Goal: Information Seeking & Learning: Compare options

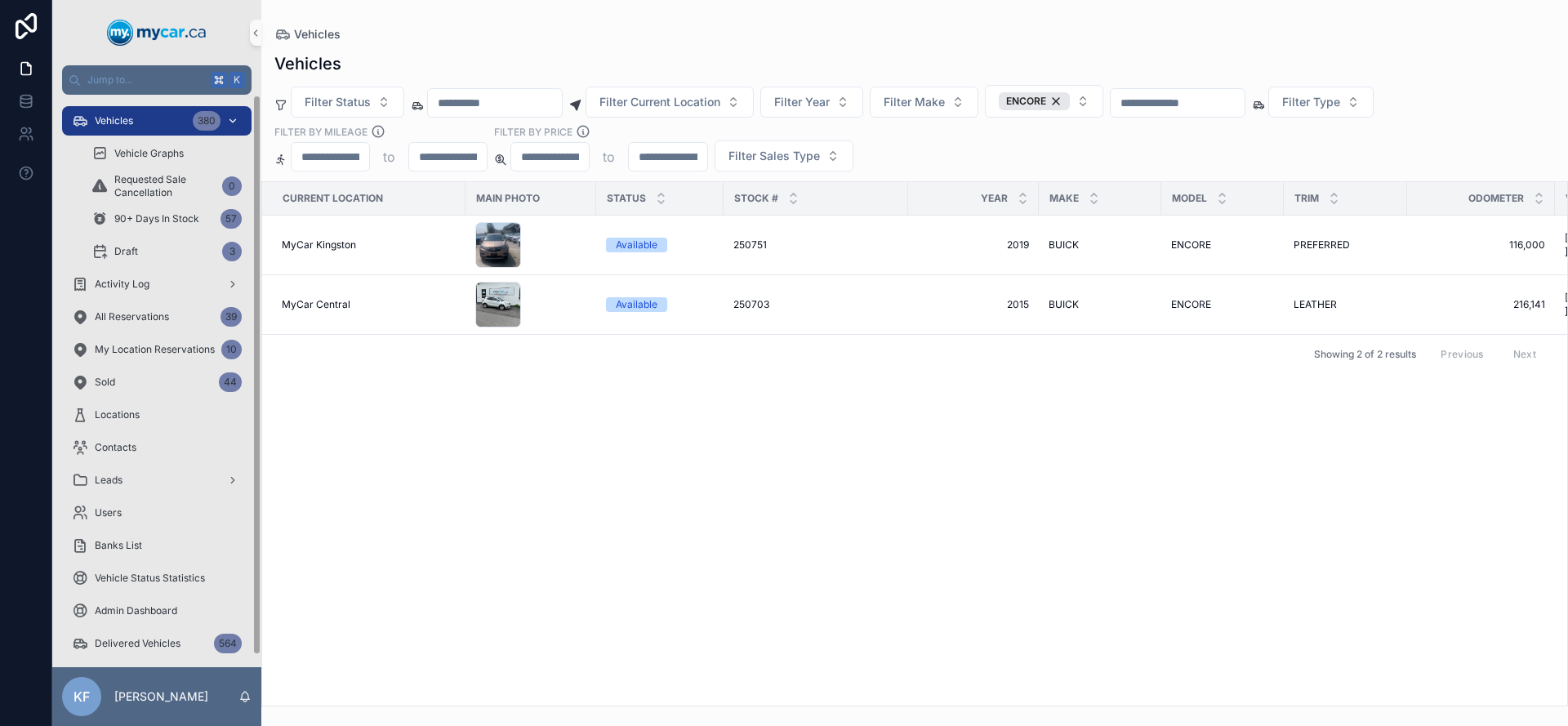
click at [138, 123] on div "Vehicles 380" at bounding box center [156, 121] width 170 height 26
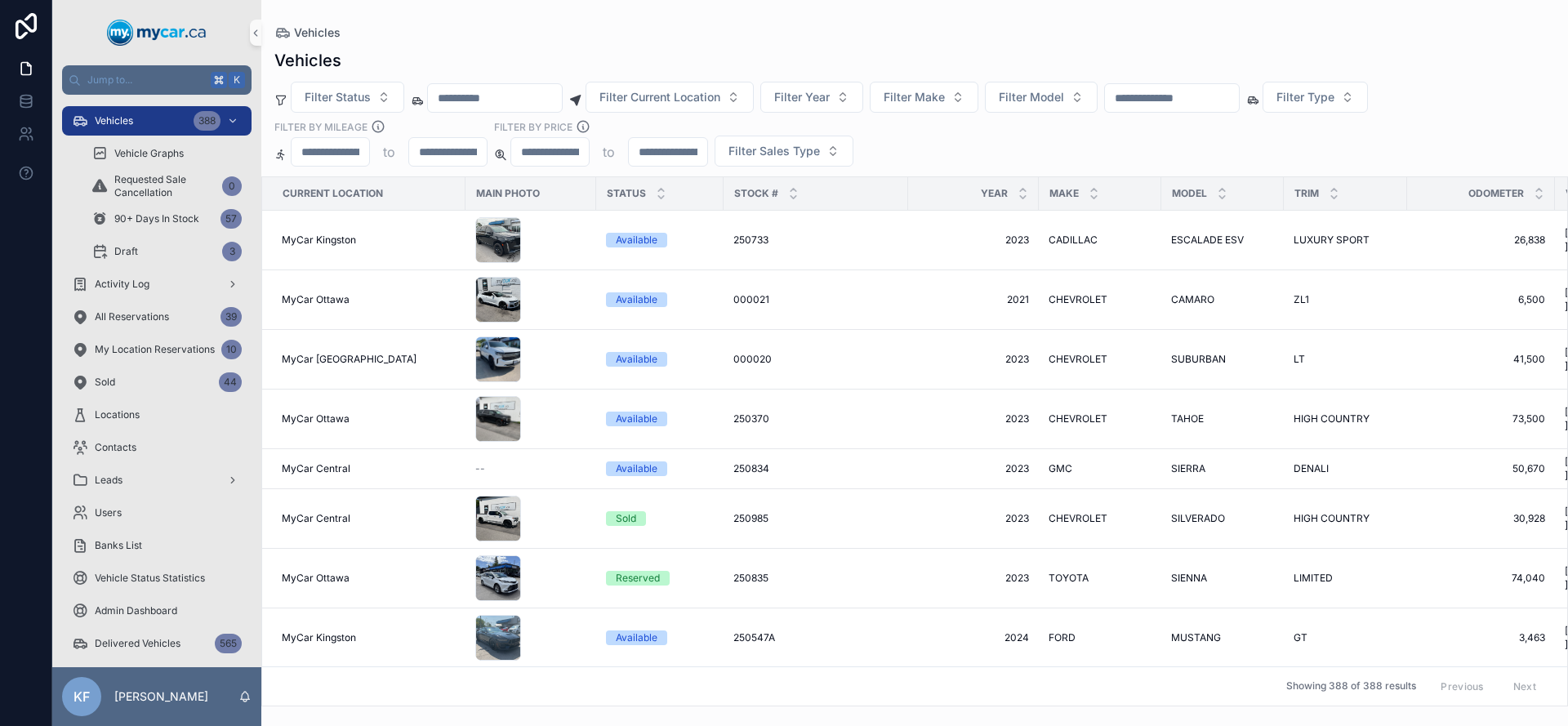
click at [479, 95] on input "scrollable content" at bounding box center [494, 98] width 134 height 23
paste input "**********"
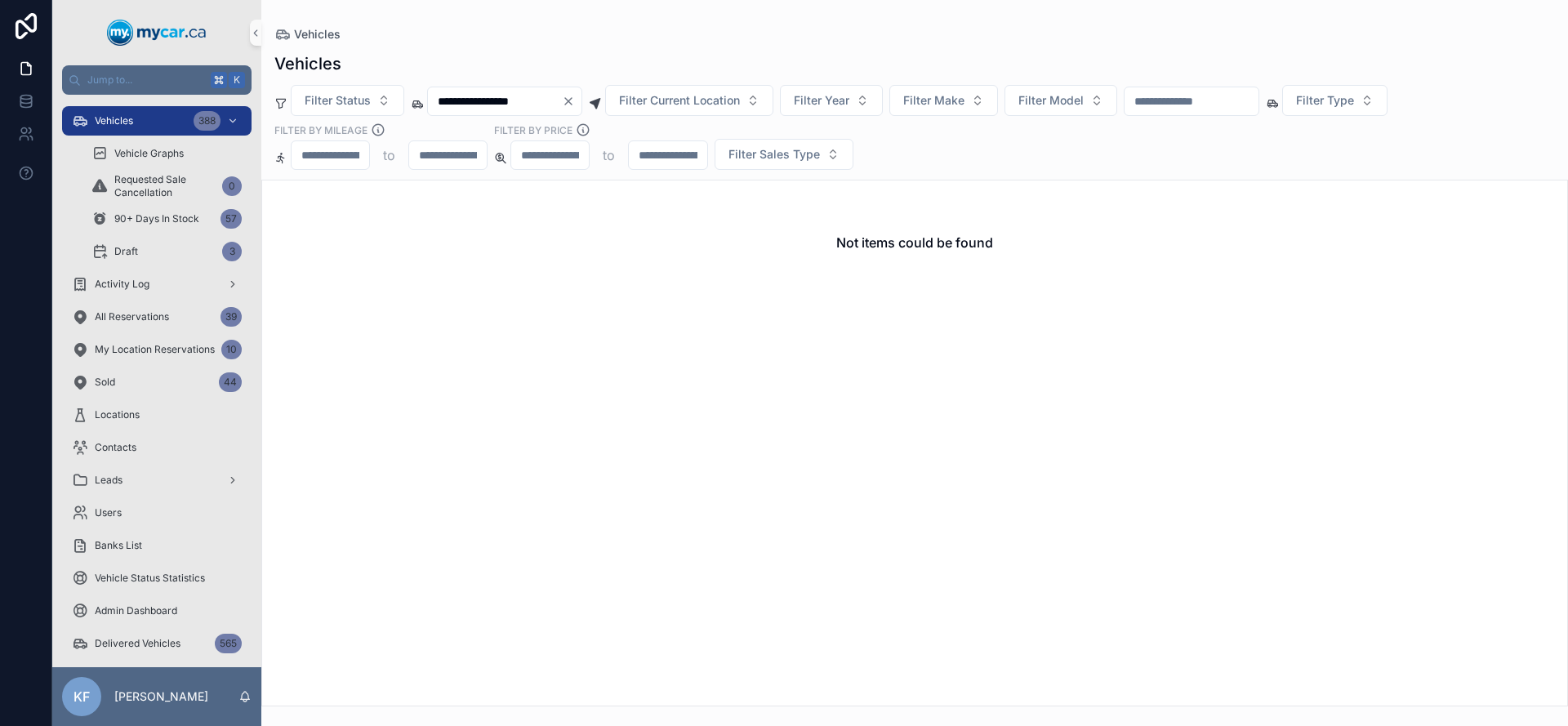
type input "**********"
click at [574, 105] on icon "Clear" at bounding box center [569, 101] width 14 height 14
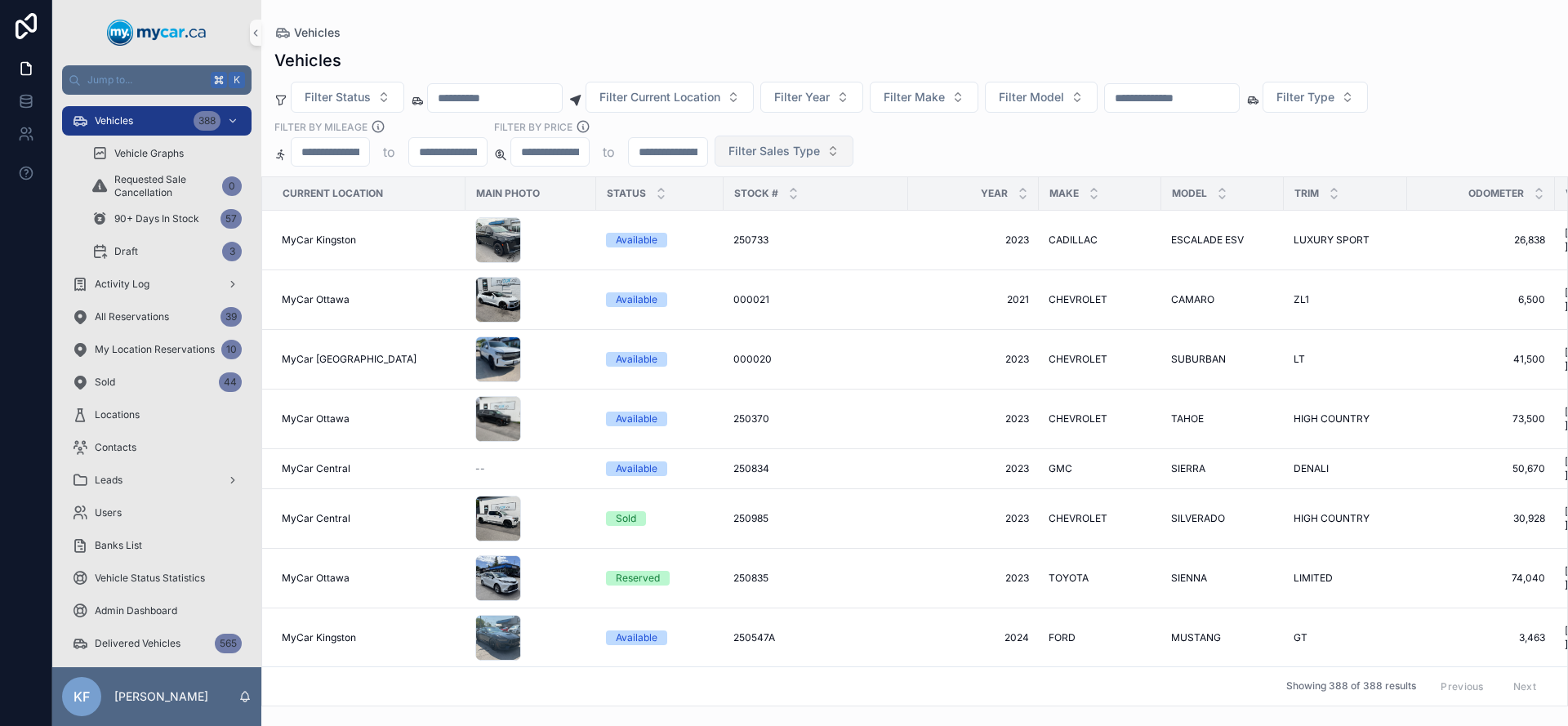
click at [828, 154] on button "Filter Sales Type" at bounding box center [784, 151] width 139 height 31
click at [728, 223] on div "Wholesale" at bounding box center [783, 216] width 196 height 26
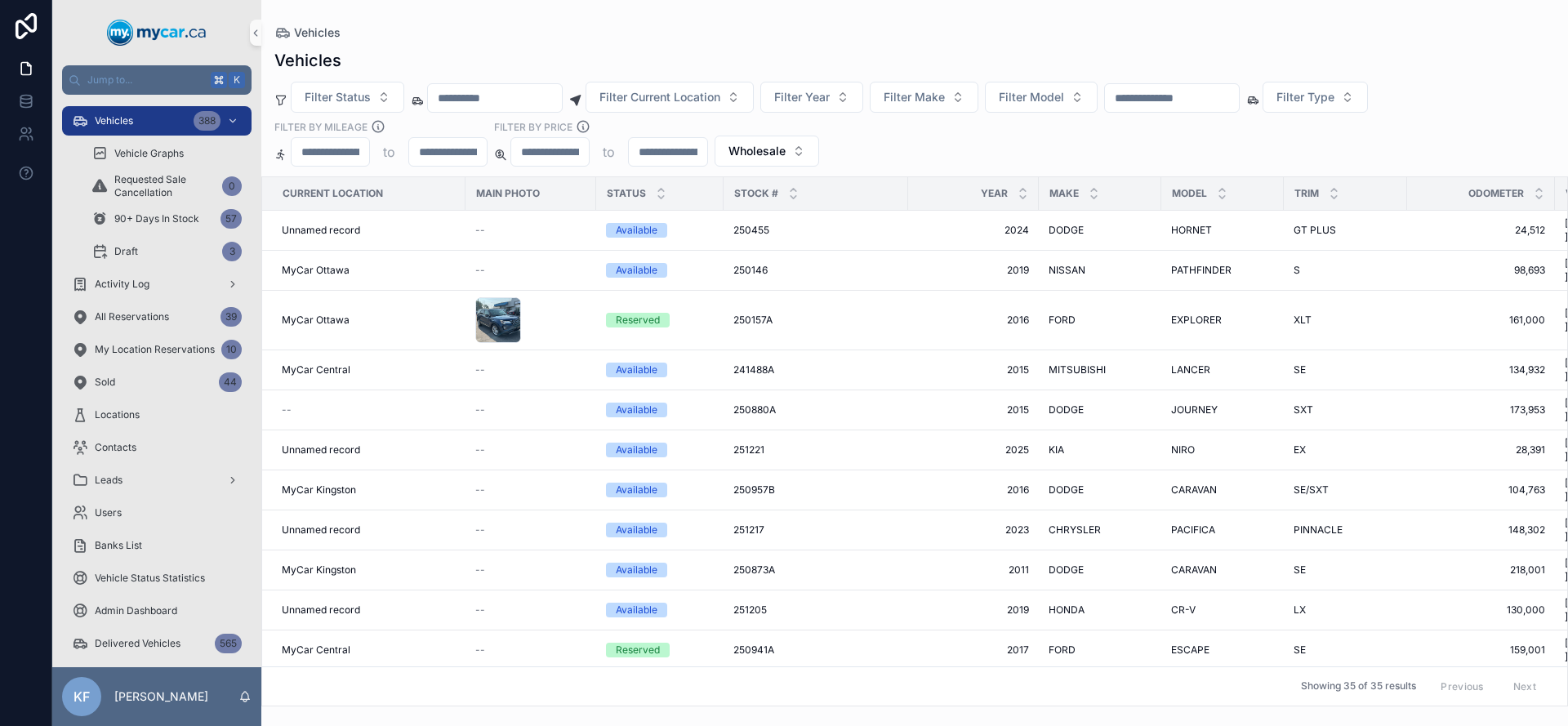
click at [456, 100] on input "scrollable content" at bounding box center [494, 98] width 134 height 23
paste input "**********"
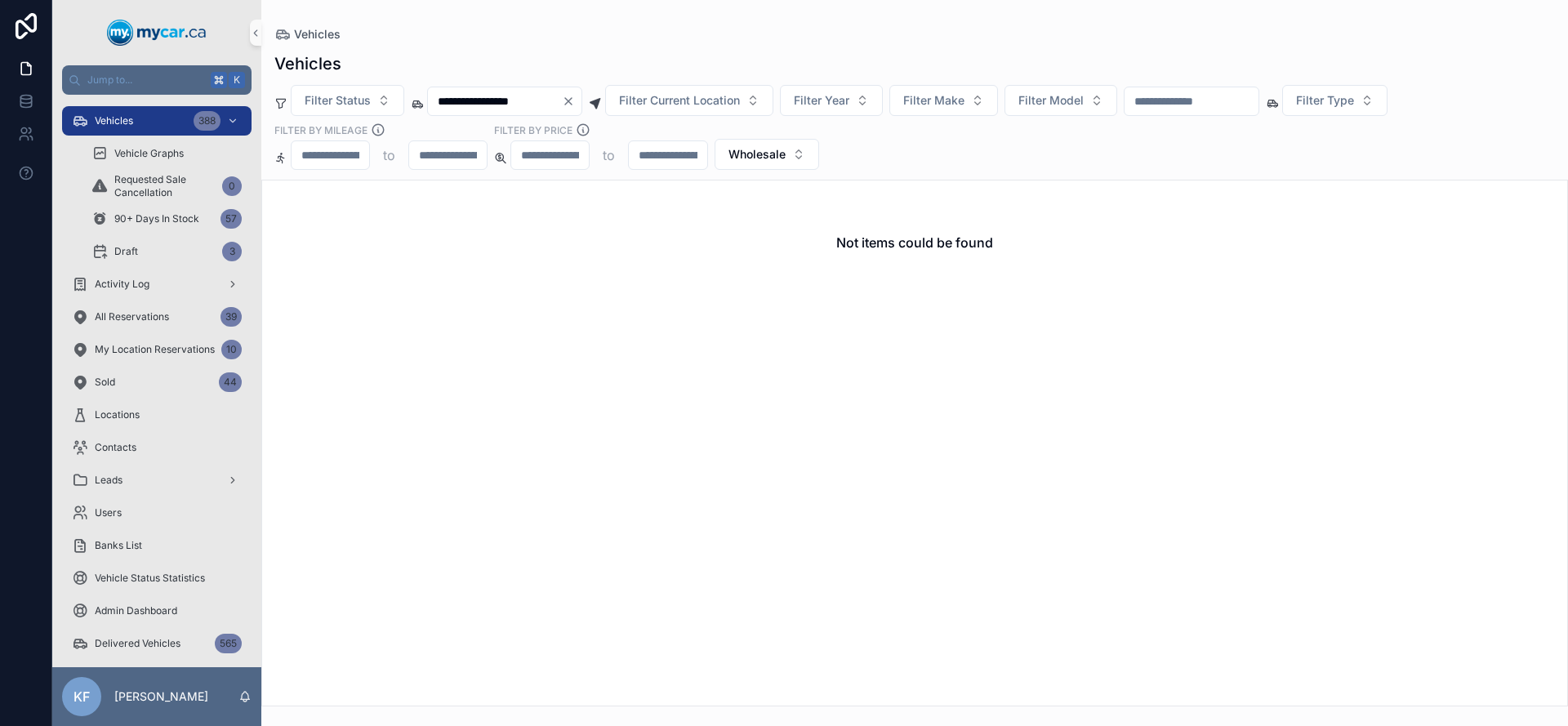
type input "**********"
click at [574, 106] on icon "Clear" at bounding box center [569, 101] width 14 height 14
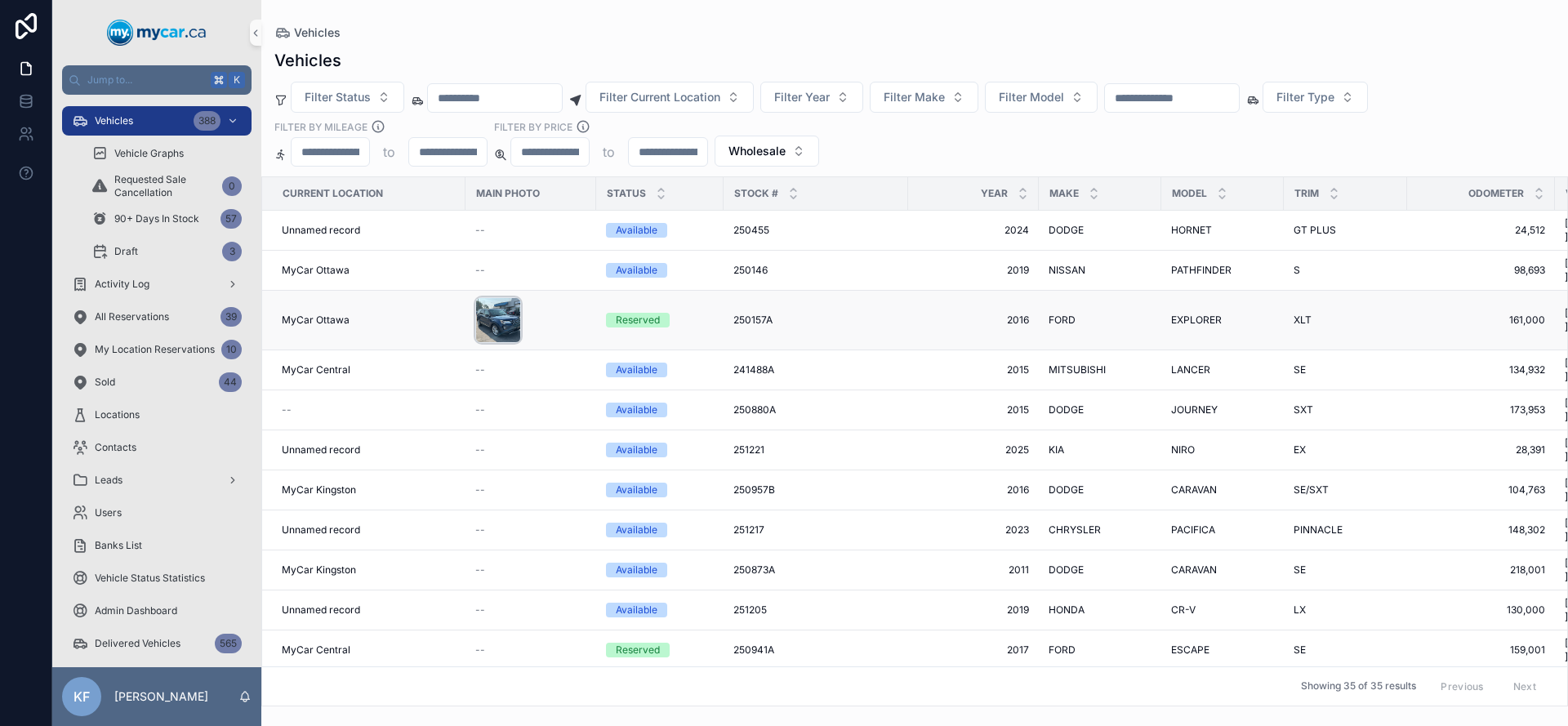
click at [506, 297] on div "scrollable content" at bounding box center [497, 320] width 45 height 45
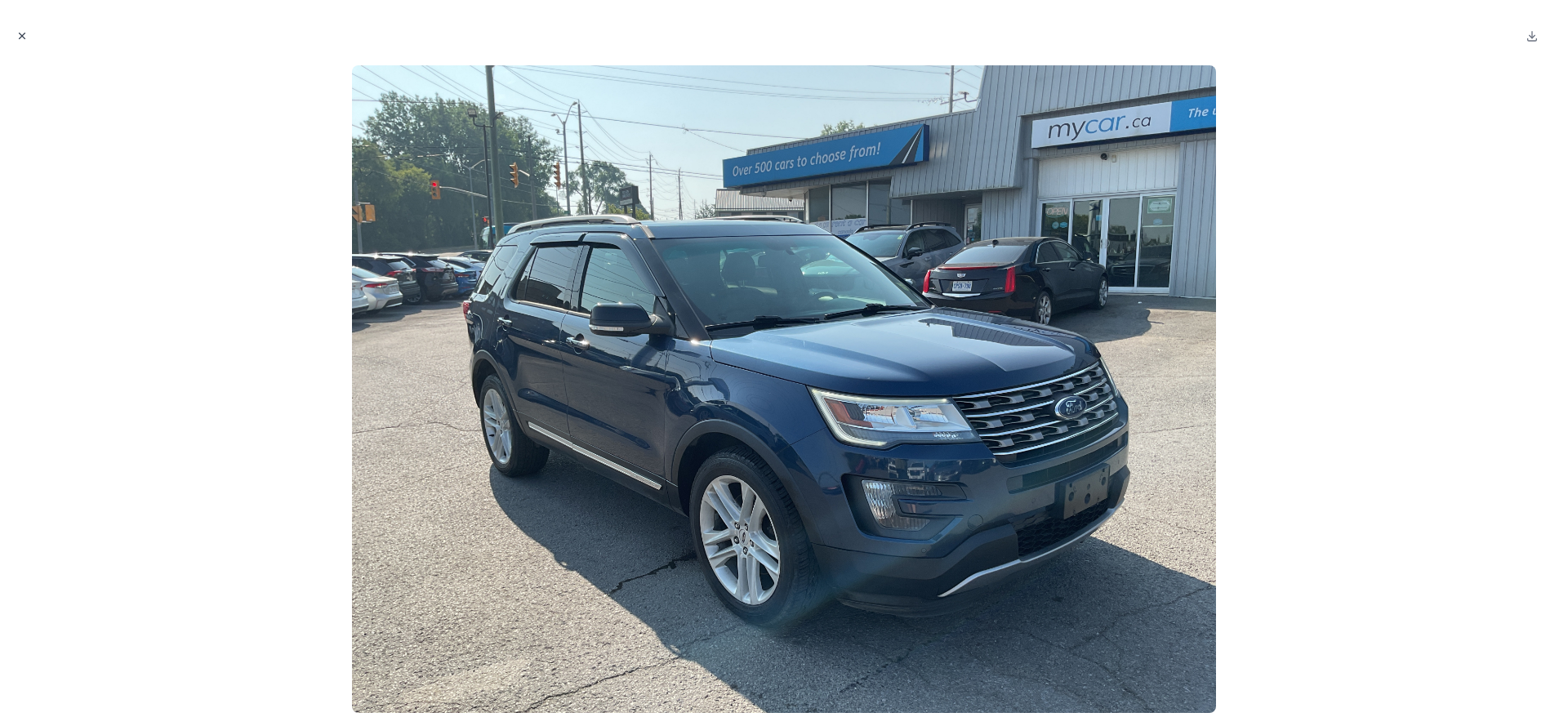
click at [21, 38] on icon "Close modal" at bounding box center [22, 36] width 12 height 12
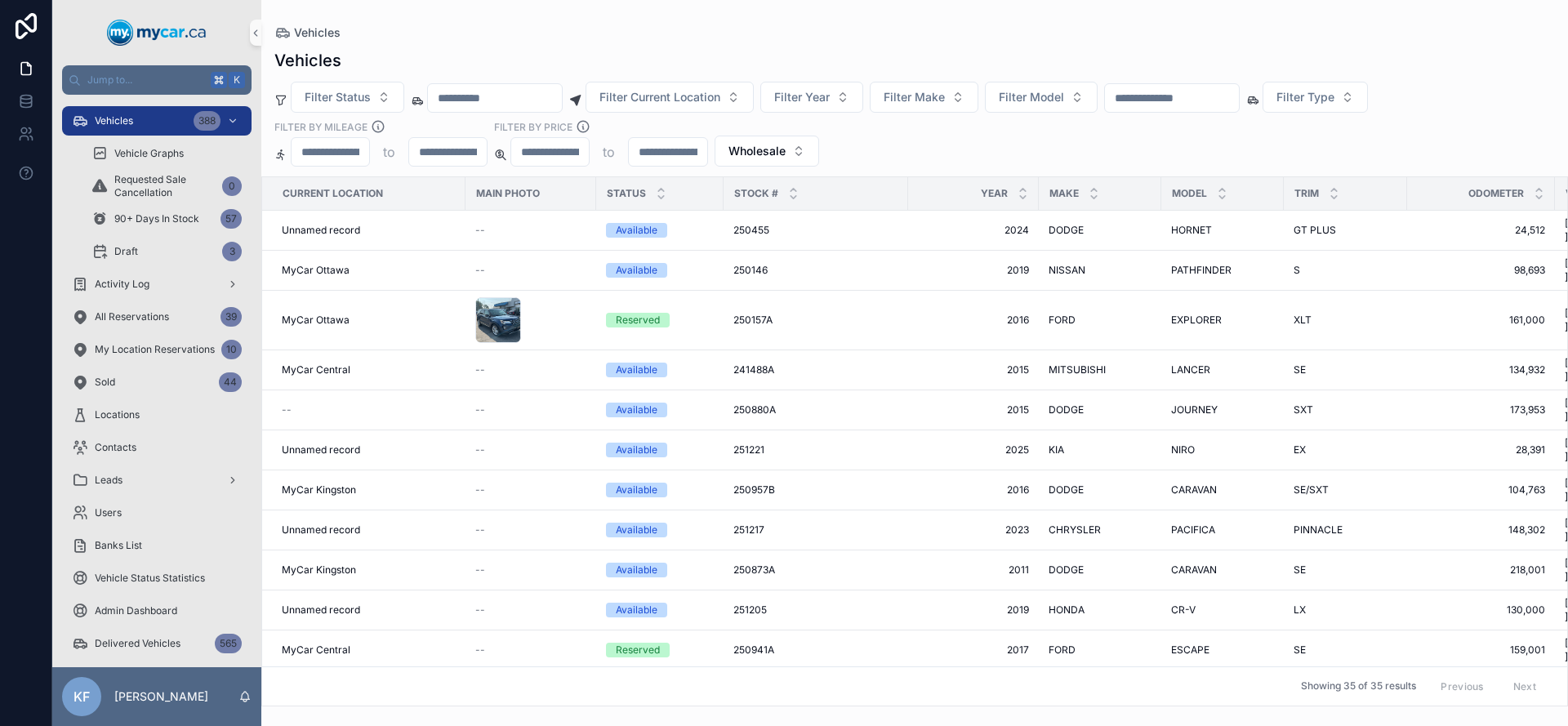
click at [1221, 89] on input "scrollable content" at bounding box center [1171, 98] width 134 height 23
paste input "******"
type input "******"
click at [1220, 43] on div "Vehicles Filter Status Filter Current Location Filter Year Filter Make Filter M…" at bounding box center [914, 373] width 1306 height 667
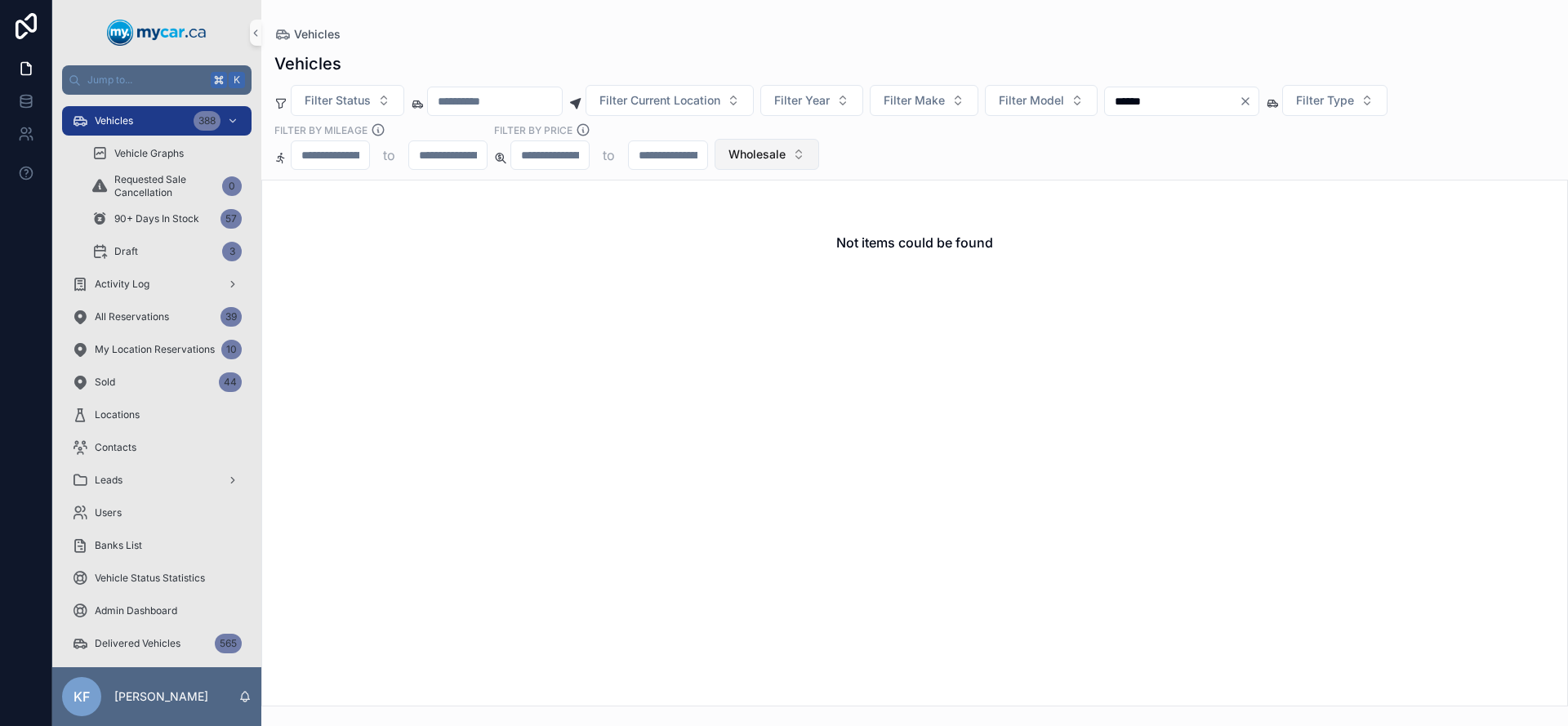
click at [751, 159] on span "Wholesale" at bounding box center [756, 154] width 57 height 16
click at [714, 213] on div "None" at bounding box center [767, 220] width 196 height 26
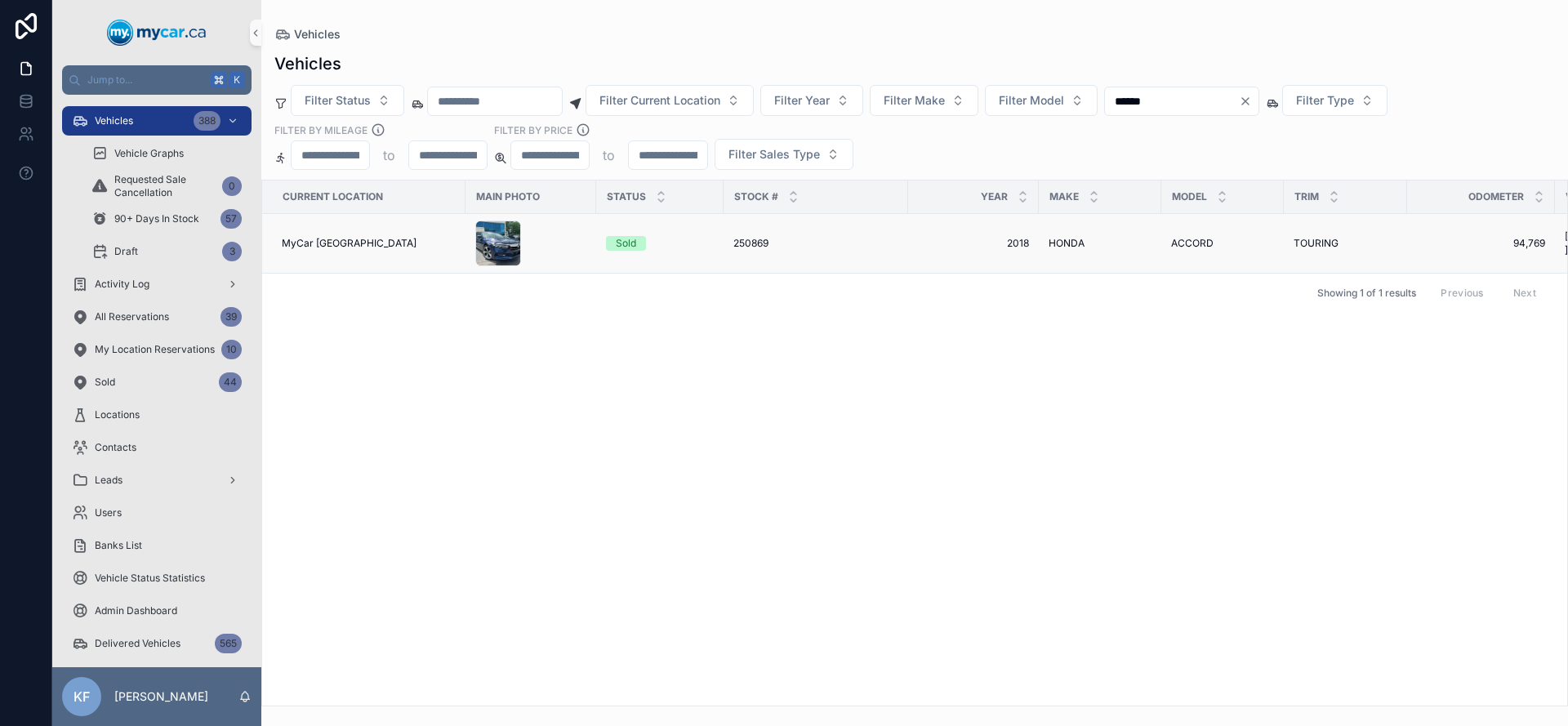
click at [677, 241] on div "Sold" at bounding box center [660, 242] width 108 height 14
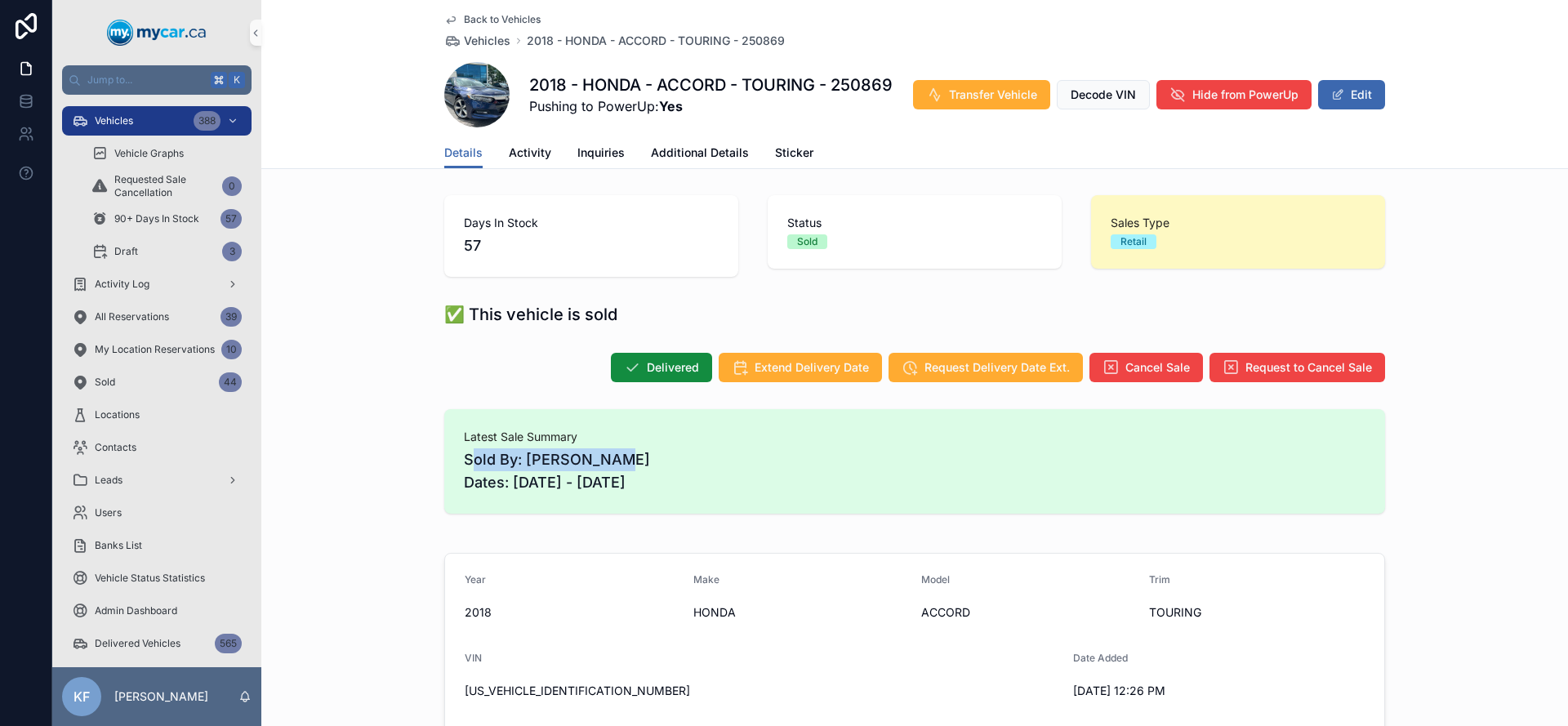
drag, startPoint x: 597, startPoint y: 467, endPoint x: 406, endPoint y: 467, distance: 191.0
click at [406, 467] on div "Latest Sale Summary Sold By: [PERSON_NAME] Dates: [DATE] - [DATE]" at bounding box center [914, 461] width 1306 height 118
click at [162, 127] on div "Vehicles 388" at bounding box center [156, 121] width 170 height 26
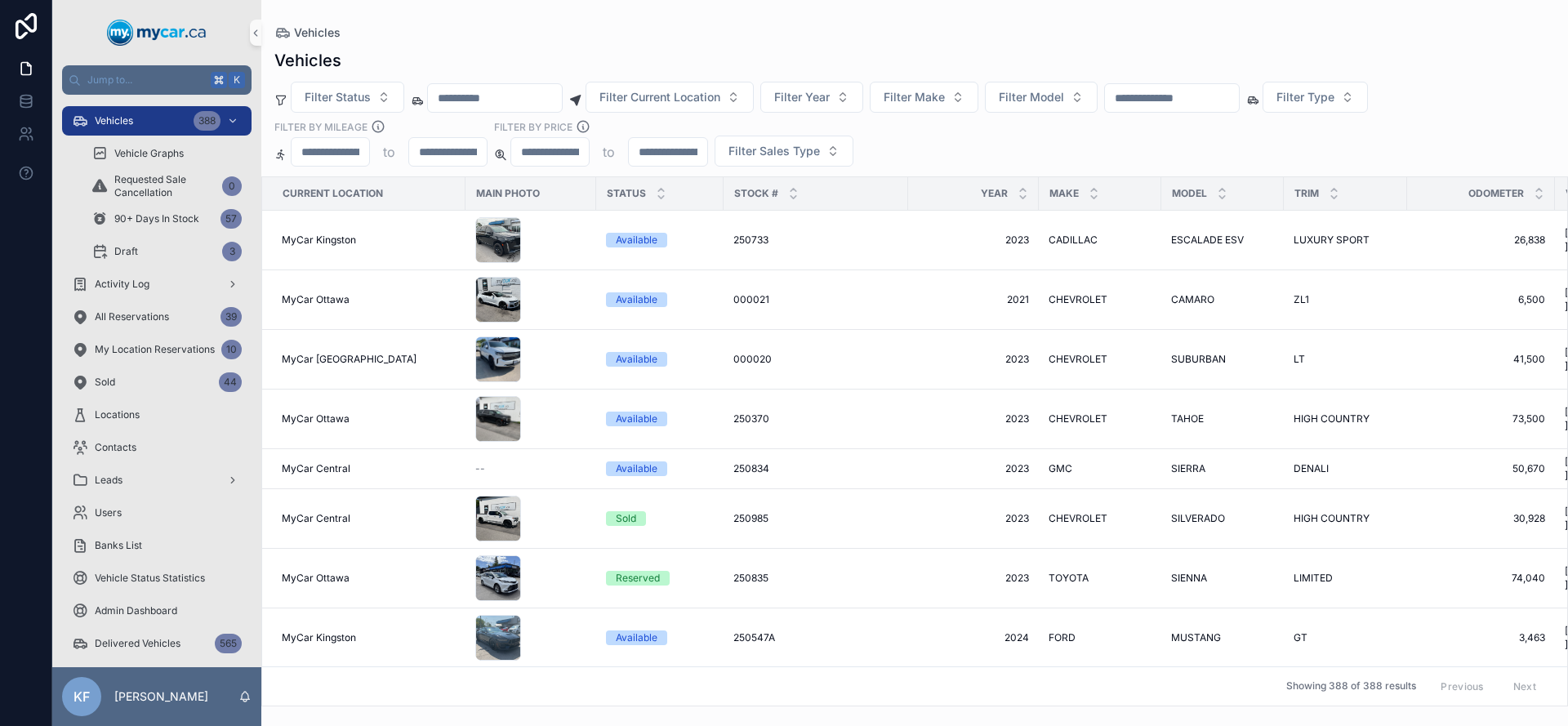
click at [1146, 95] on input "scrollable content" at bounding box center [1171, 98] width 134 height 23
paste input "******"
type input "******"
click at [1140, 56] on div "Vehicles" at bounding box center [914, 61] width 1280 height 23
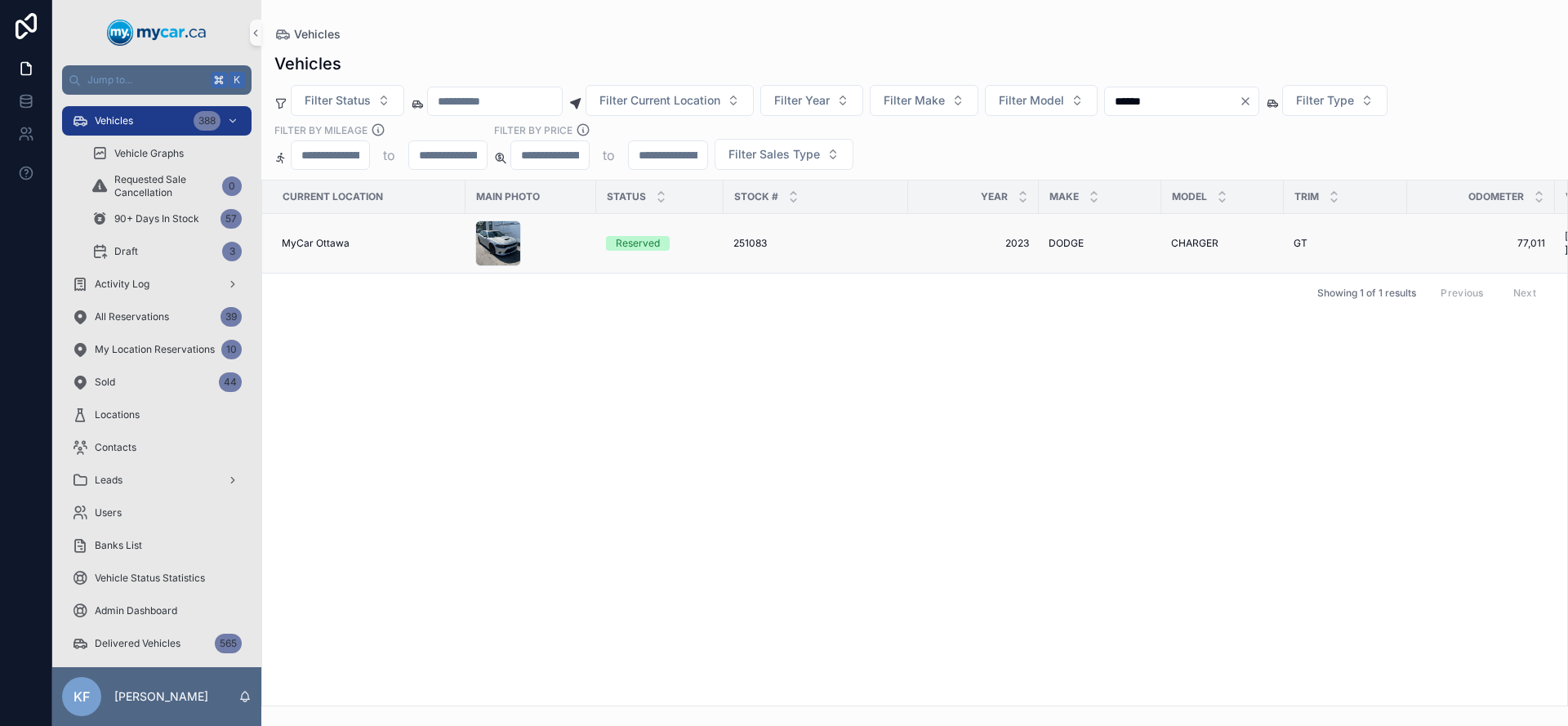
click at [651, 243] on div "Reserved" at bounding box center [638, 242] width 44 height 14
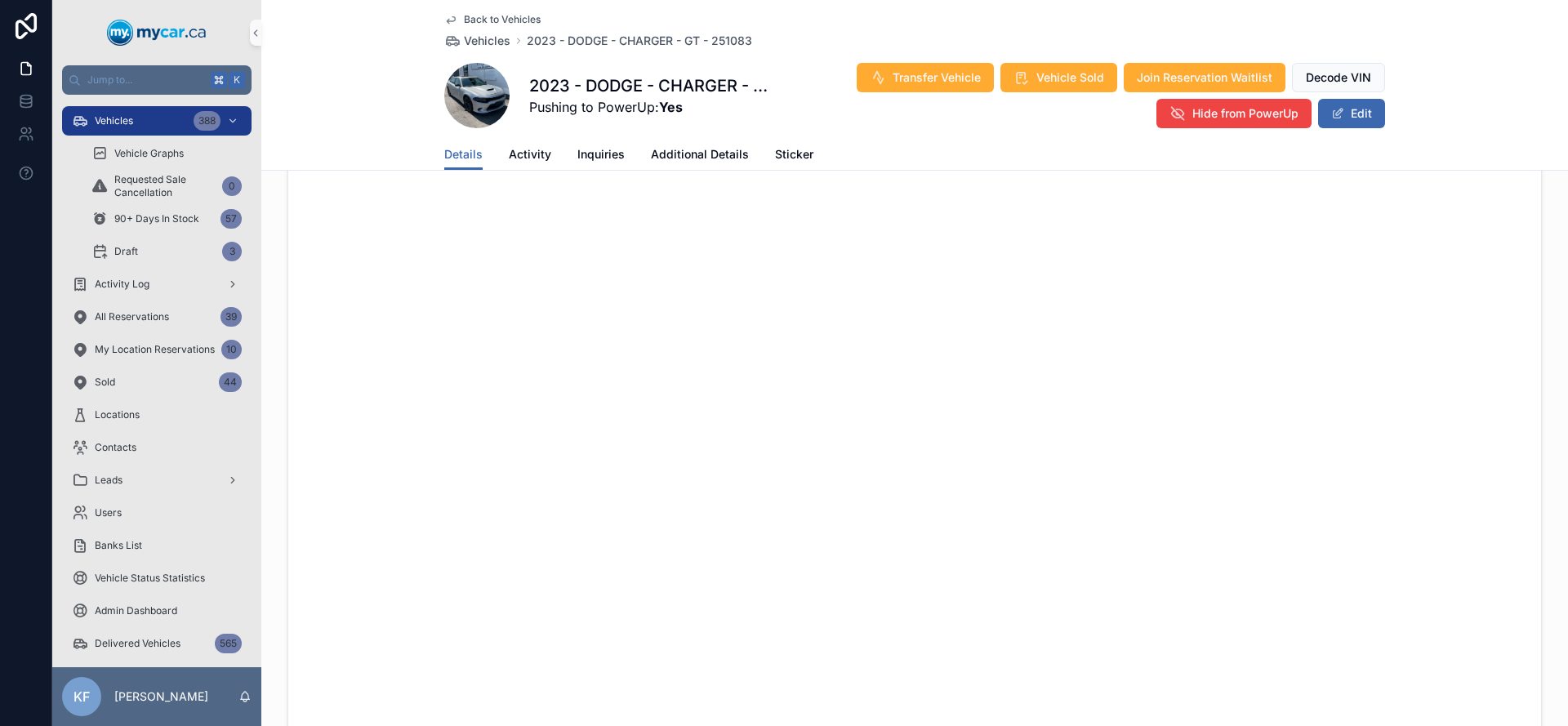
scroll to position [1851, 0]
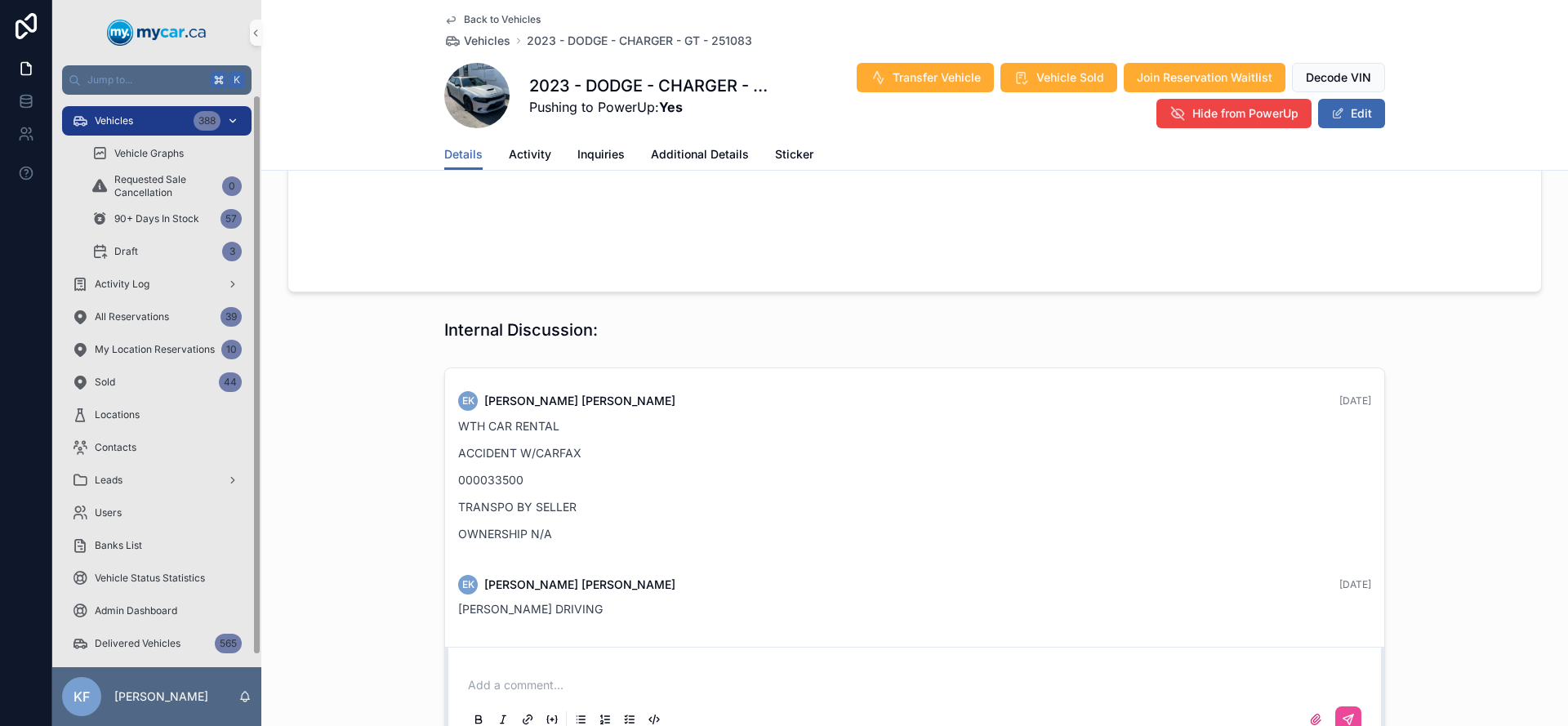
click at [182, 125] on div "Vehicles 388" at bounding box center [156, 121] width 170 height 26
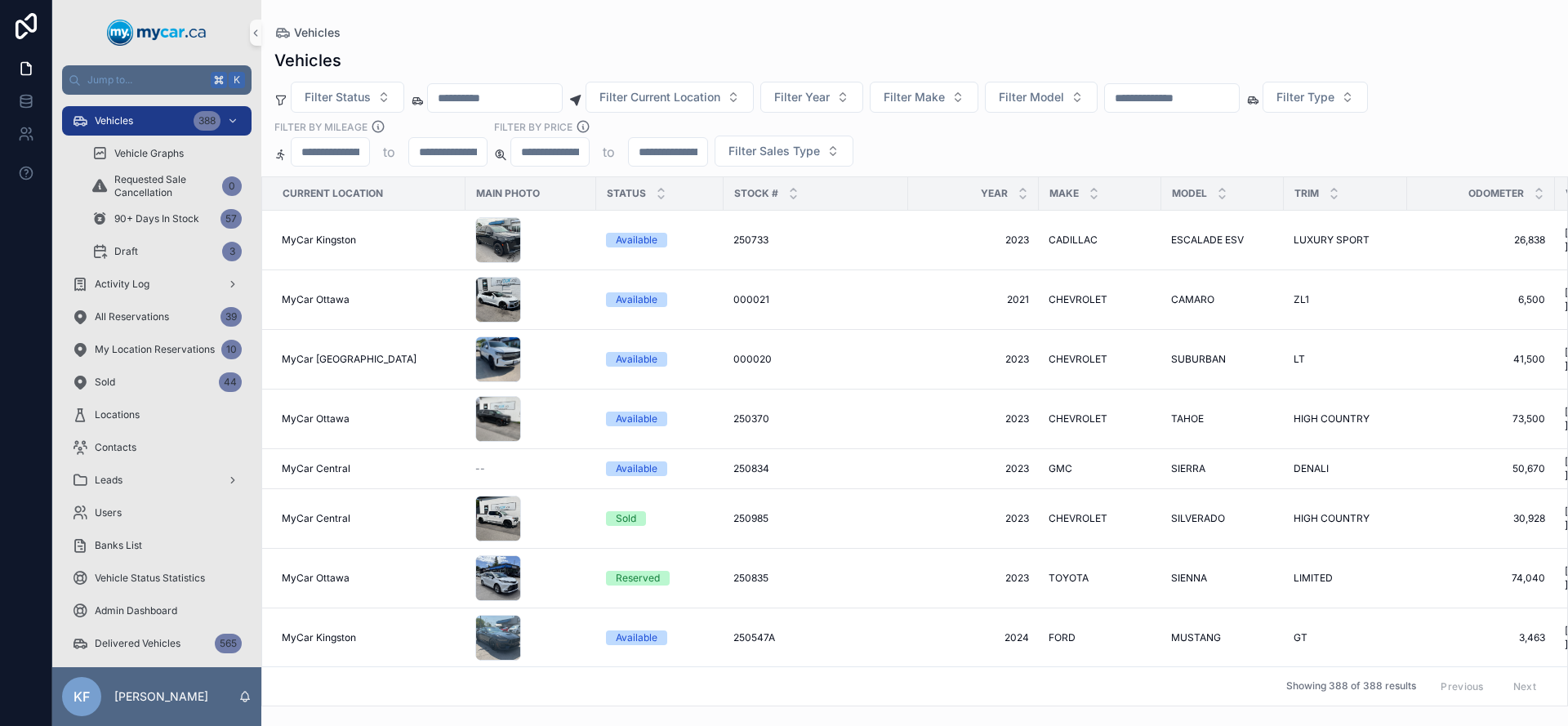
click at [1198, 98] on input "scrollable content" at bounding box center [1171, 98] width 134 height 23
paste input "**********"
type input "**********"
click at [1175, 66] on div "Vehicles" at bounding box center [914, 61] width 1280 height 23
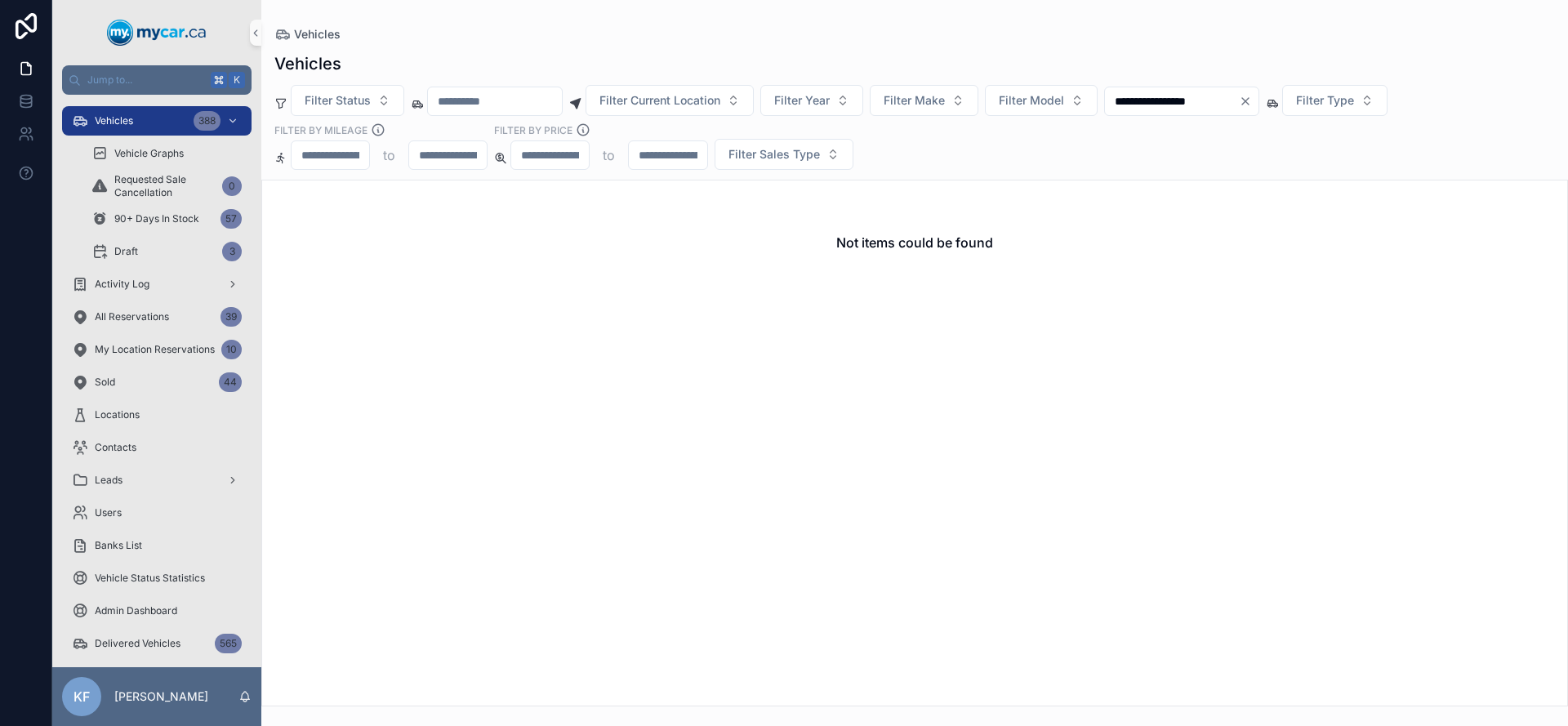
click at [1252, 98] on icon "Clear" at bounding box center [1246, 101] width 14 height 14
click at [506, 119] on div "Filter Status Filter Current Location Filter Year Filter Make Filter Model Filt…" at bounding box center [914, 127] width 1306 height 85
click at [506, 114] on div "Filter Status Filter Current Location Filter Year Filter Make Filter Model Filt…" at bounding box center [914, 127] width 1306 height 85
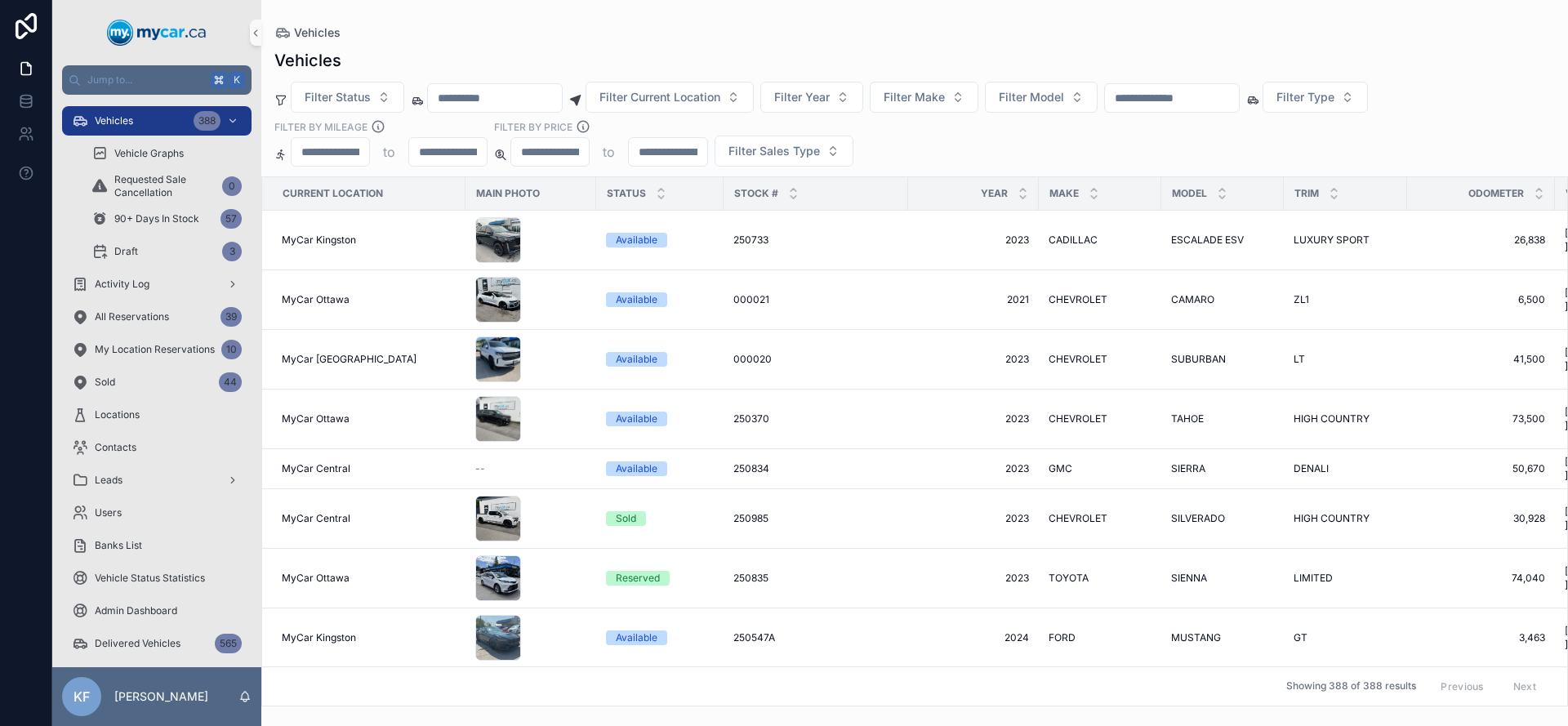
click at [509, 108] on input "scrollable content" at bounding box center [494, 98] width 134 height 23
paste input "**********"
type input "**********"
click at [529, 51] on div "Vehicles" at bounding box center [914, 61] width 1280 height 23
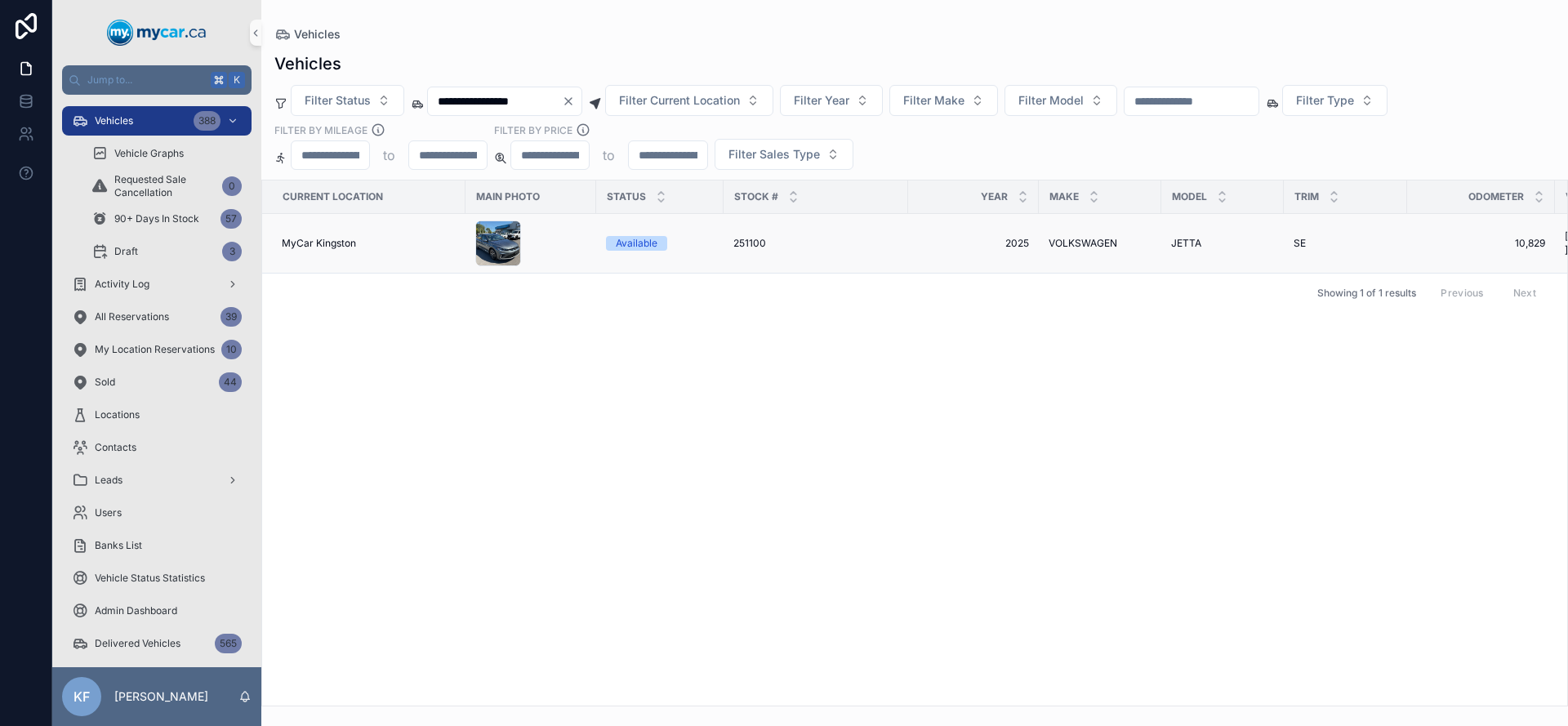
click at [633, 245] on div "Available" at bounding box center [636, 242] width 42 height 14
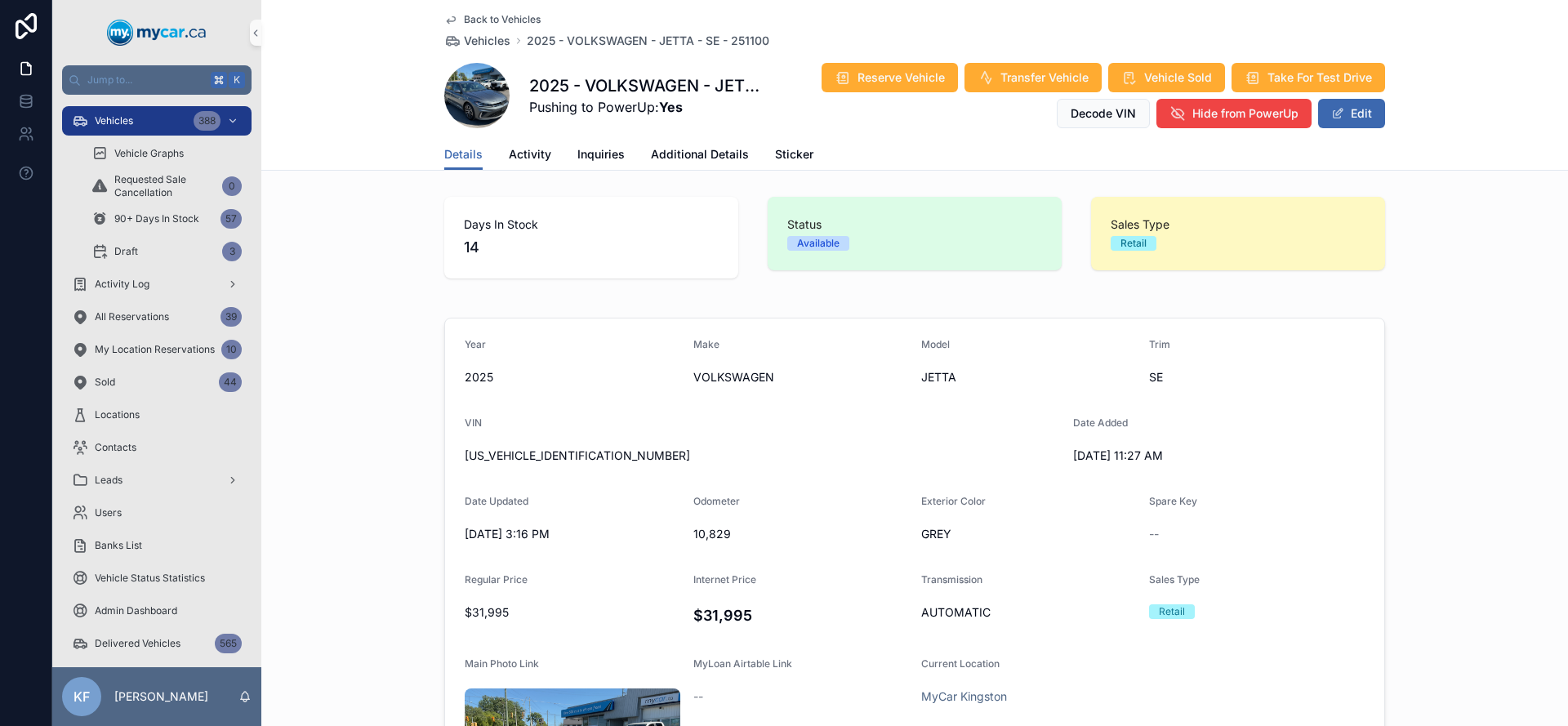
scroll to position [1247, 0]
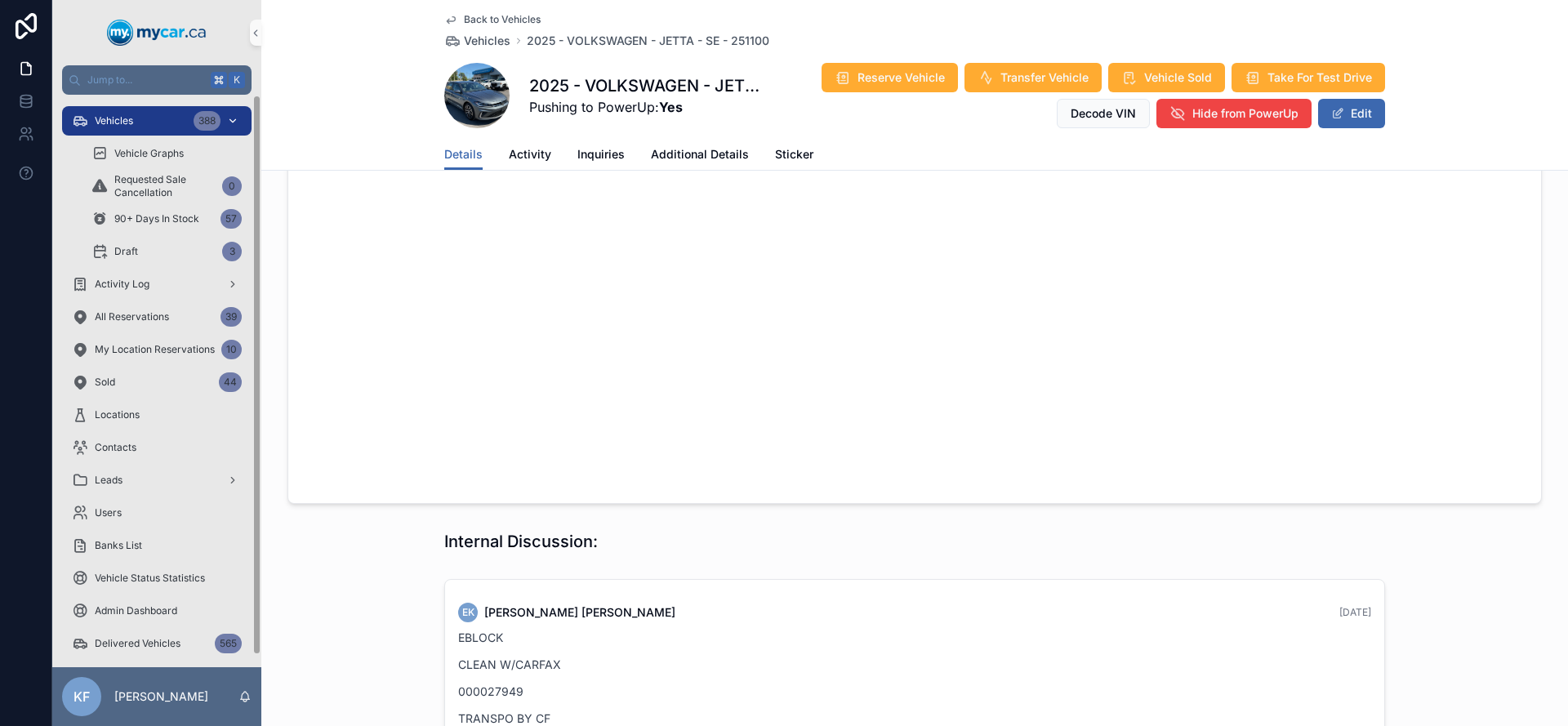
click at [182, 120] on div "Vehicles 388" at bounding box center [156, 121] width 170 height 26
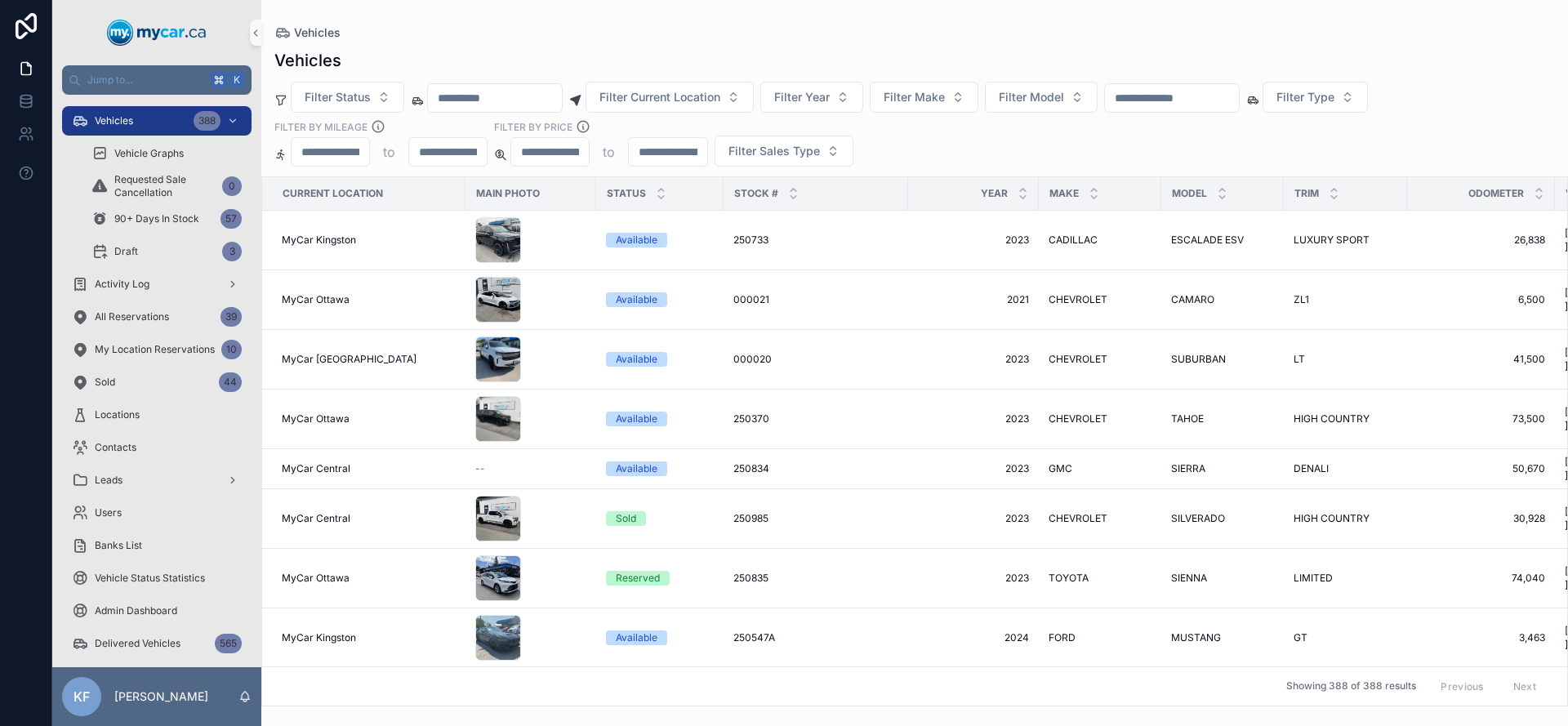
click at [1225, 90] on input "scrollable content" at bounding box center [1171, 98] width 134 height 23
paste input "******"
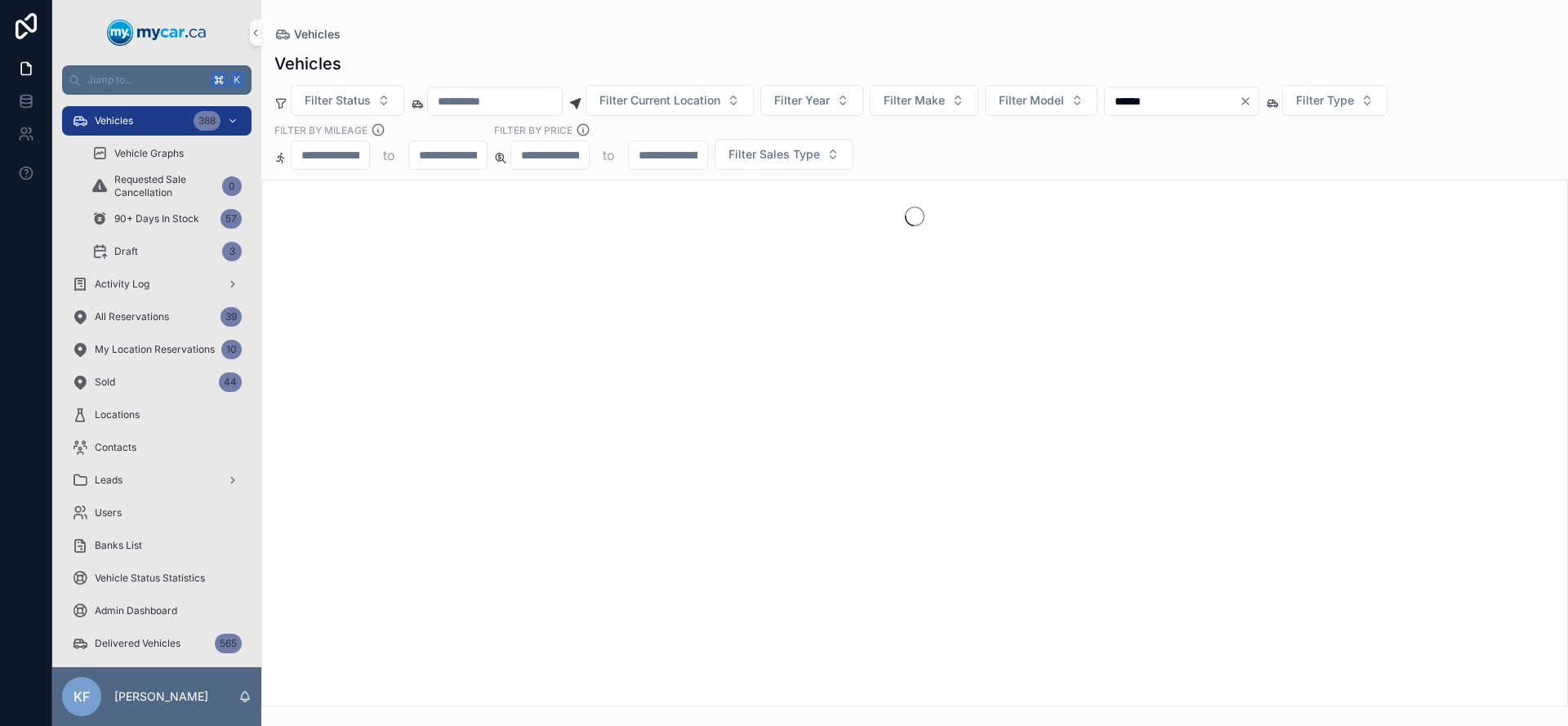
click at [1094, 71] on div "Vehicles Filter Status Filter Current Location Filter Year Filter Make Filter M…" at bounding box center [914, 375] width 1306 height 664
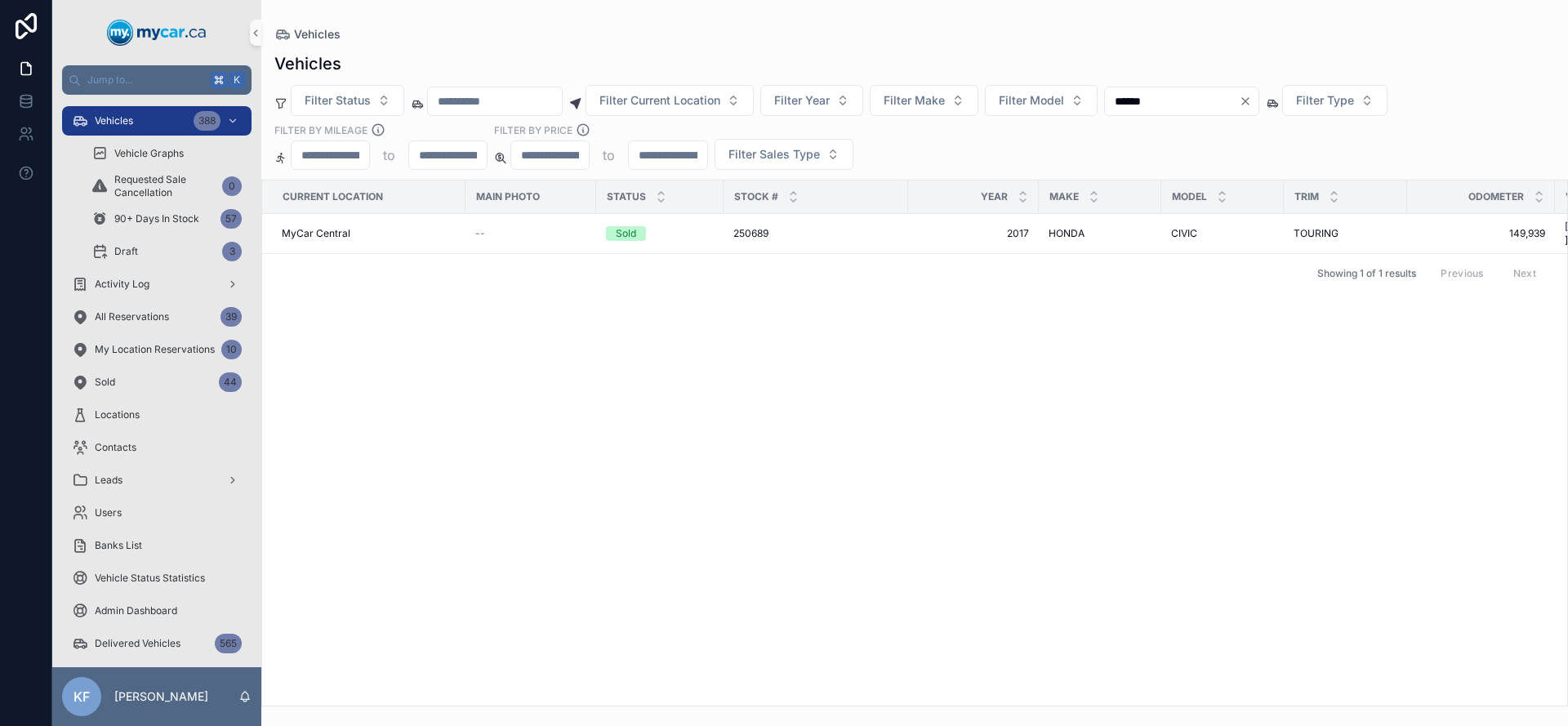
click at [1190, 98] on input "******" at bounding box center [1171, 101] width 134 height 23
paste input "scrollable content"
type input "******"
click at [1173, 40] on div "Vehicles" at bounding box center [914, 34] width 1280 height 16
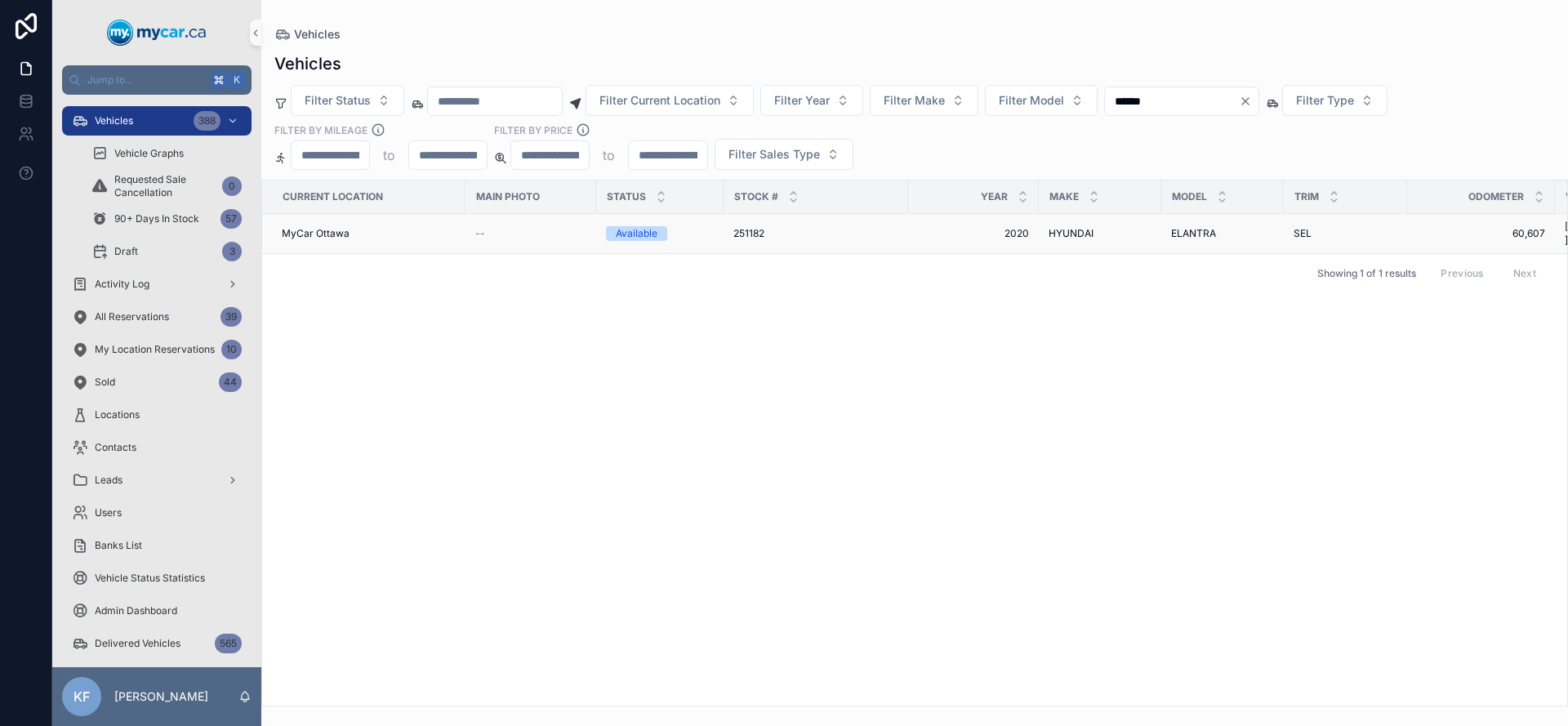
click at [643, 226] on div "Available" at bounding box center [636, 233] width 42 height 14
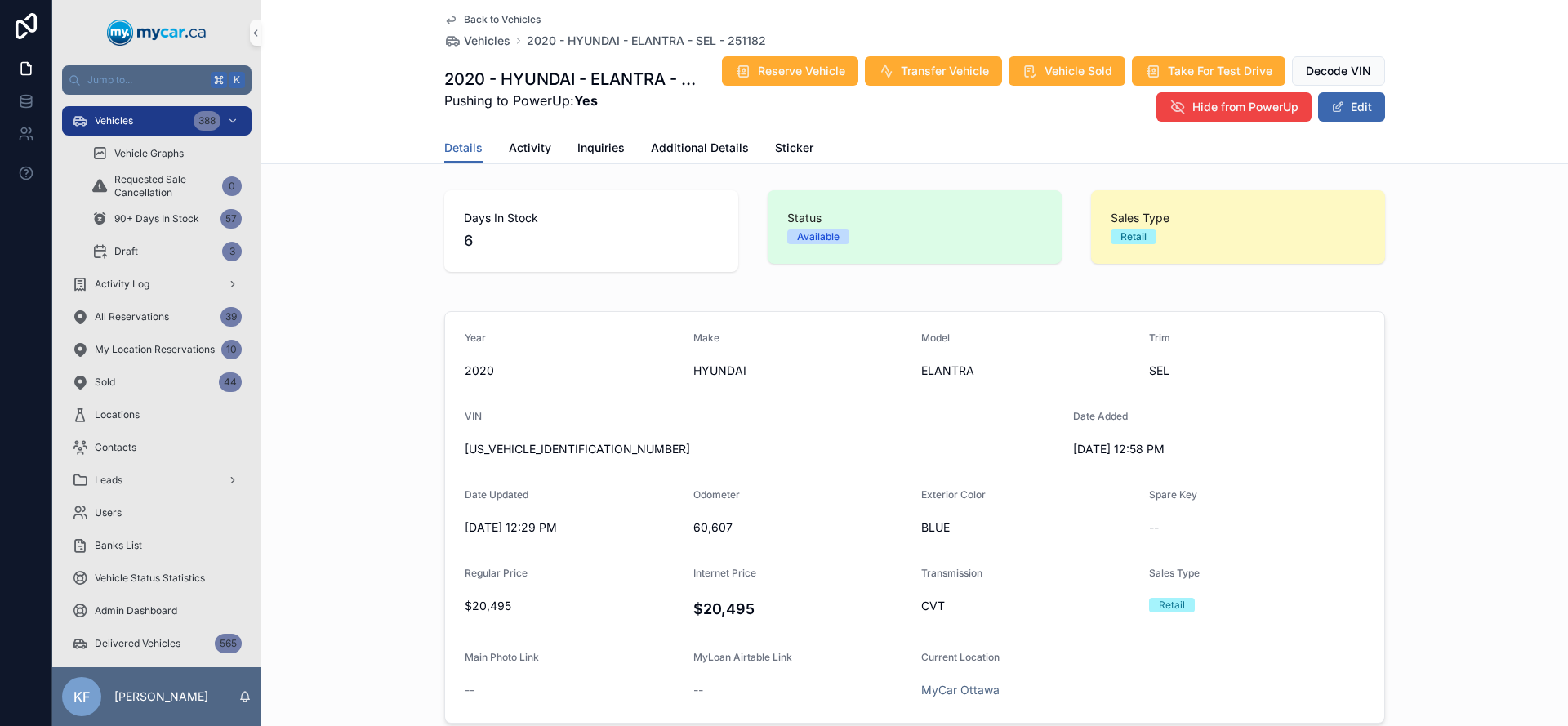
click at [517, 438] on div "[US_VEHICLE_IDENTIFICATION_NUMBER]" at bounding box center [762, 449] width 596 height 26
click at [517, 442] on span "[US_VEHICLE_IDENTIFICATION_NUMBER]" at bounding box center [762, 449] width 596 height 16
copy span "[US_VEHICLE_IDENTIFICATION_NUMBER]"
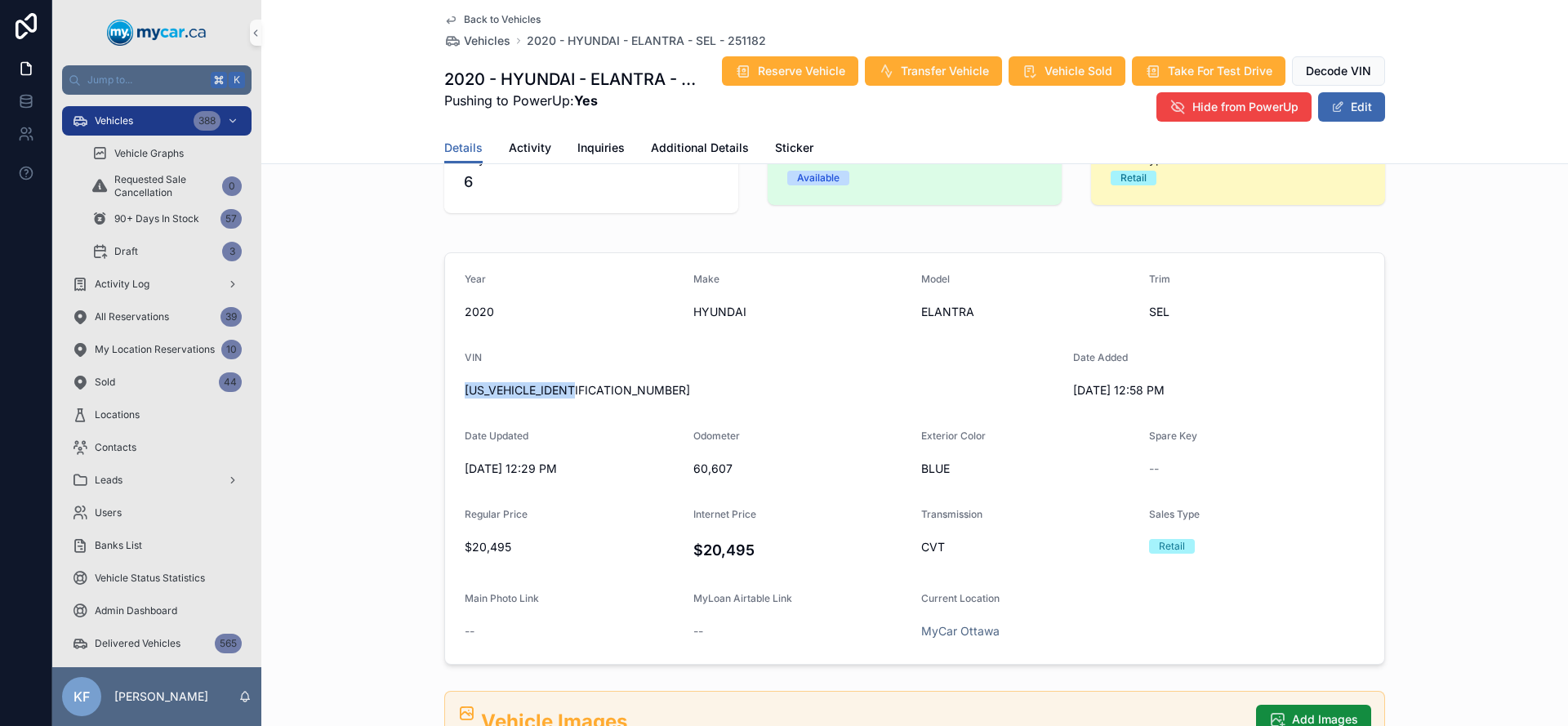
scroll to position [68, 0]
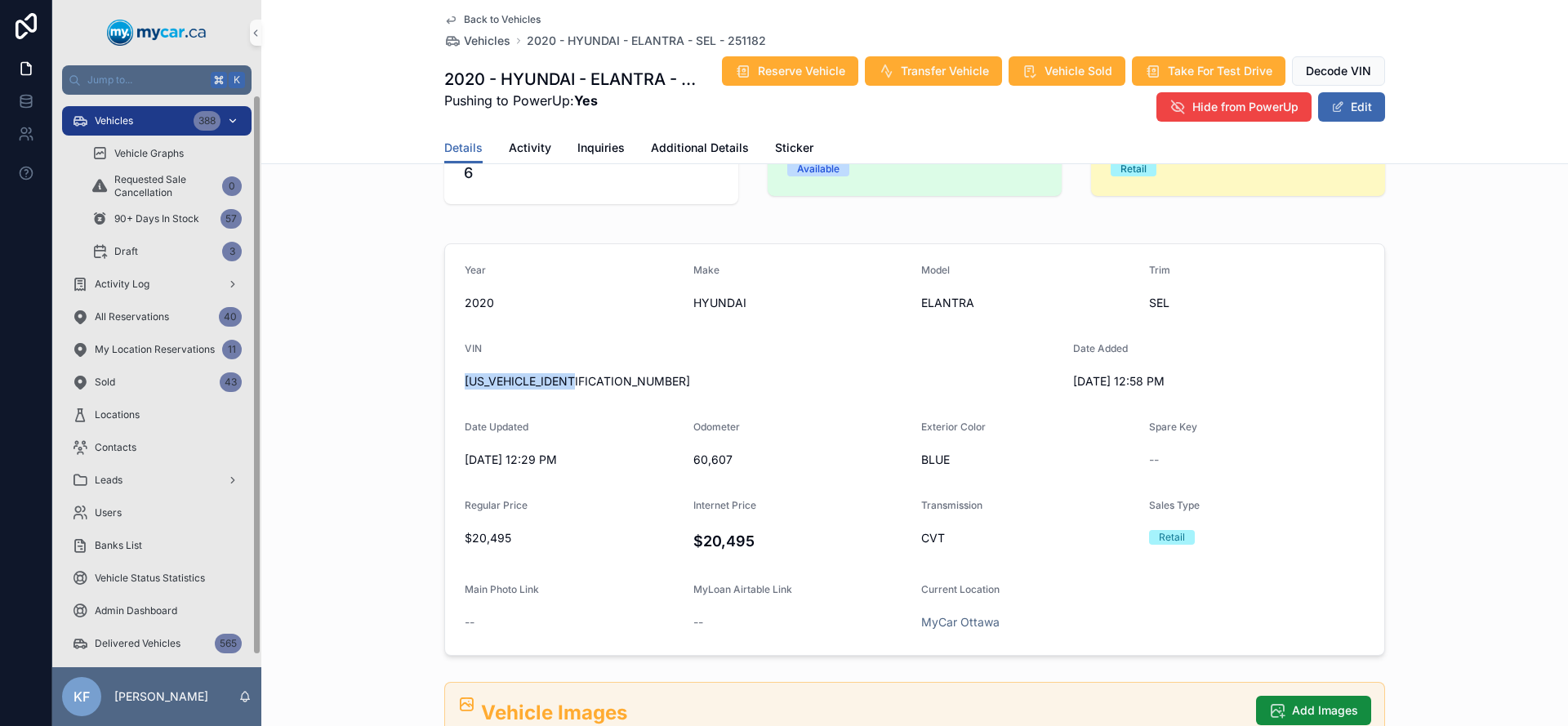
click at [194, 124] on div "388" at bounding box center [207, 121] width 27 height 19
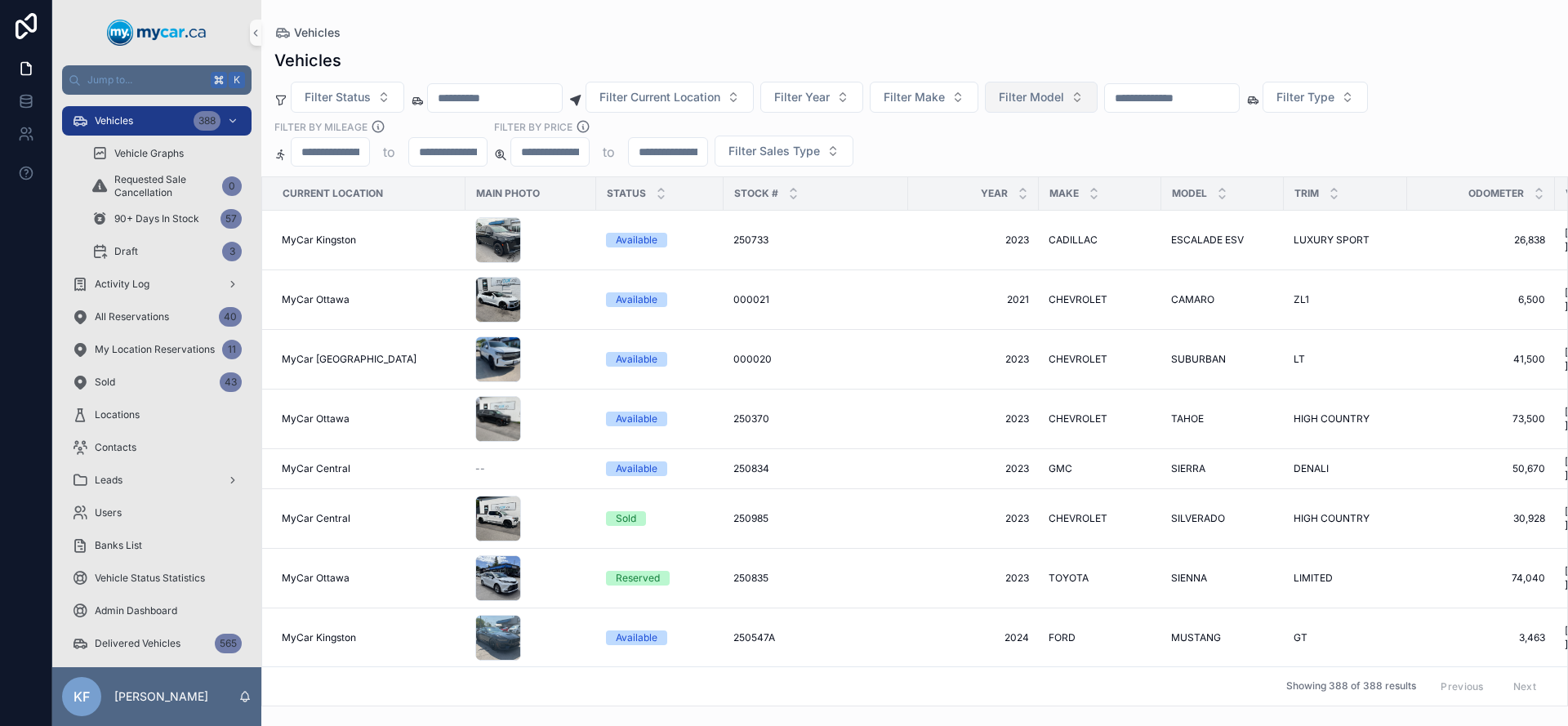
click at [1090, 94] on button "Filter Model" at bounding box center [1041, 98] width 113 height 31
type input "***"
click at [945, 90] on span "Filter Make" at bounding box center [913, 97] width 61 height 16
type input "***"
click at [887, 167] on span "CADILLAC" at bounding box center [882, 163] width 57 height 16
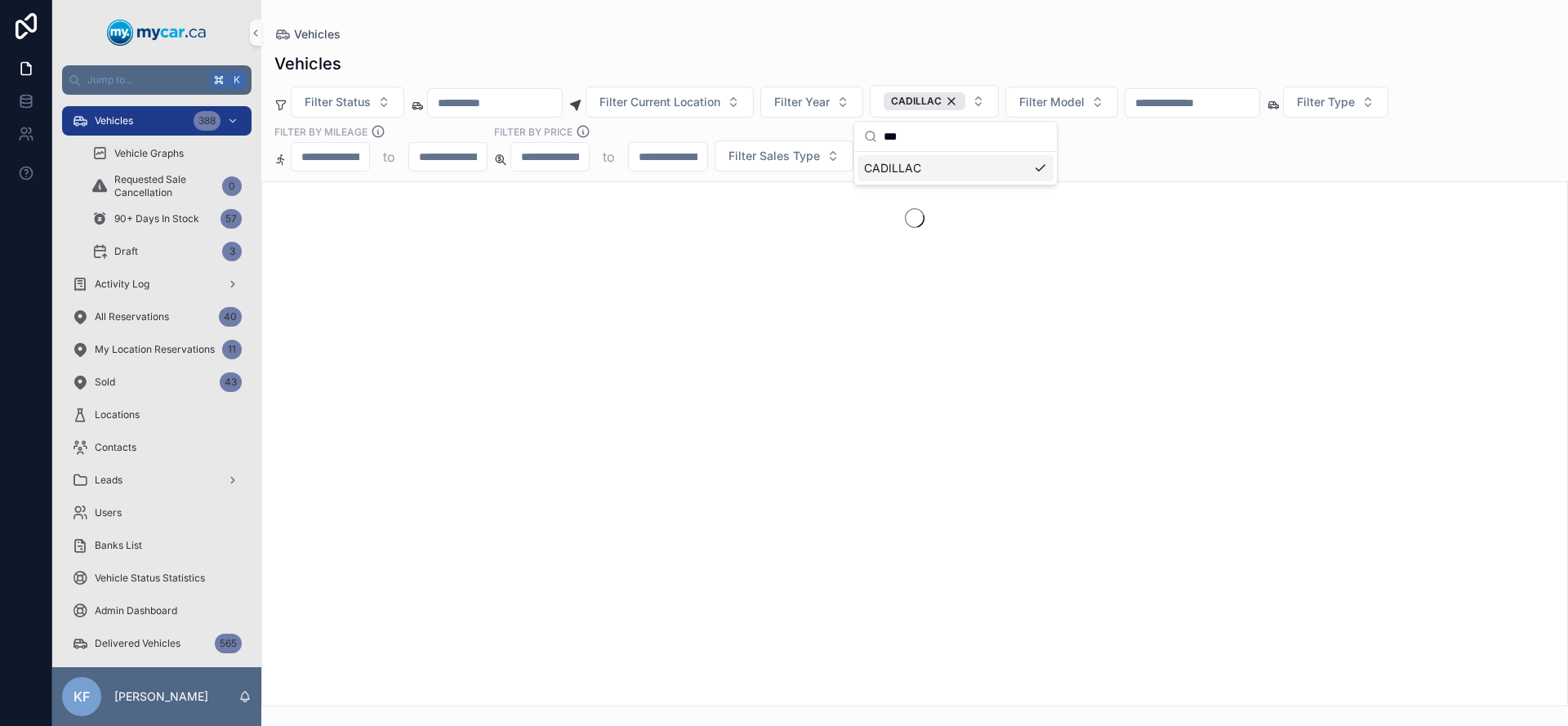
click at [882, 52] on div "Vehicles" at bounding box center [914, 64] width 1280 height 23
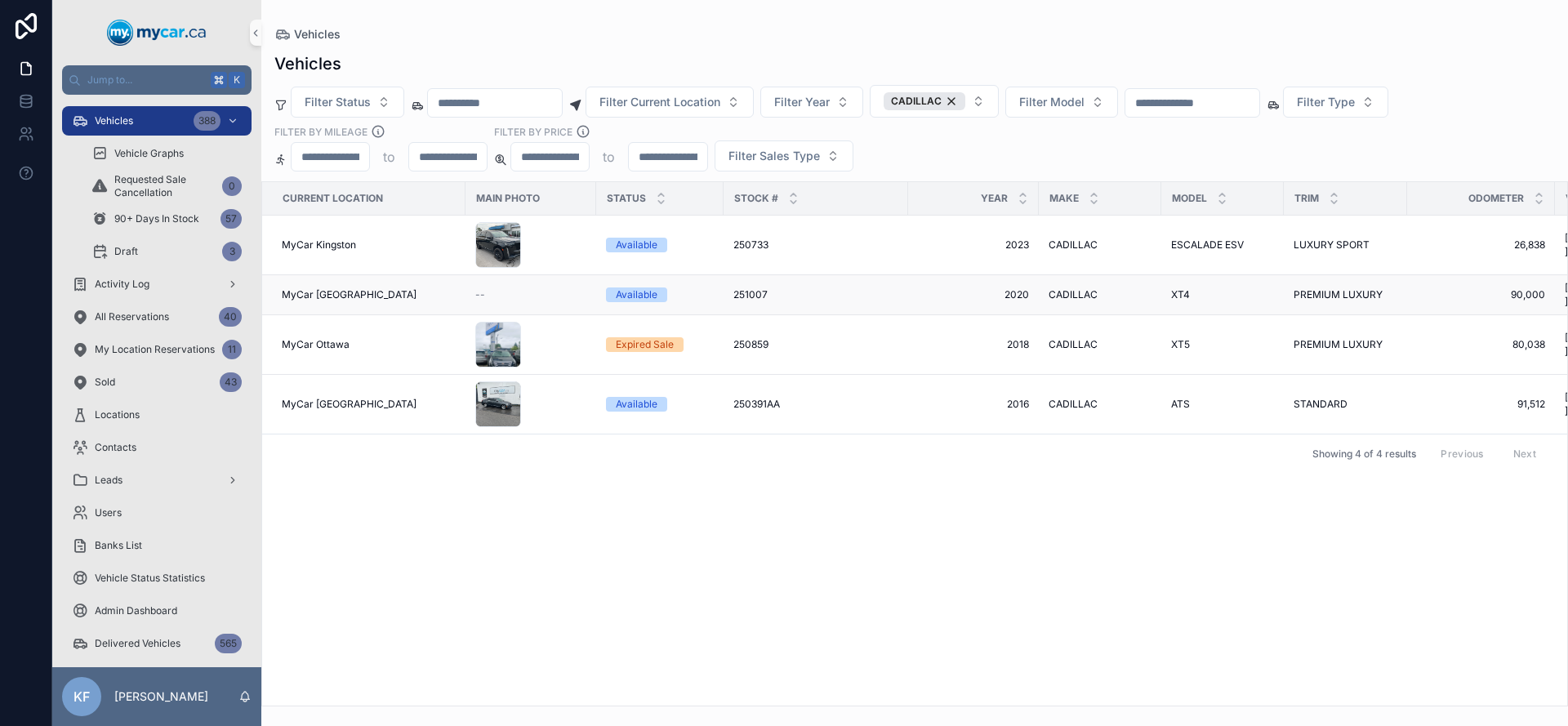
click at [569, 293] on div "--" at bounding box center [530, 295] width 111 height 14
click at [1276, 287] on td "XT4 XT4" at bounding box center [1222, 294] width 123 height 40
click at [1198, 289] on div "XT4 XT4" at bounding box center [1222, 295] width 103 height 14
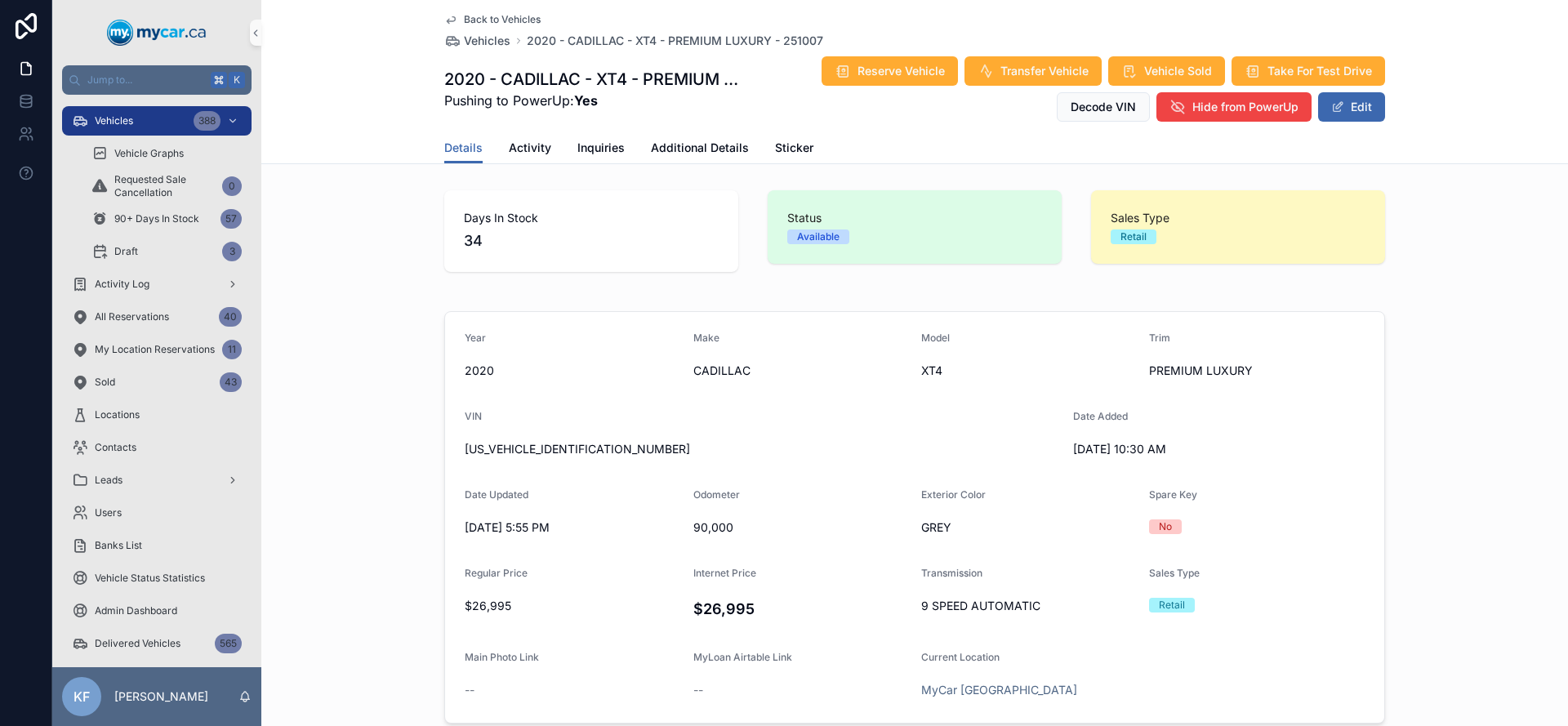
click at [976, 24] on div "Back to Vehicles Vehicles 2020 - CADILLAC - XT4 - PREMIUM LUXURY - 251007" at bounding box center [914, 31] width 940 height 36
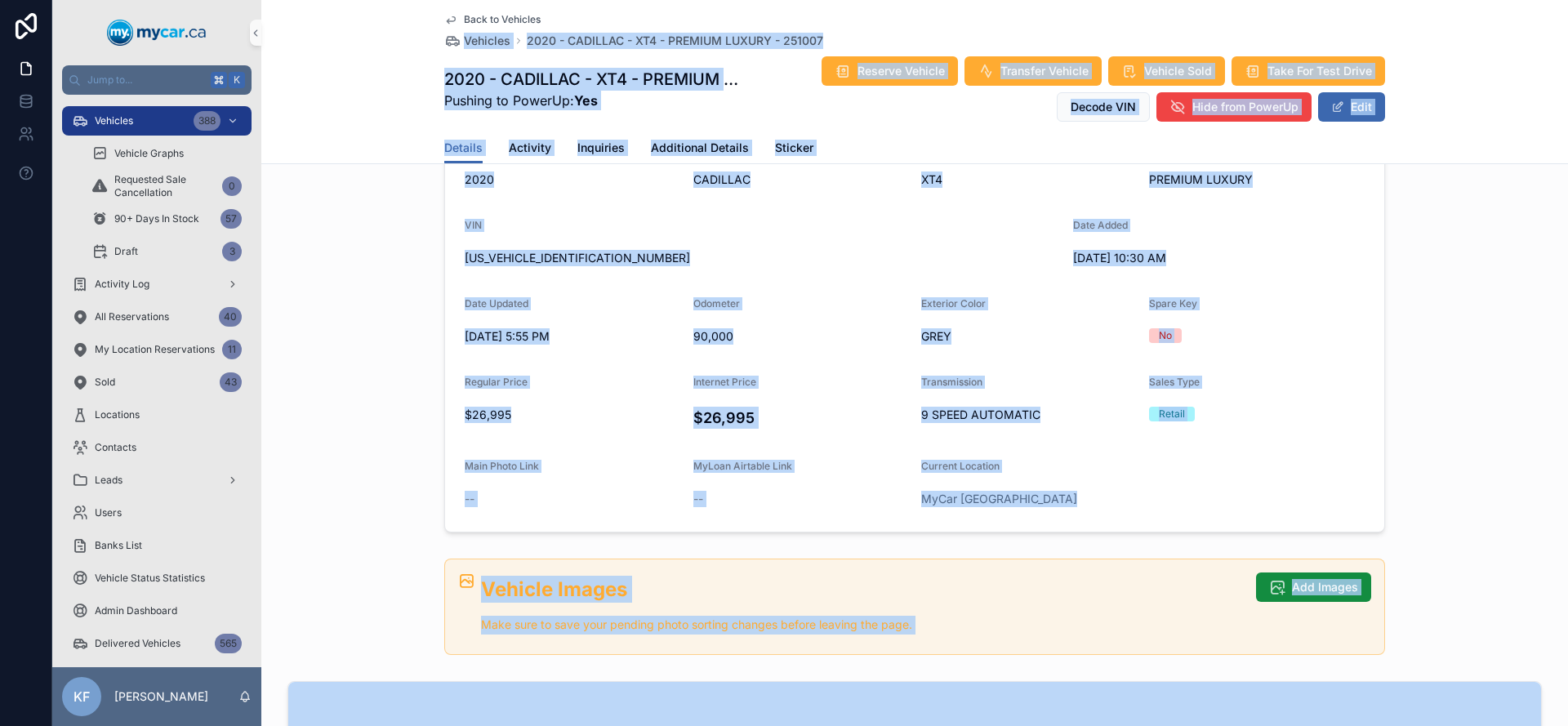
scroll to position [248, 0]
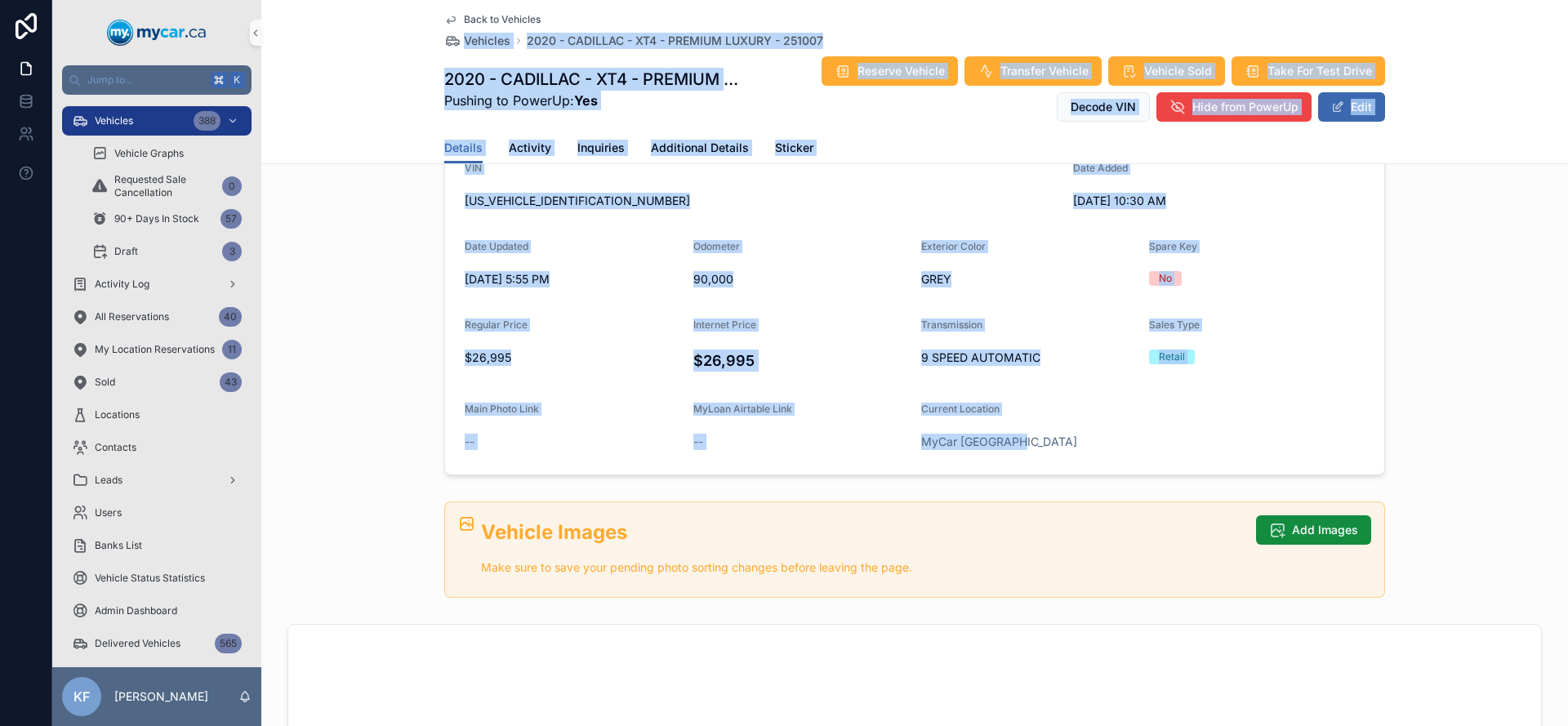
drag, startPoint x: 367, startPoint y: 40, endPoint x: 1050, endPoint y: 443, distance: 793.0
click at [1050, 443] on div "MyCar [GEOGRAPHIC_DATA]" at bounding box center [1028, 441] width 214 height 16
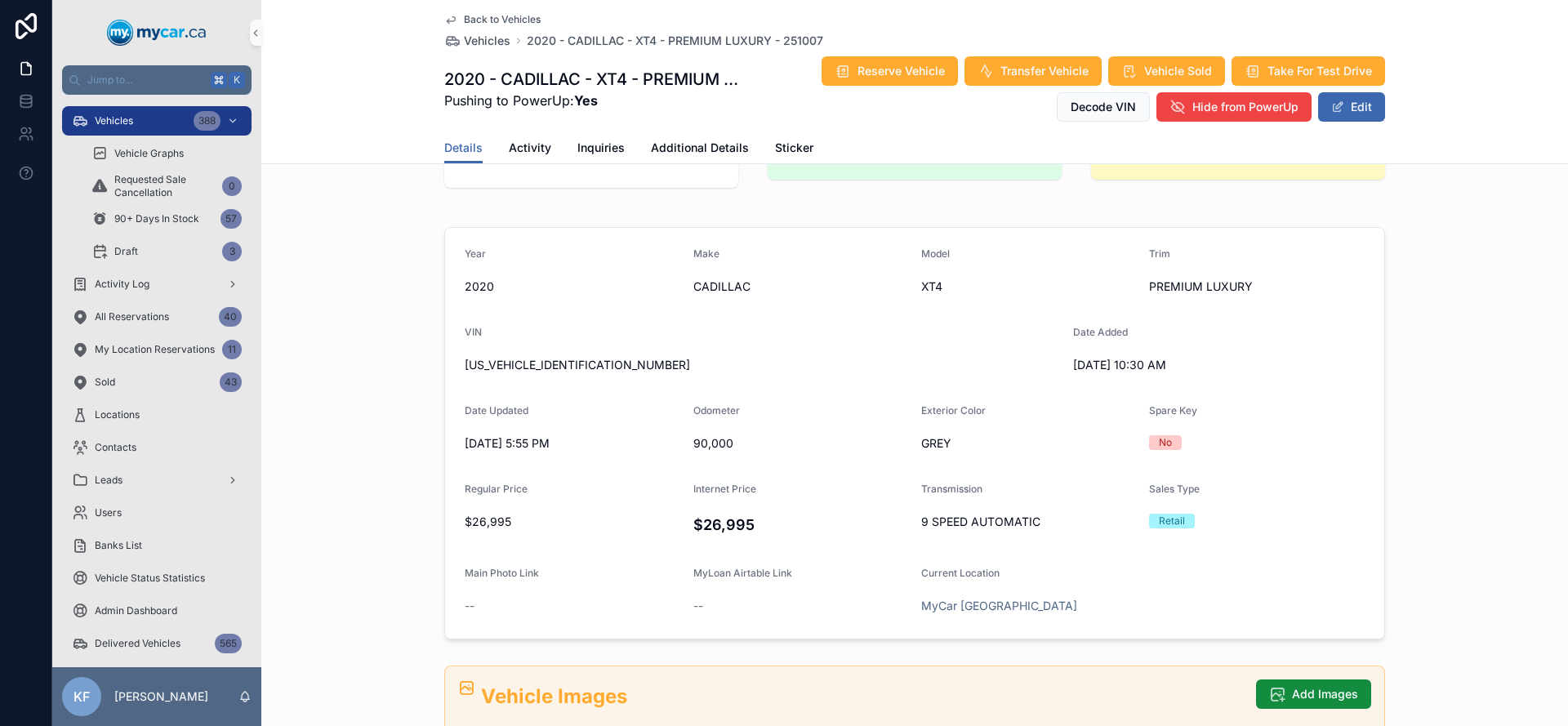
scroll to position [0, 0]
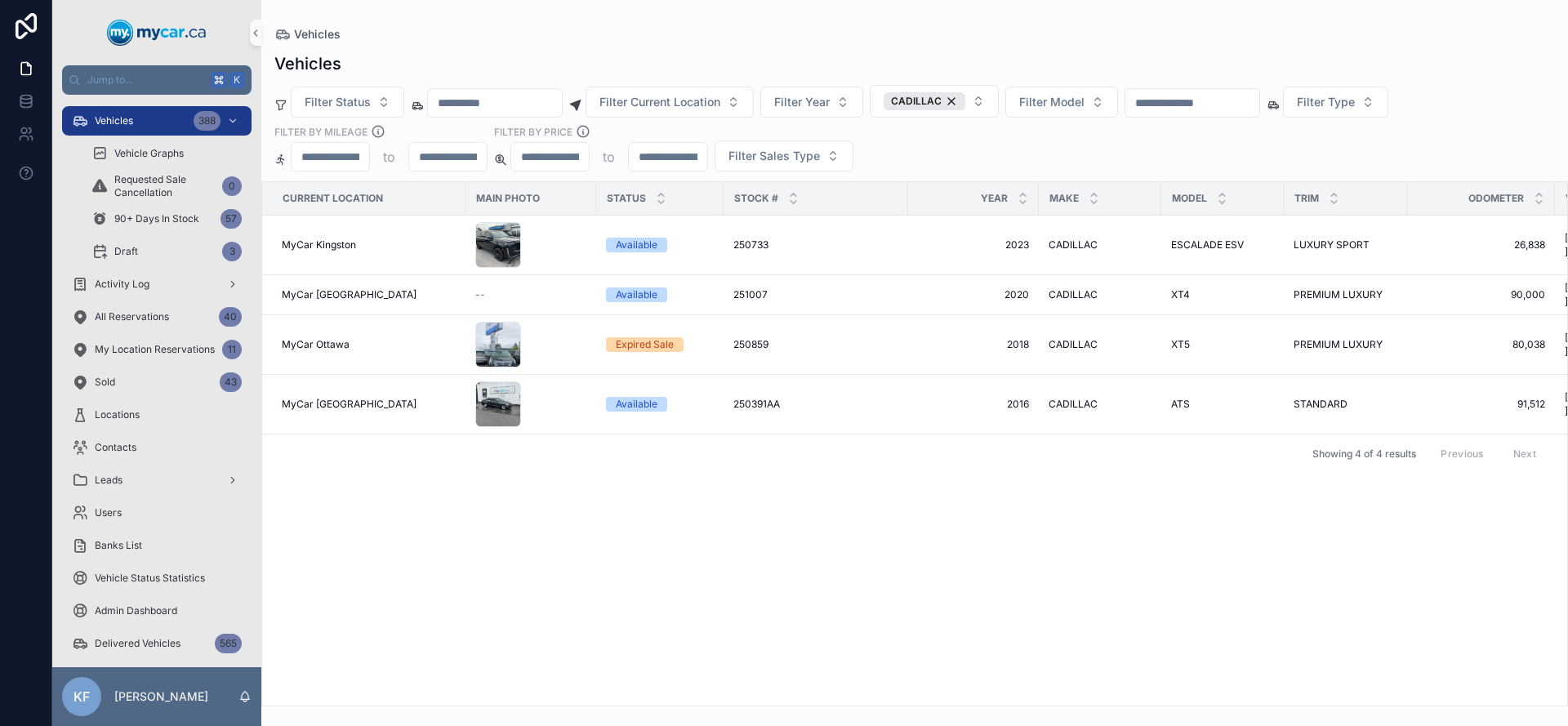
click at [977, 39] on div "Vehicles" at bounding box center [914, 34] width 1280 height 16
click at [966, 98] on div "CADILLAC" at bounding box center [924, 101] width 82 height 18
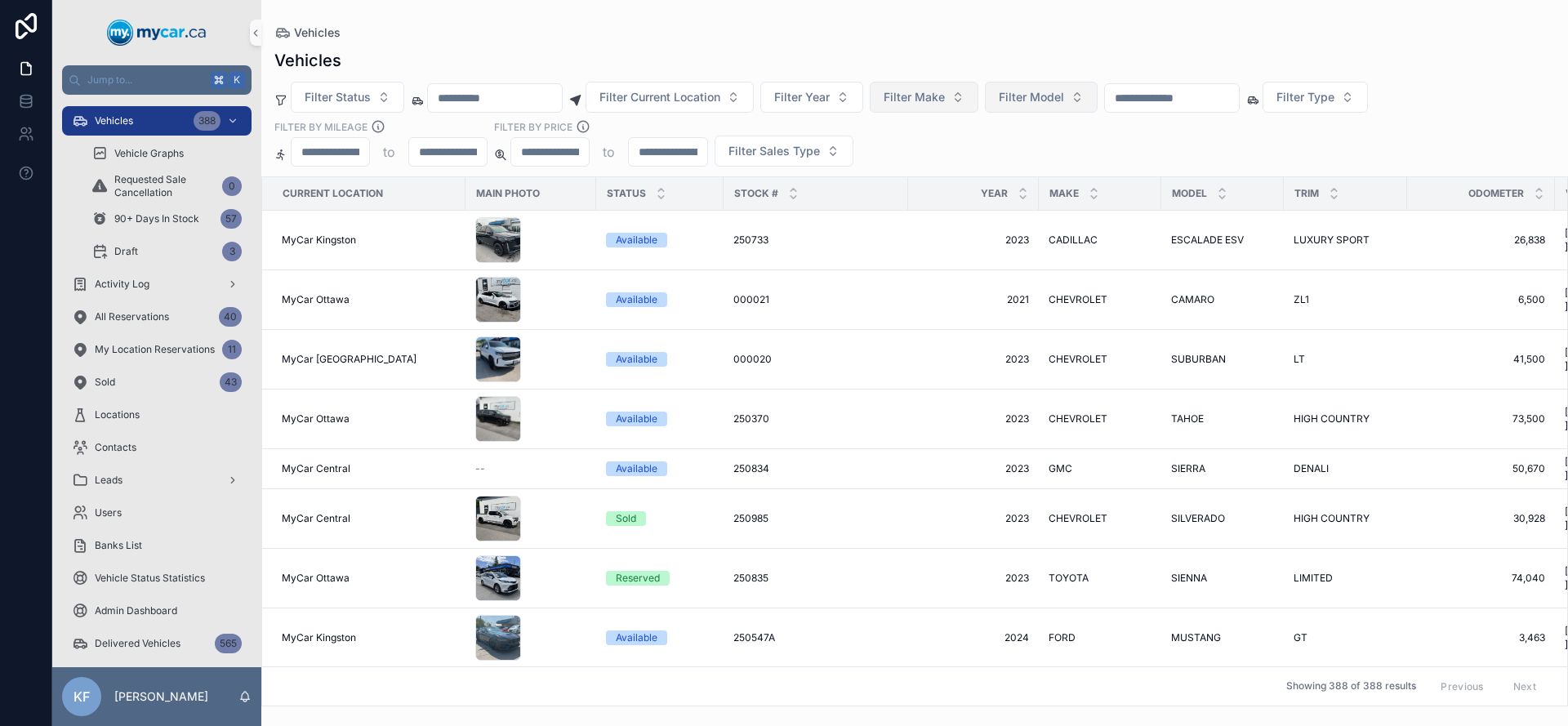
click at [1035, 103] on span "Filter Model" at bounding box center [1031, 97] width 66 height 16
type input "***"
click at [1049, 165] on div "ROGUE" at bounding box center [1061, 163] width 196 height 26
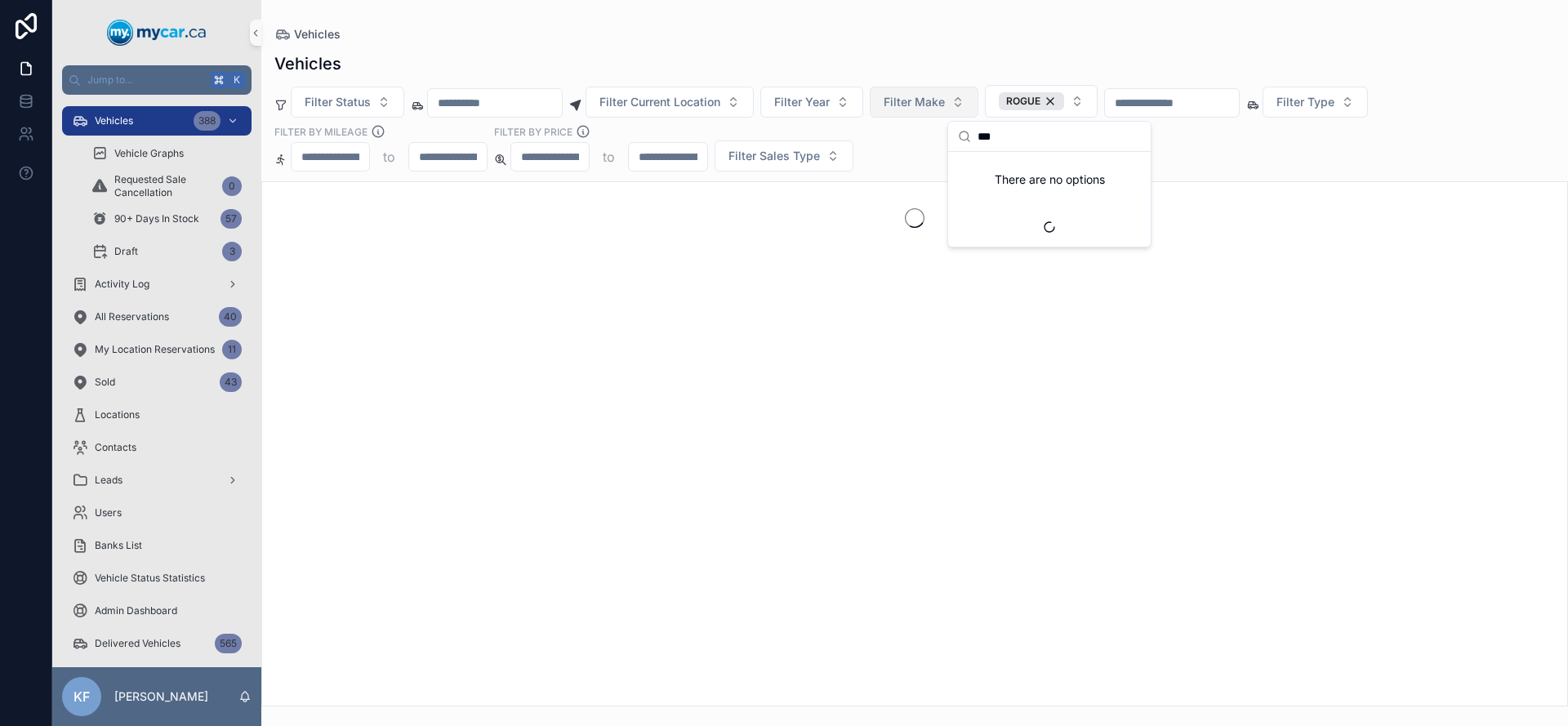
click at [1010, 52] on div "Vehicles" at bounding box center [914, 64] width 1280 height 23
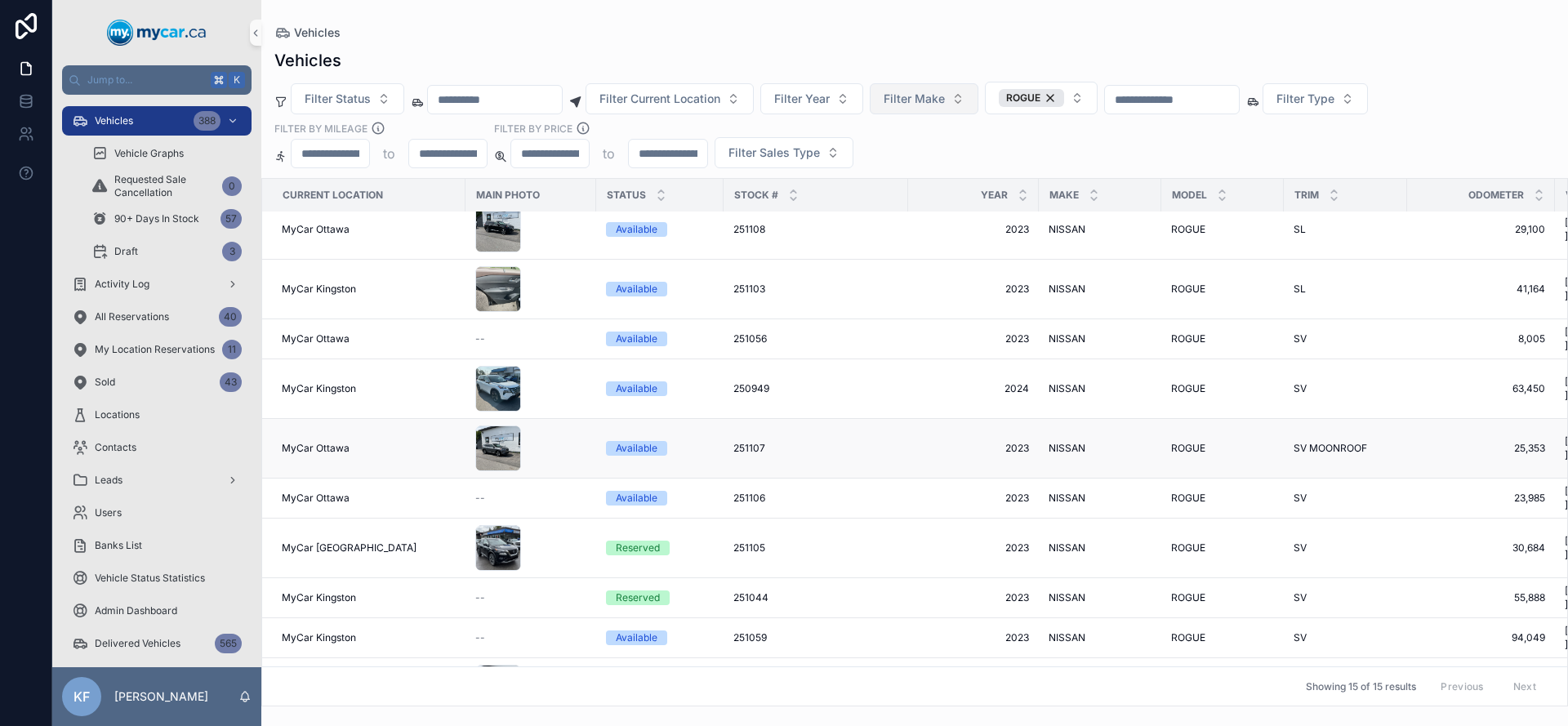
scroll to position [134, 0]
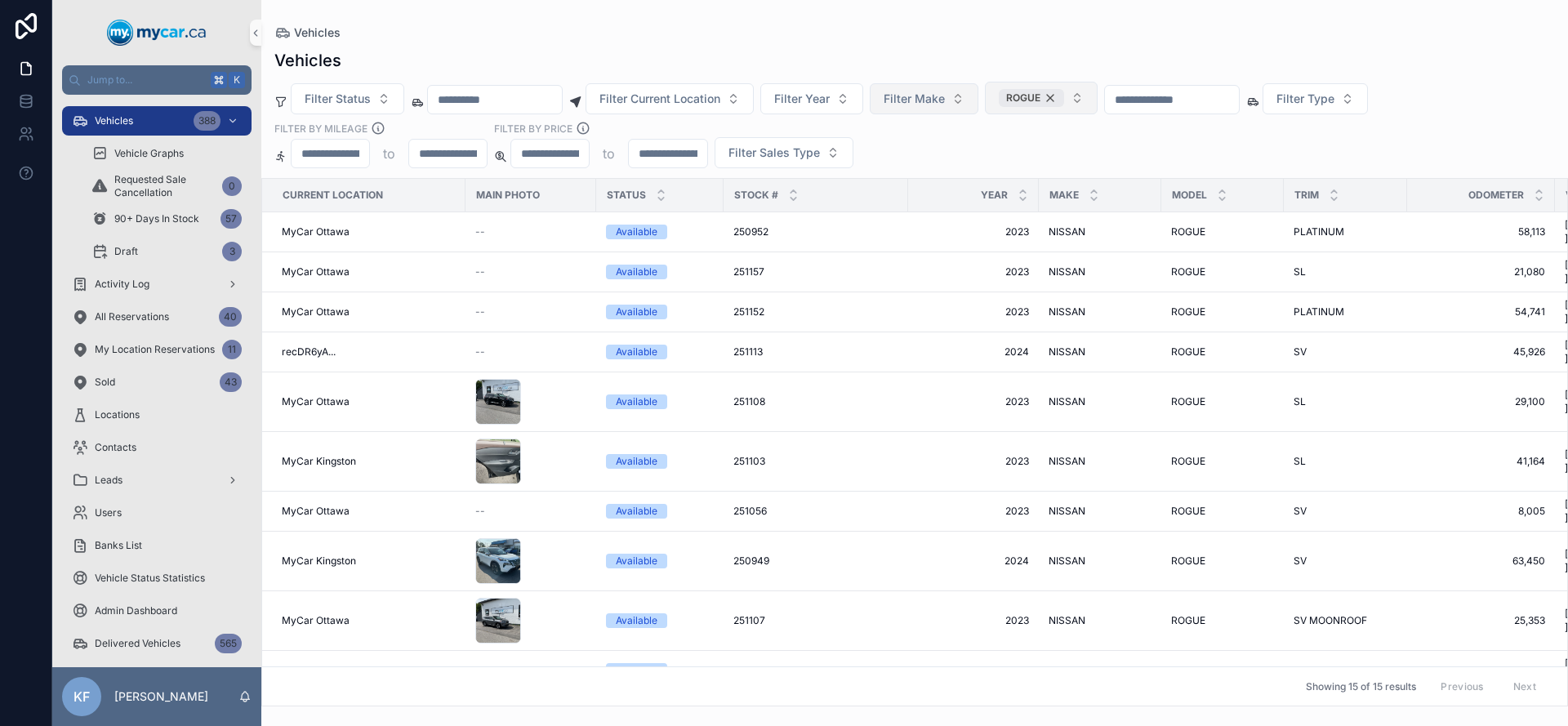
click at [1064, 93] on div "ROGUE" at bounding box center [1031, 98] width 66 height 18
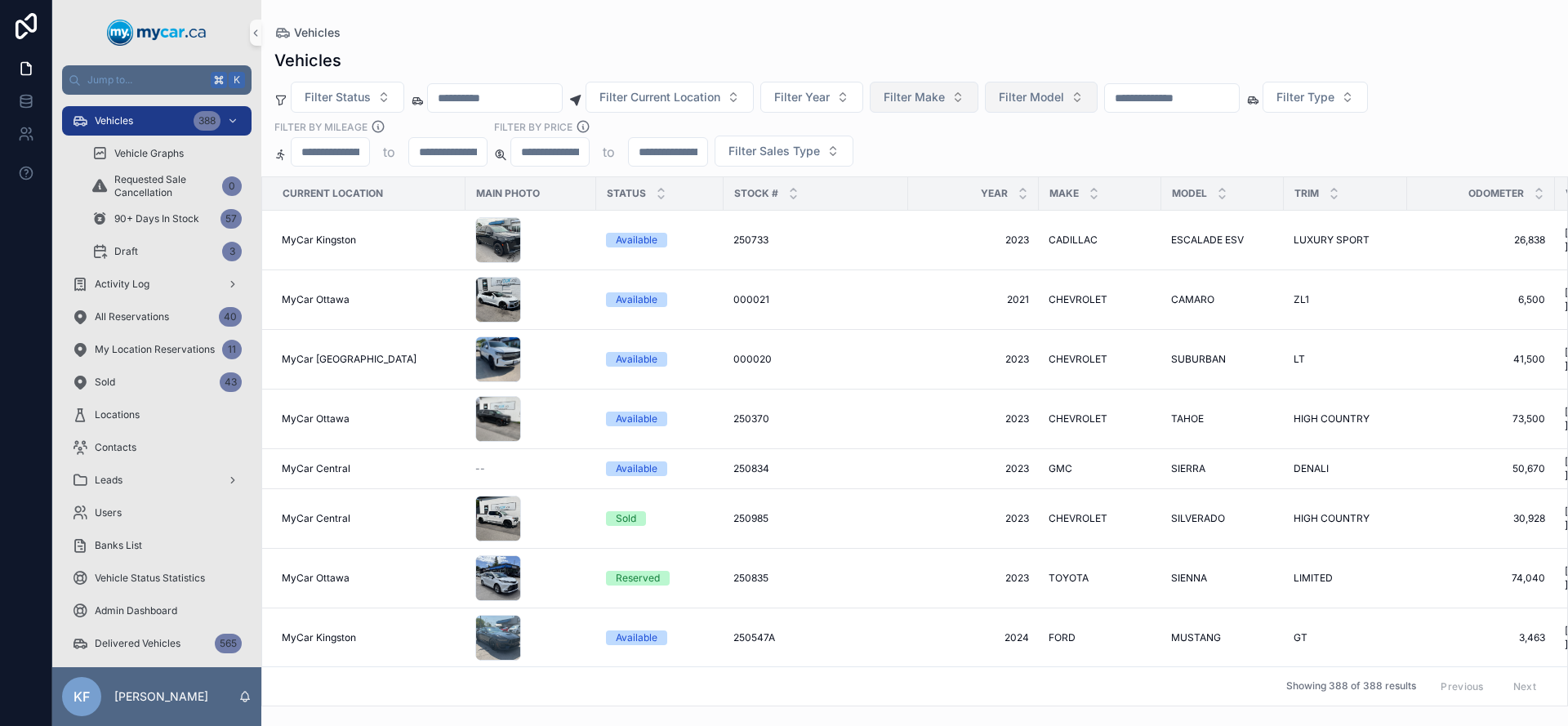
click at [679, 152] on input "scrollable content" at bounding box center [667, 152] width 77 height 23
type input "*****"
click at [675, 49] on div "Vehicles" at bounding box center [914, 61] width 1280 height 23
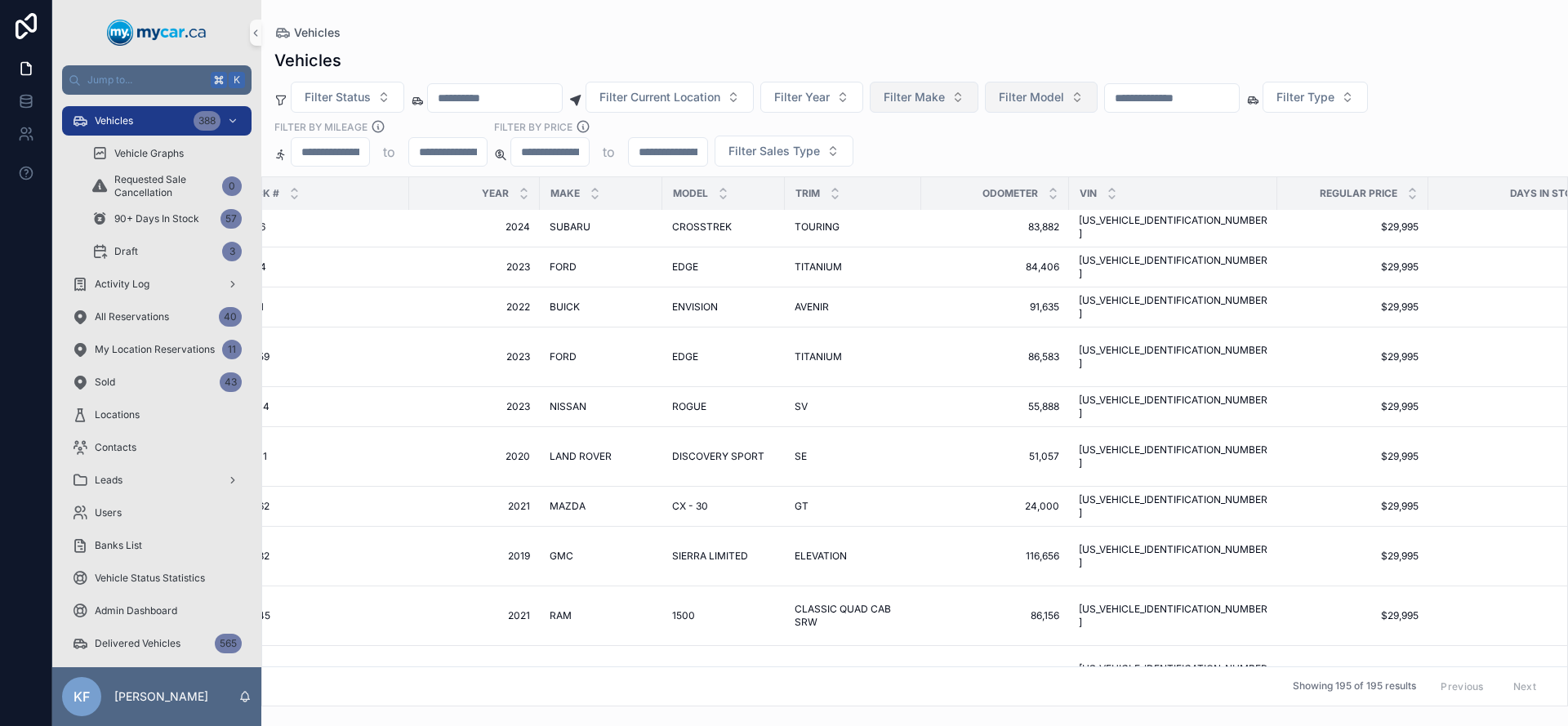
scroll to position [3, 0]
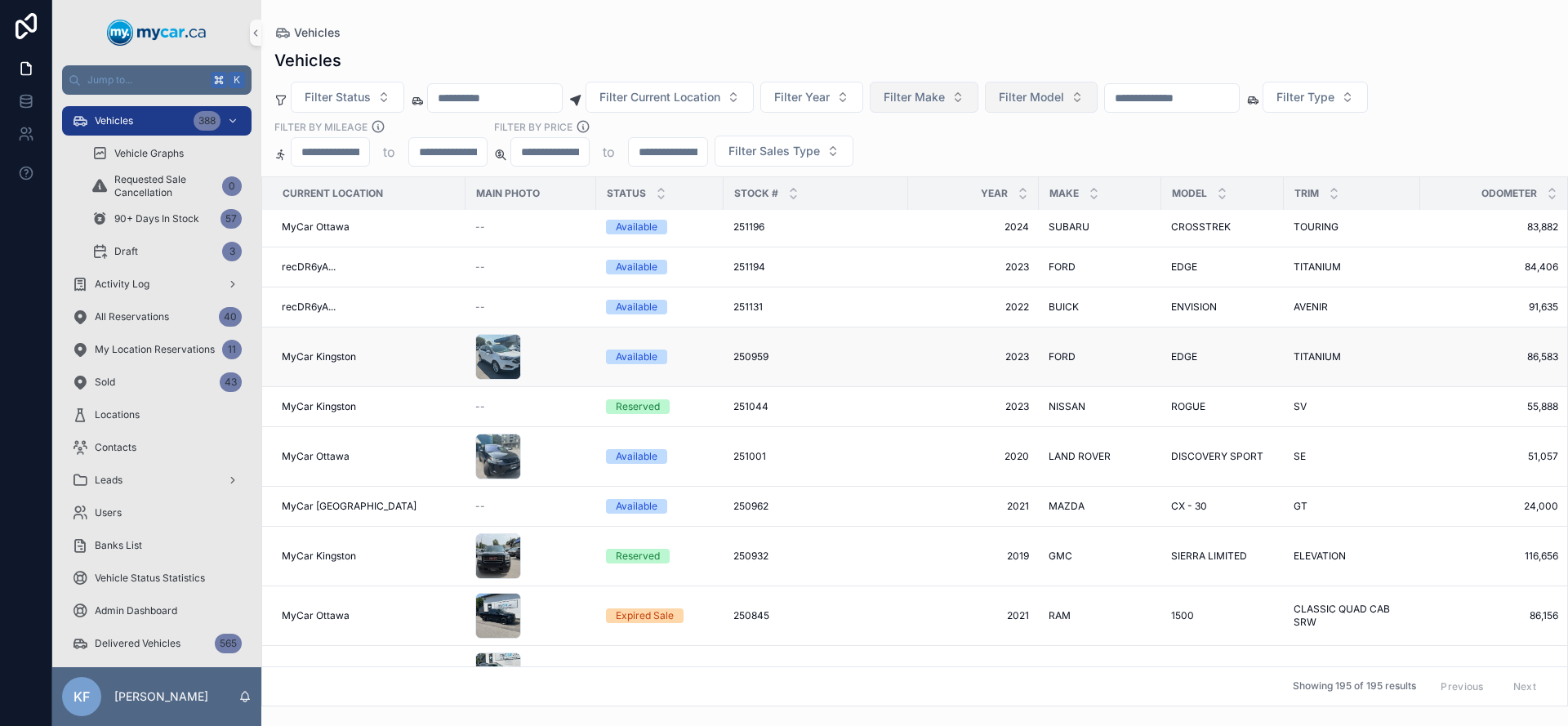
click at [532, 334] on div "scrollable content" at bounding box center [530, 356] width 111 height 45
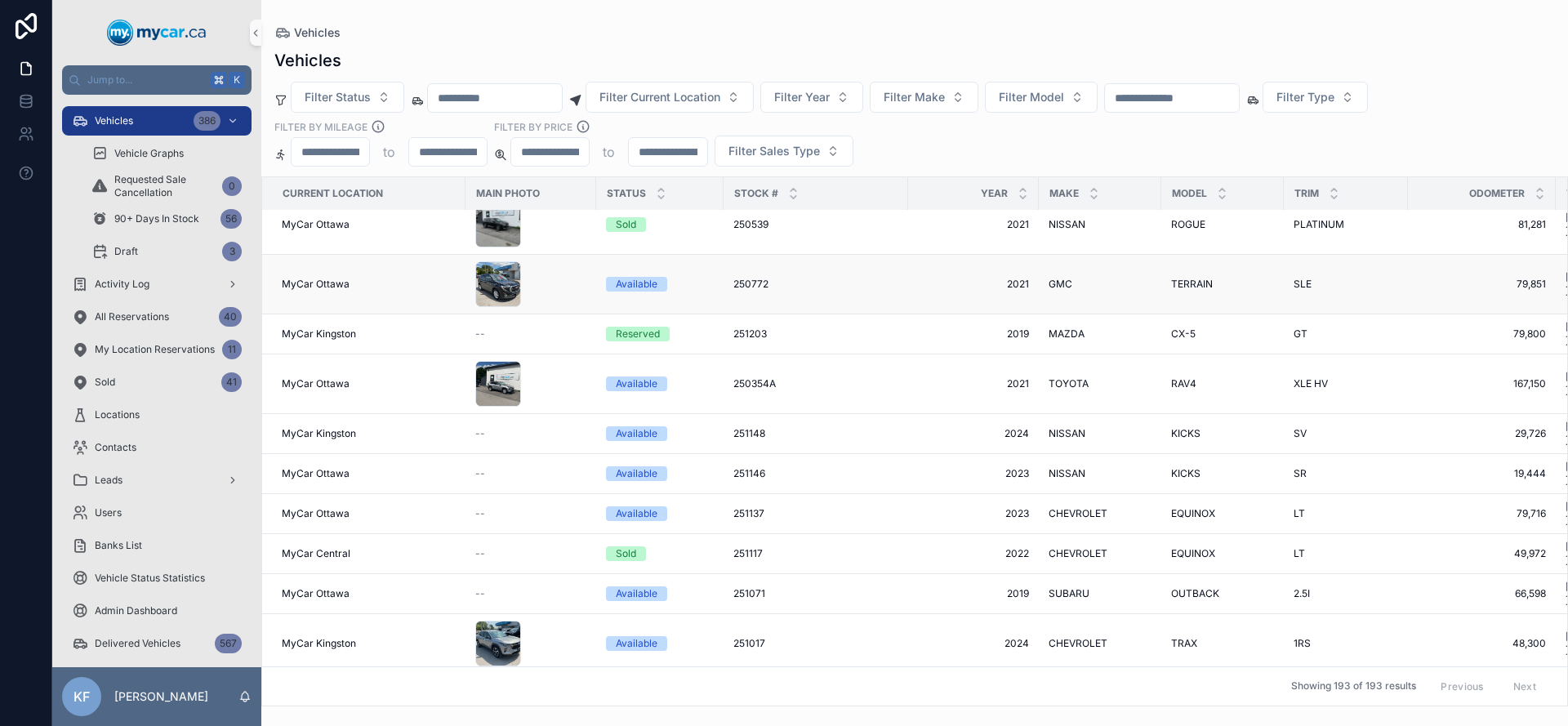
scroll to position [2834, 0]
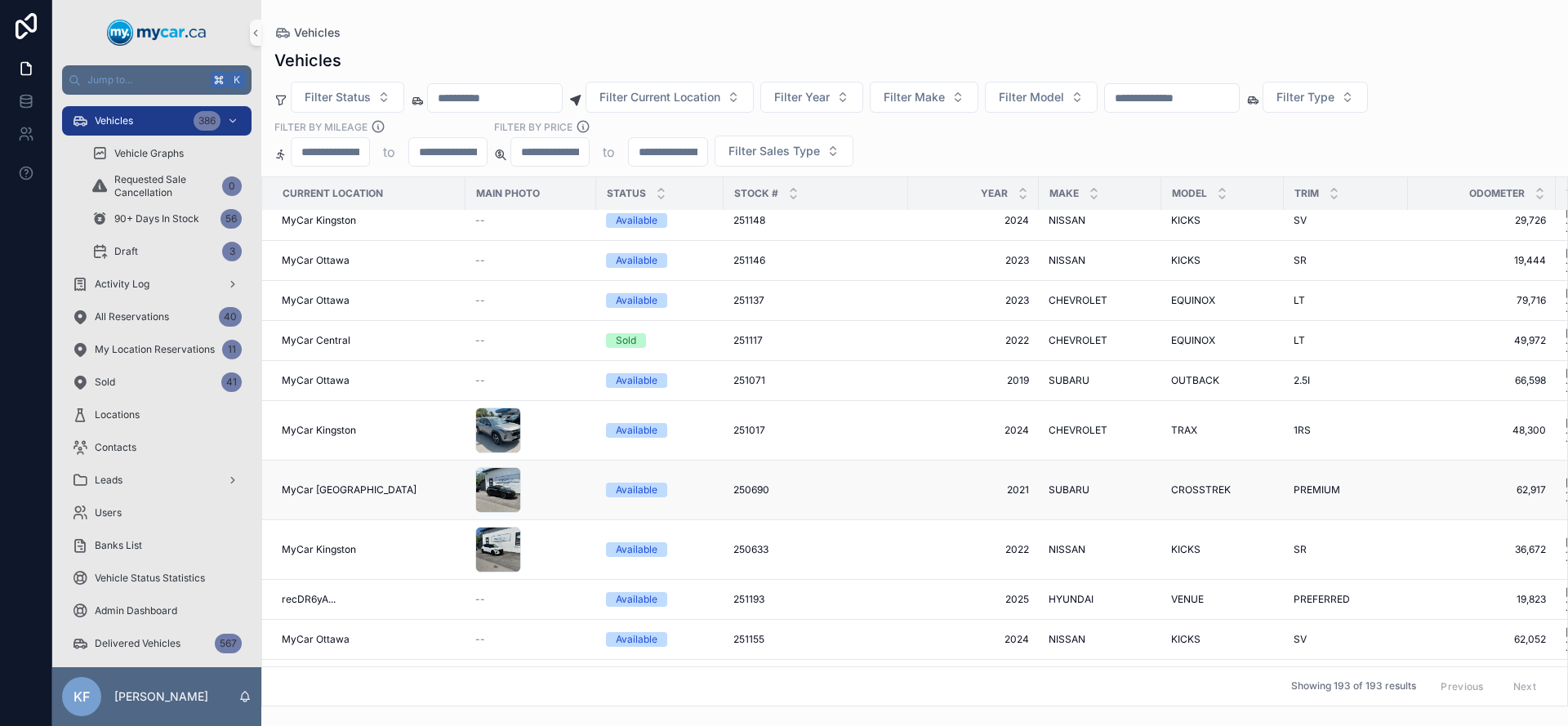
click at [699, 483] on div "Available" at bounding box center [660, 489] width 108 height 14
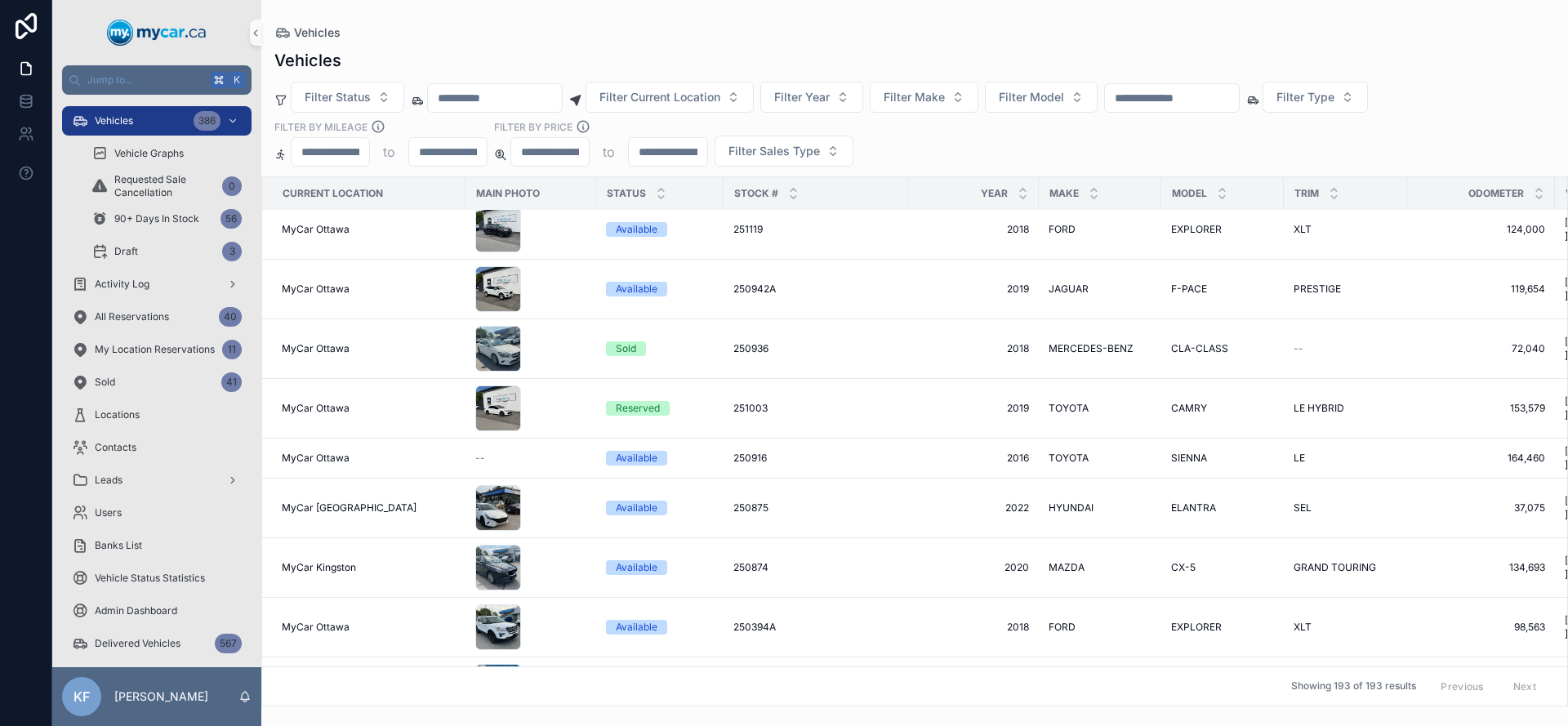
scroll to position [4264, 0]
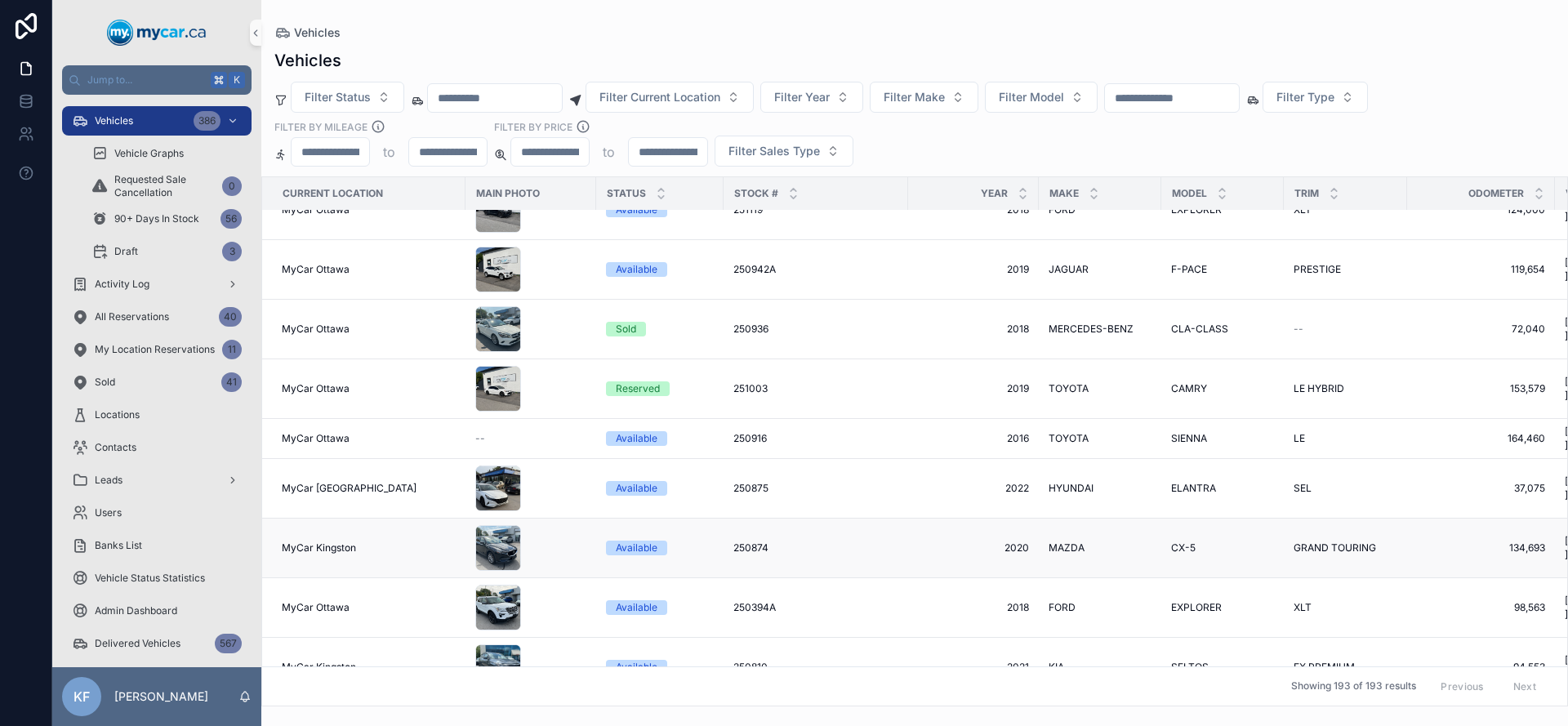
click at [753, 542] on span "250874" at bounding box center [751, 548] width 35 height 14
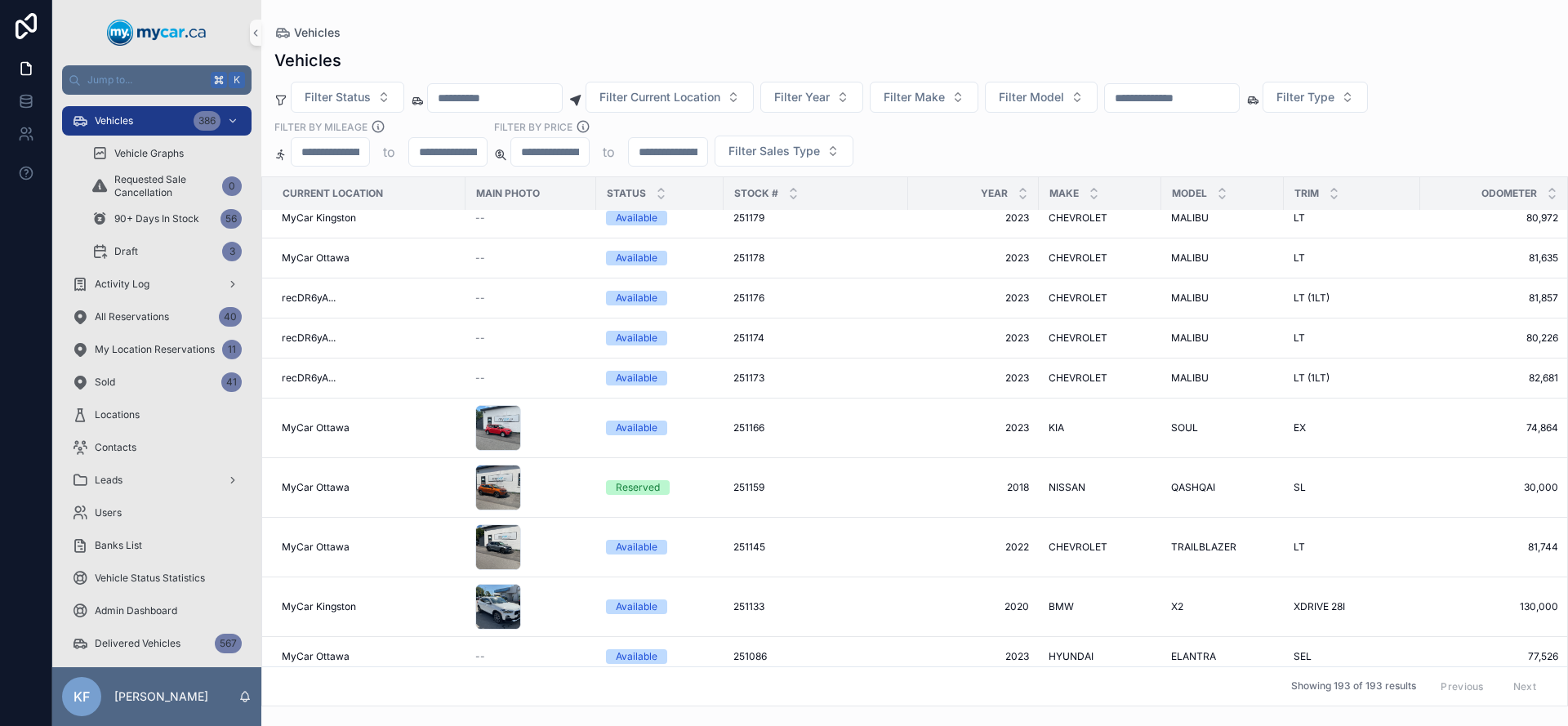
scroll to position [5068, 0]
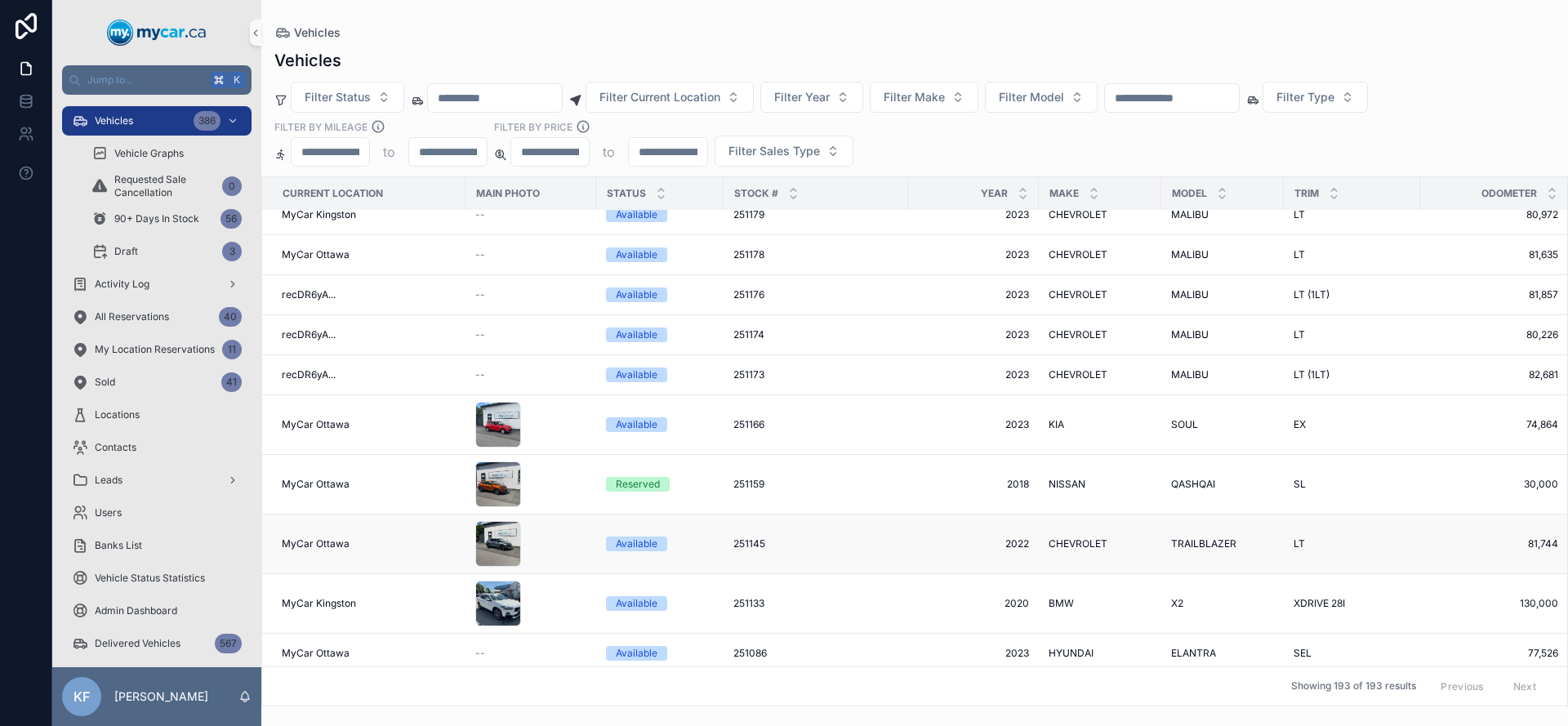
click at [760, 538] on span "251145" at bounding box center [749, 544] width 32 height 14
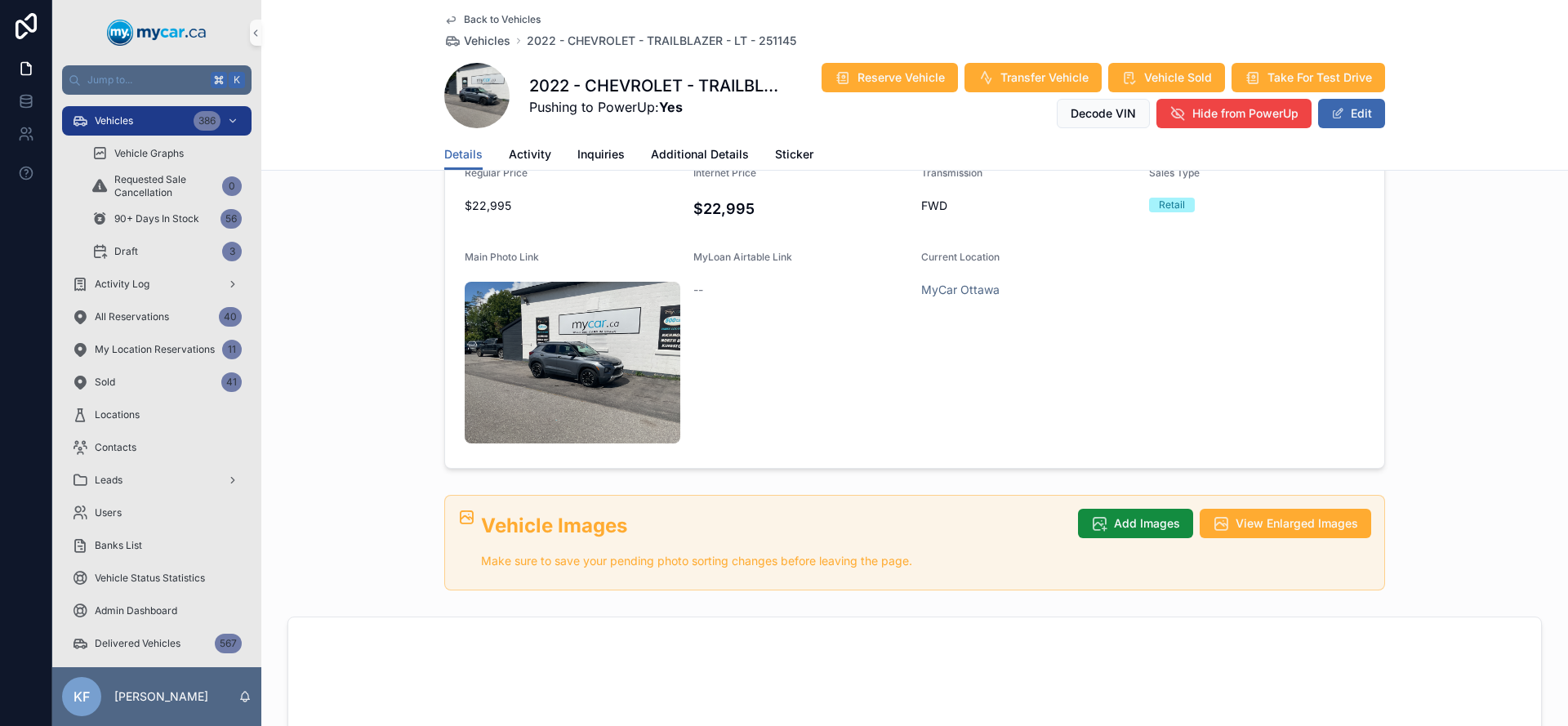
scroll to position [199, 0]
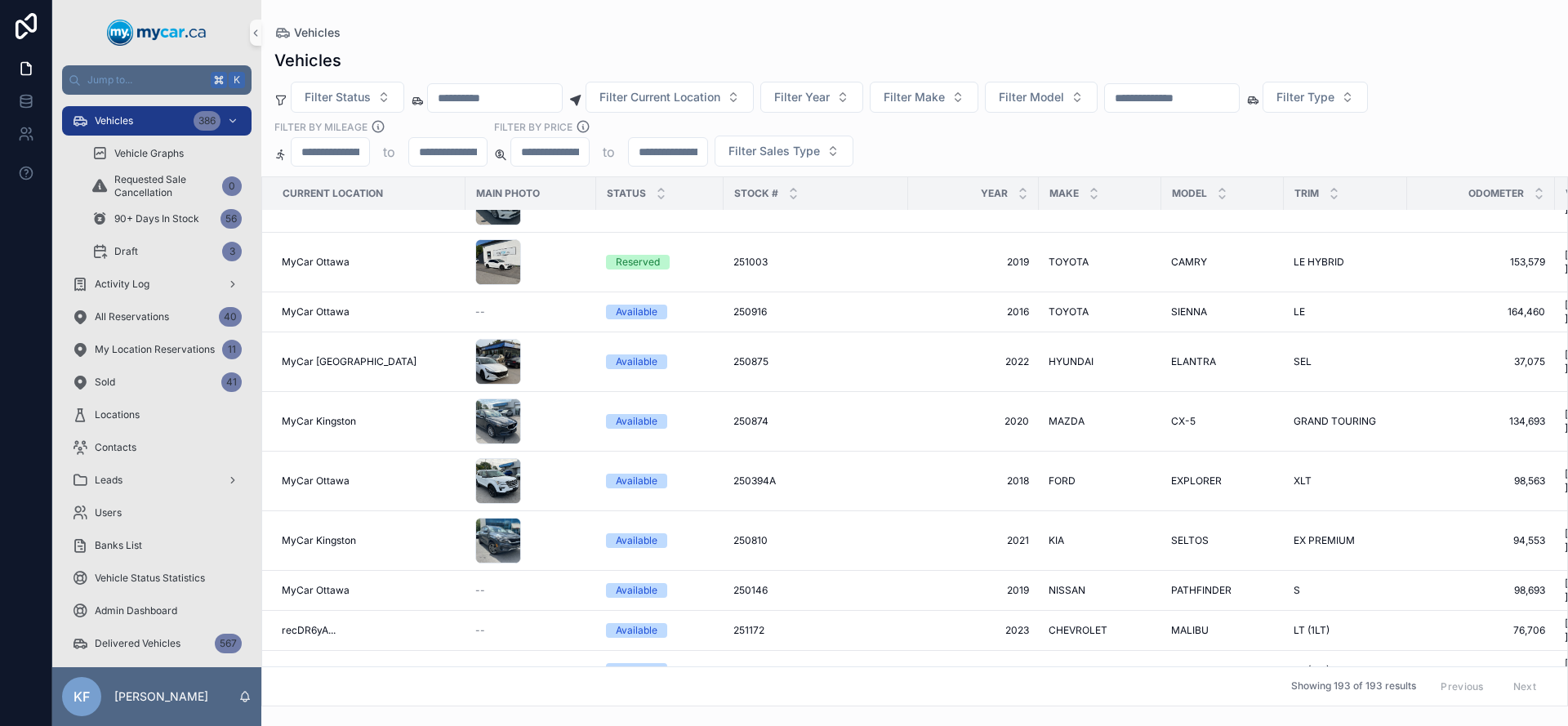
scroll to position [4515, 0]
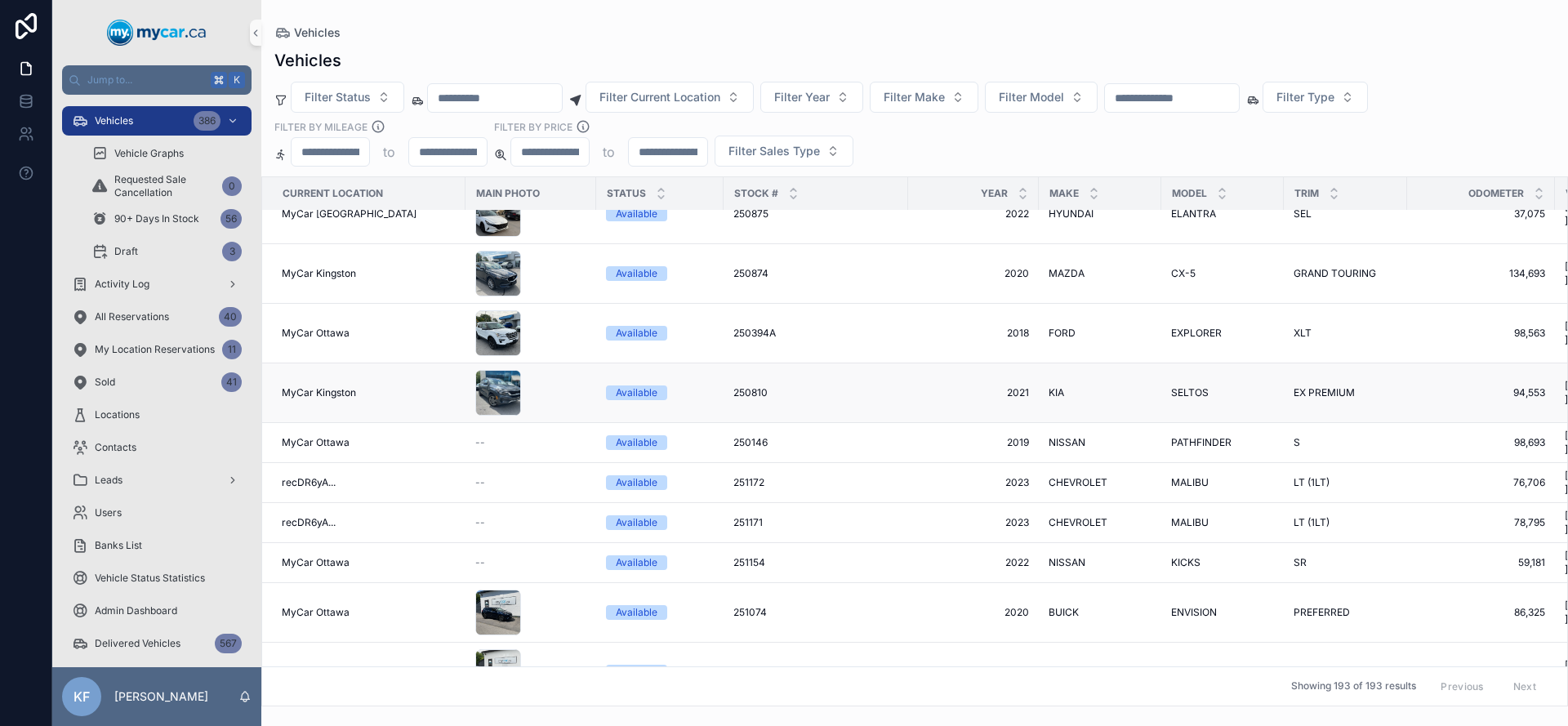
click at [564, 370] on div "scrollable content" at bounding box center [530, 392] width 111 height 45
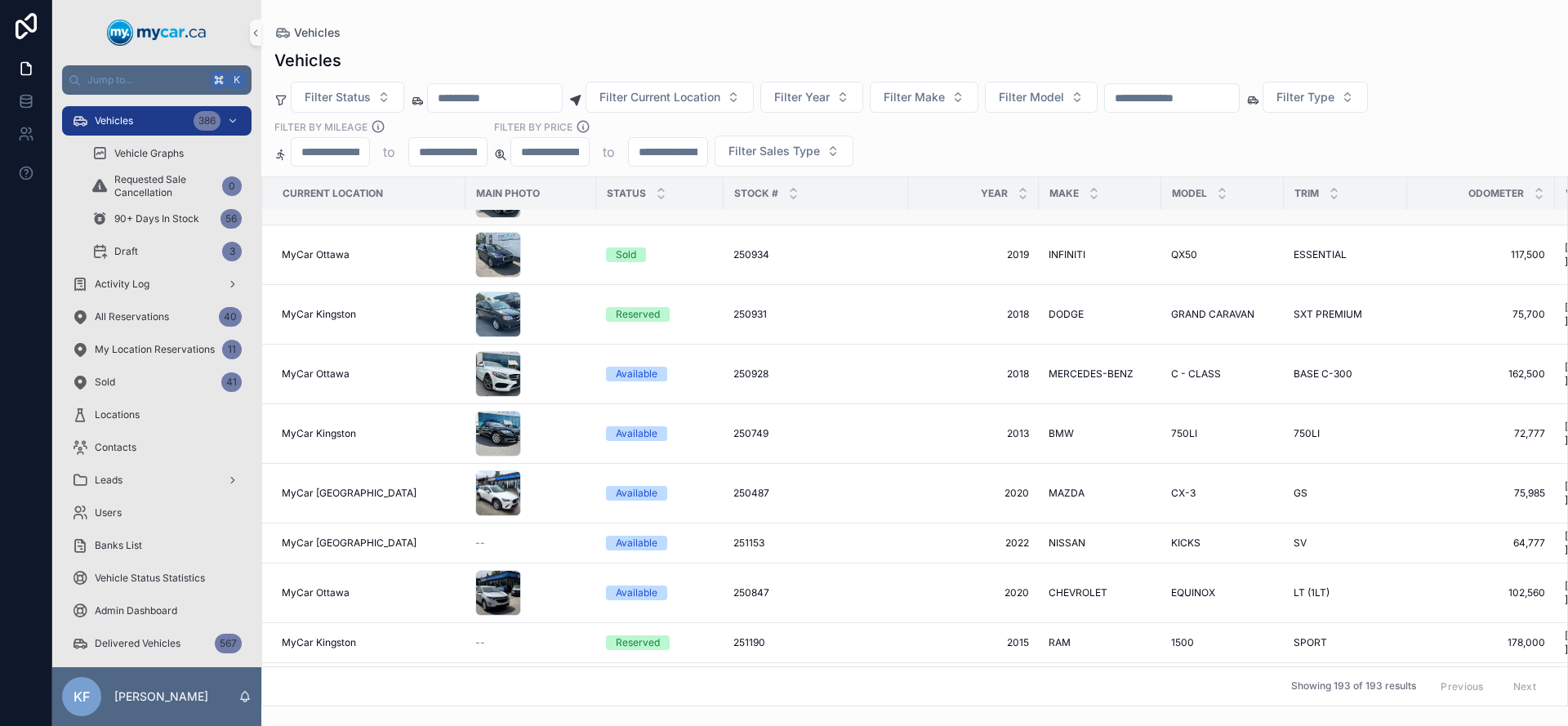
scroll to position [6428, 0]
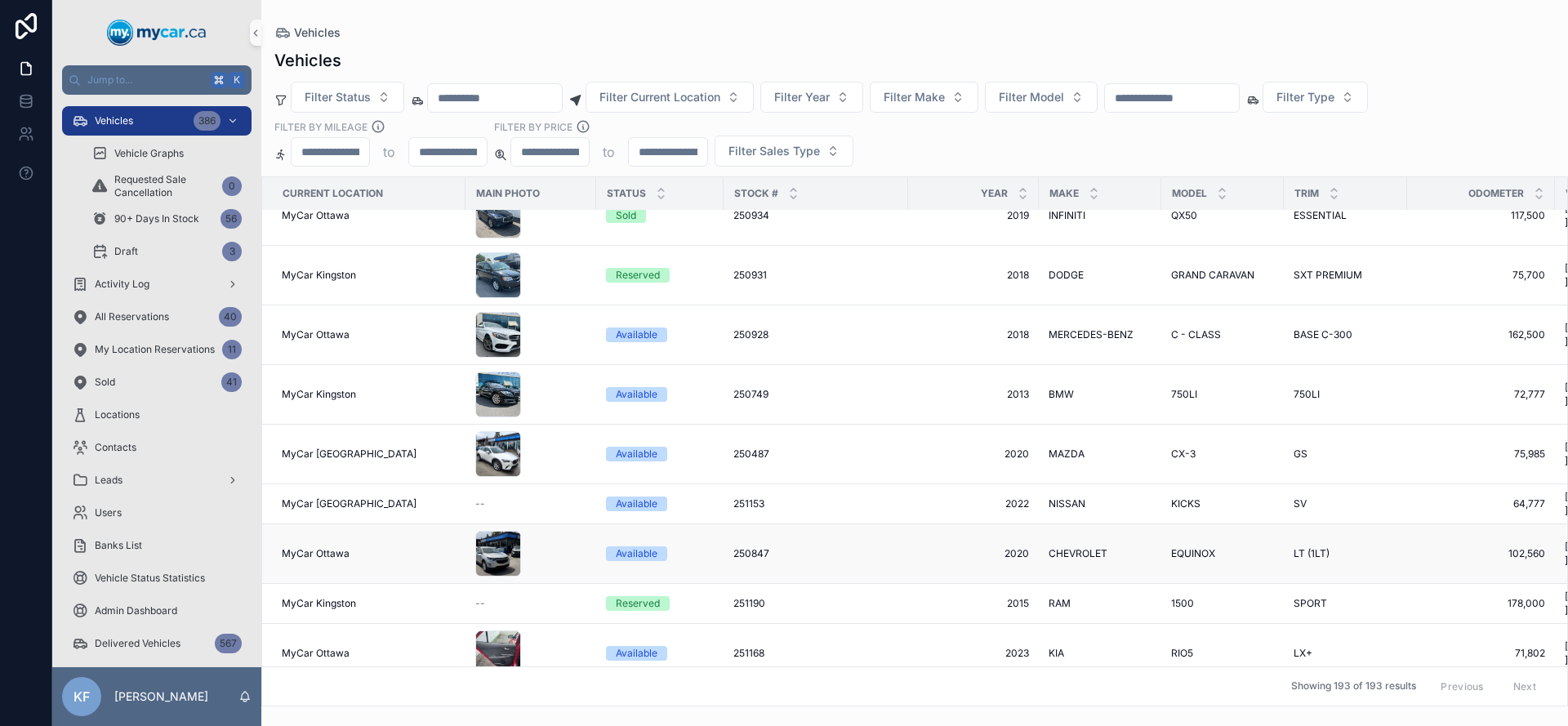
click at [996, 547] on span "2020" at bounding box center [973, 554] width 111 height 14
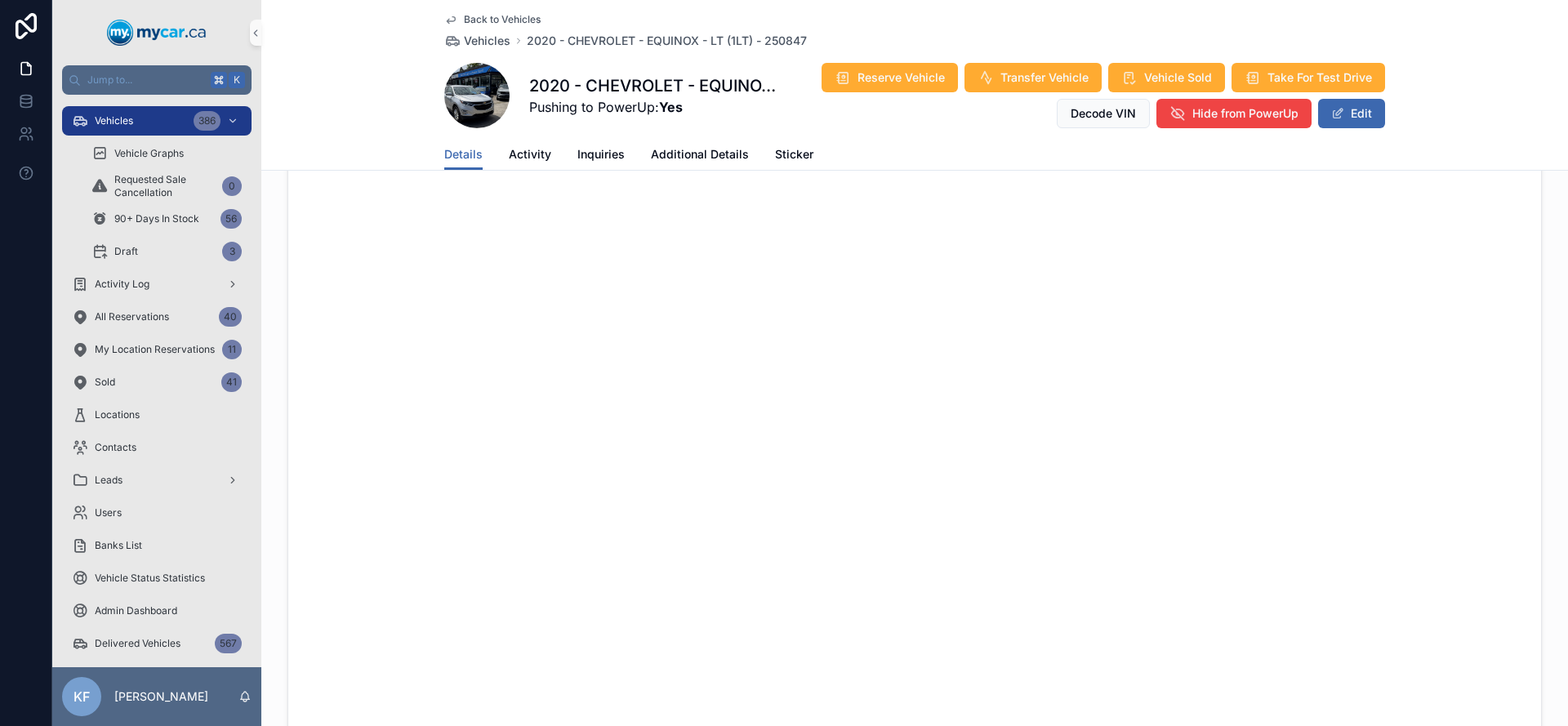
scroll to position [37, 0]
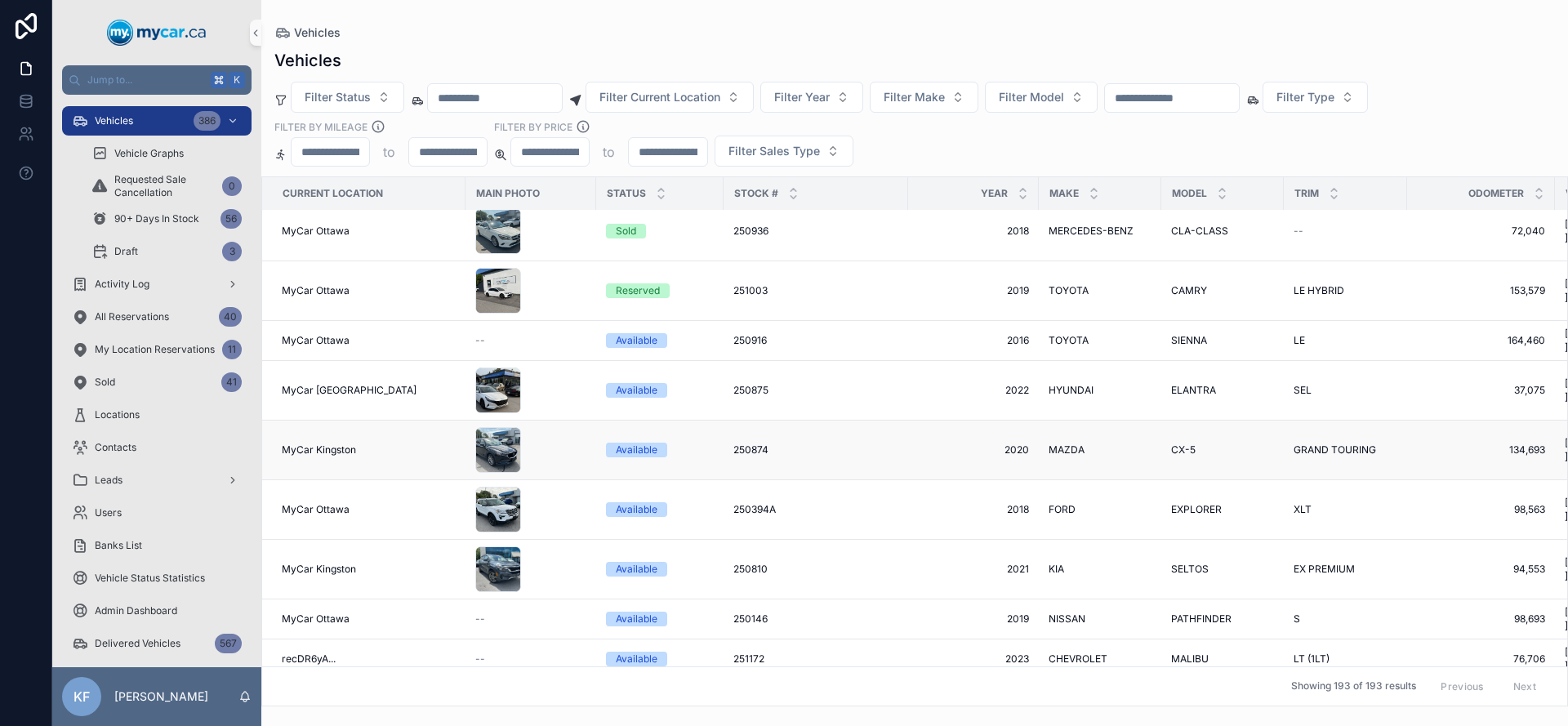
scroll to position [4363, 0]
click at [1014, 442] on span "2020" at bounding box center [973, 449] width 111 height 14
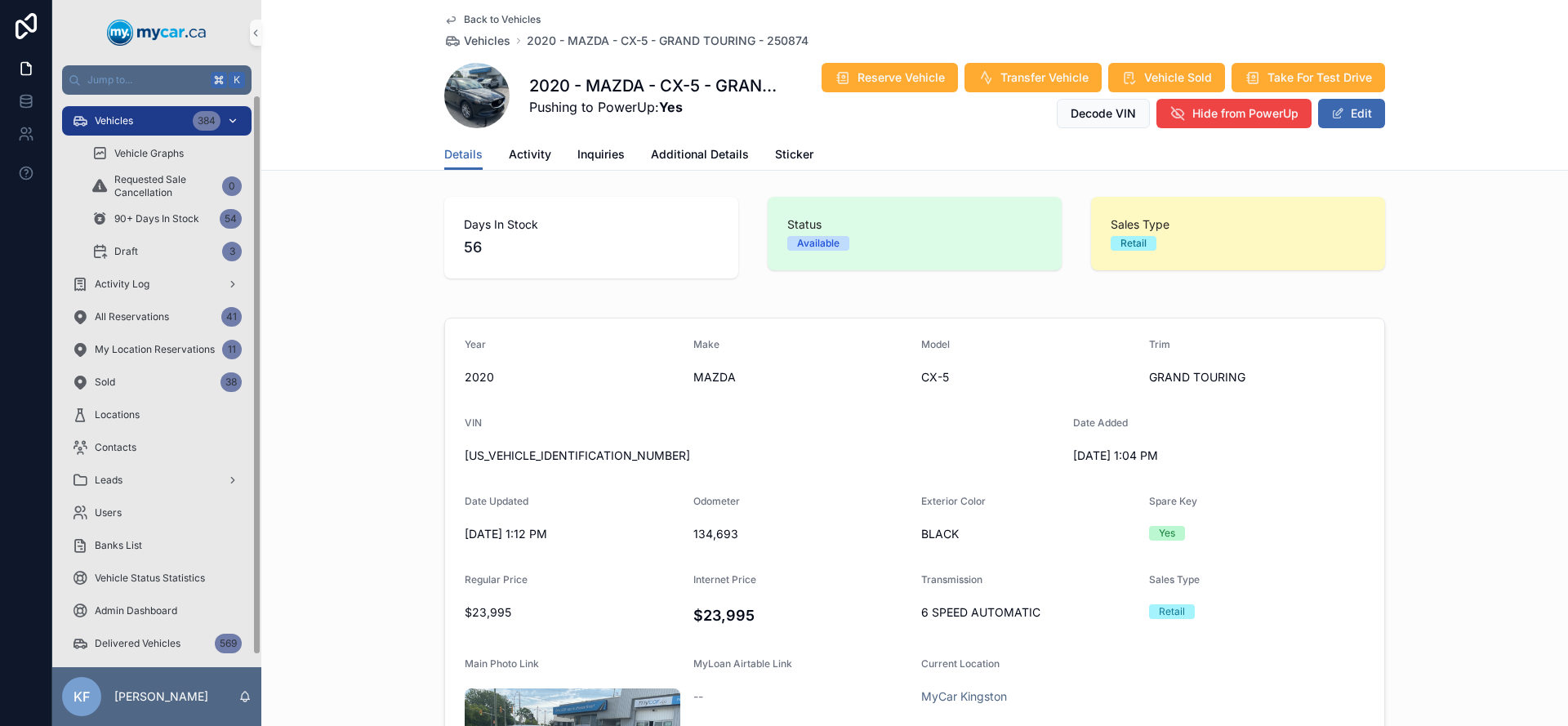
click at [181, 128] on div "Vehicles 384" at bounding box center [156, 121] width 170 height 26
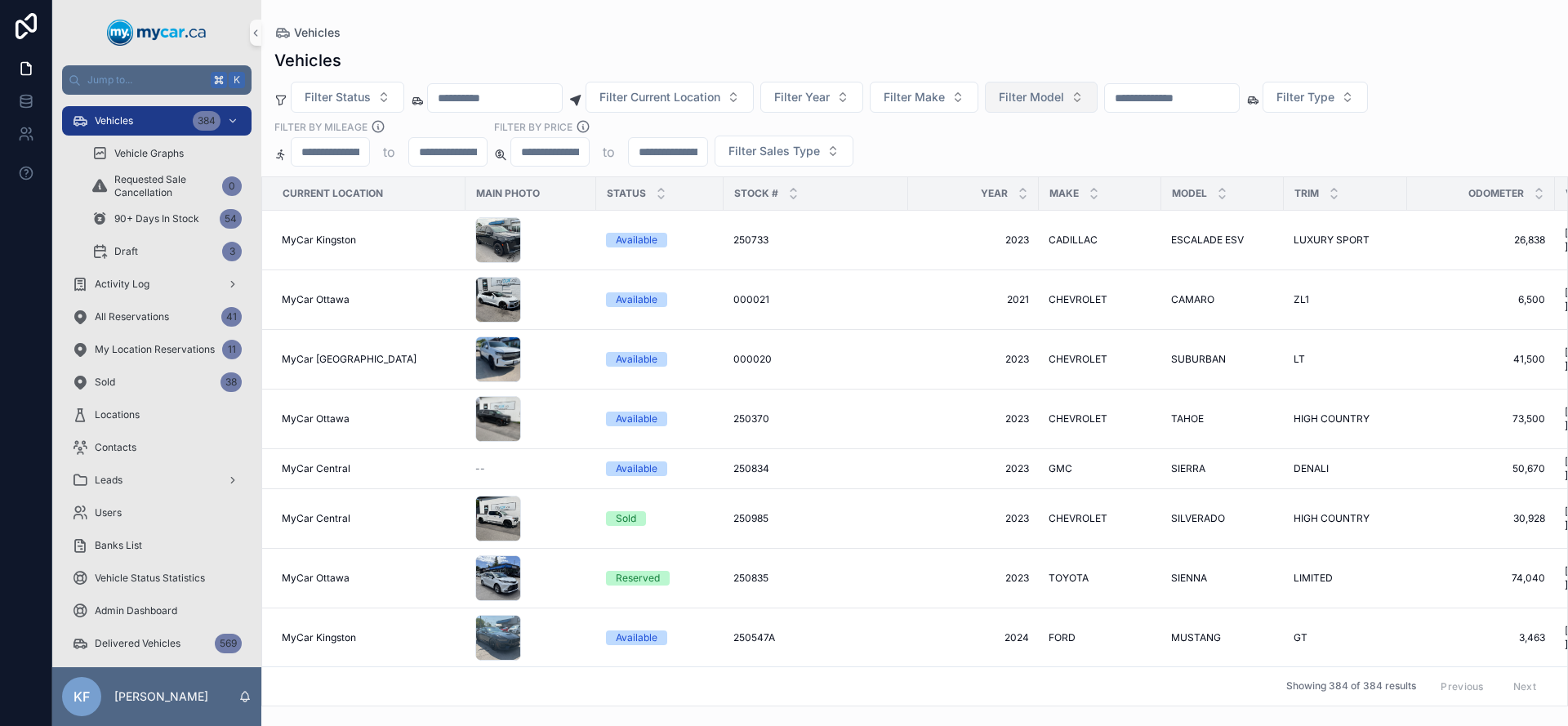
click at [1088, 98] on button "Filter Model" at bounding box center [1041, 98] width 113 height 31
type input "***"
click at [1032, 182] on div "ESCAPE" at bounding box center [1061, 189] width 196 height 26
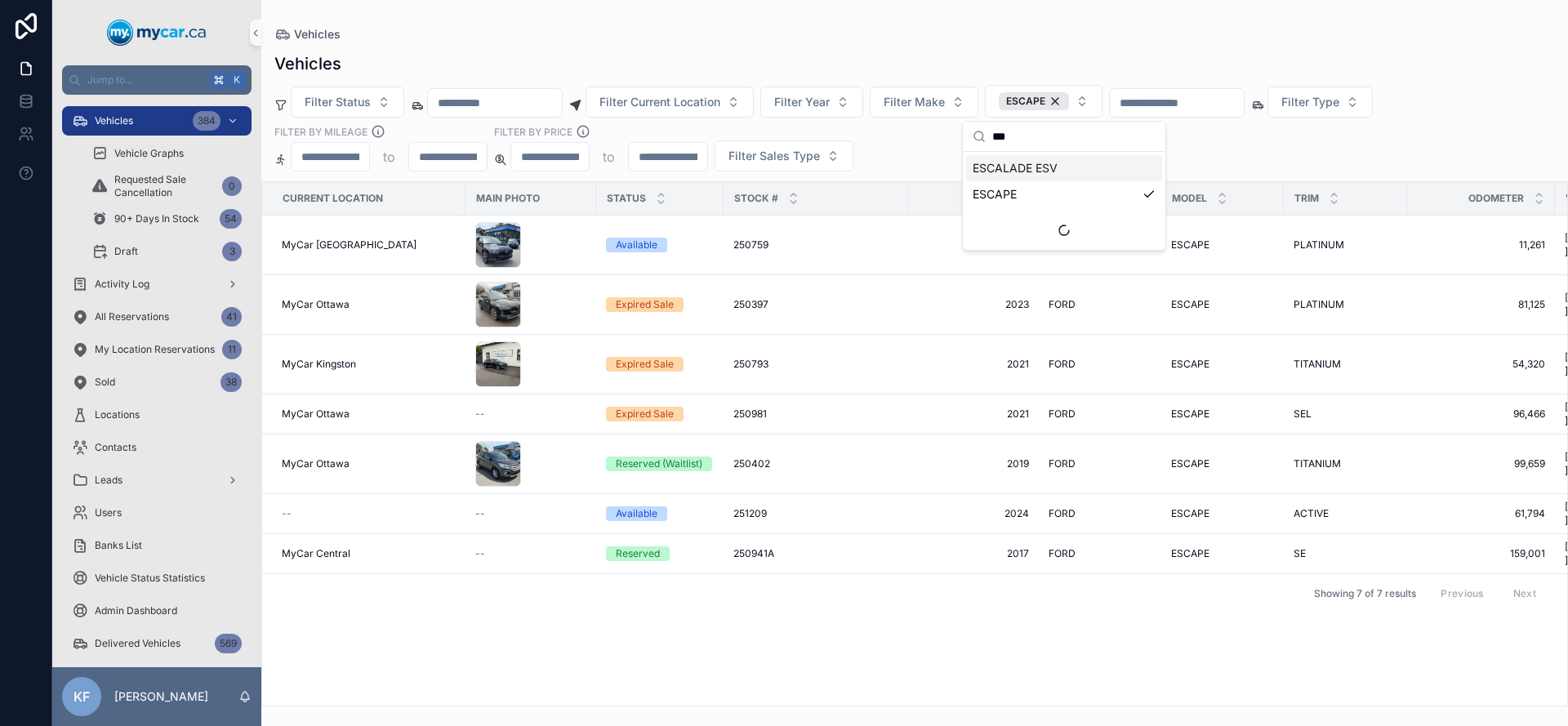
click at [721, 19] on div "Vehicles Vehicles Filter Status Filter Current Location Filter Year Filter Make…" at bounding box center [914, 353] width 1306 height 707
click at [1069, 103] on div "ESCAPE" at bounding box center [1033, 101] width 70 height 18
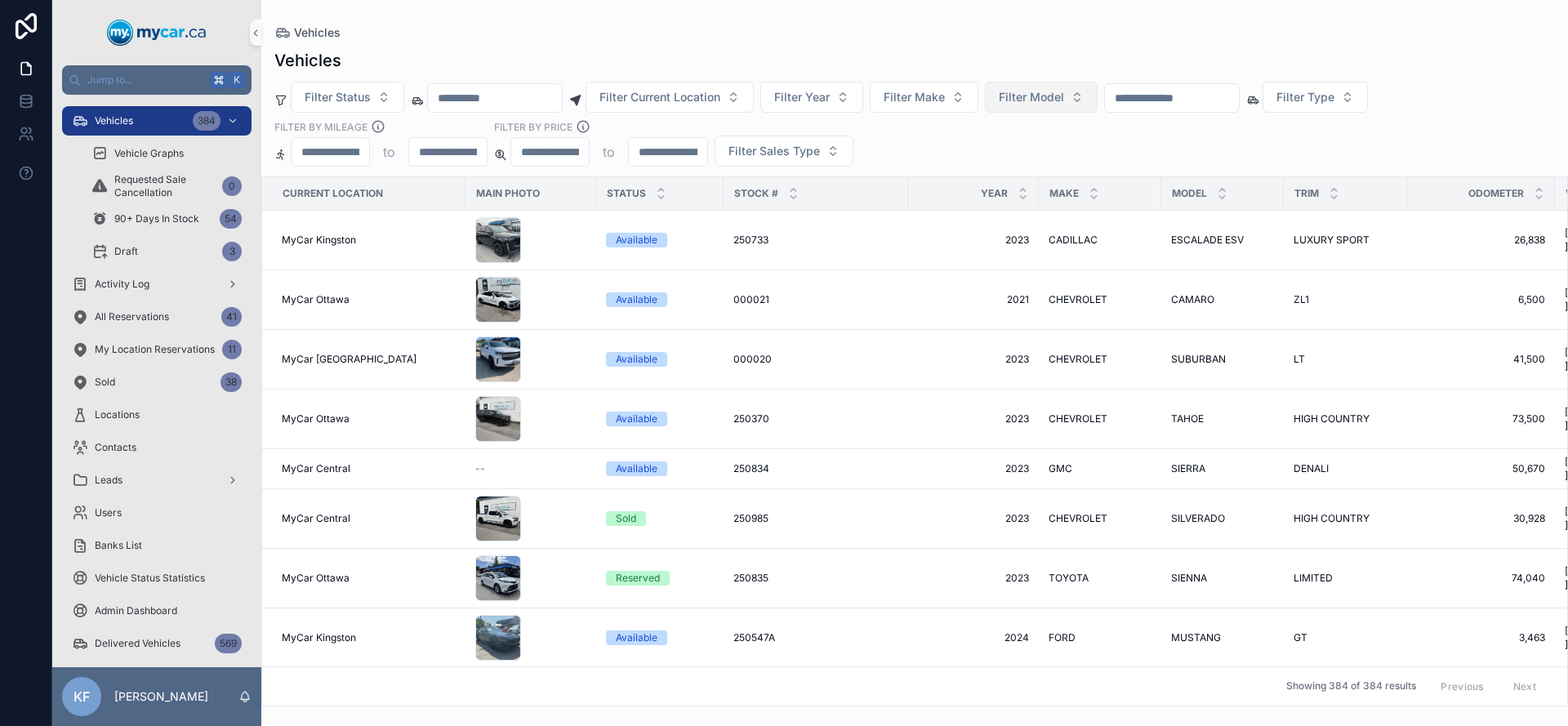
click at [863, 8] on div "Vehicles Vehicles Filter Status Filter Current Location Filter Year Filter Make…" at bounding box center [914, 353] width 1306 height 707
click at [1085, 89] on button "Filter Model" at bounding box center [1041, 98] width 113 height 31
type input "***"
click at [1042, 193] on div "ESCAPE" at bounding box center [1061, 189] width 196 height 26
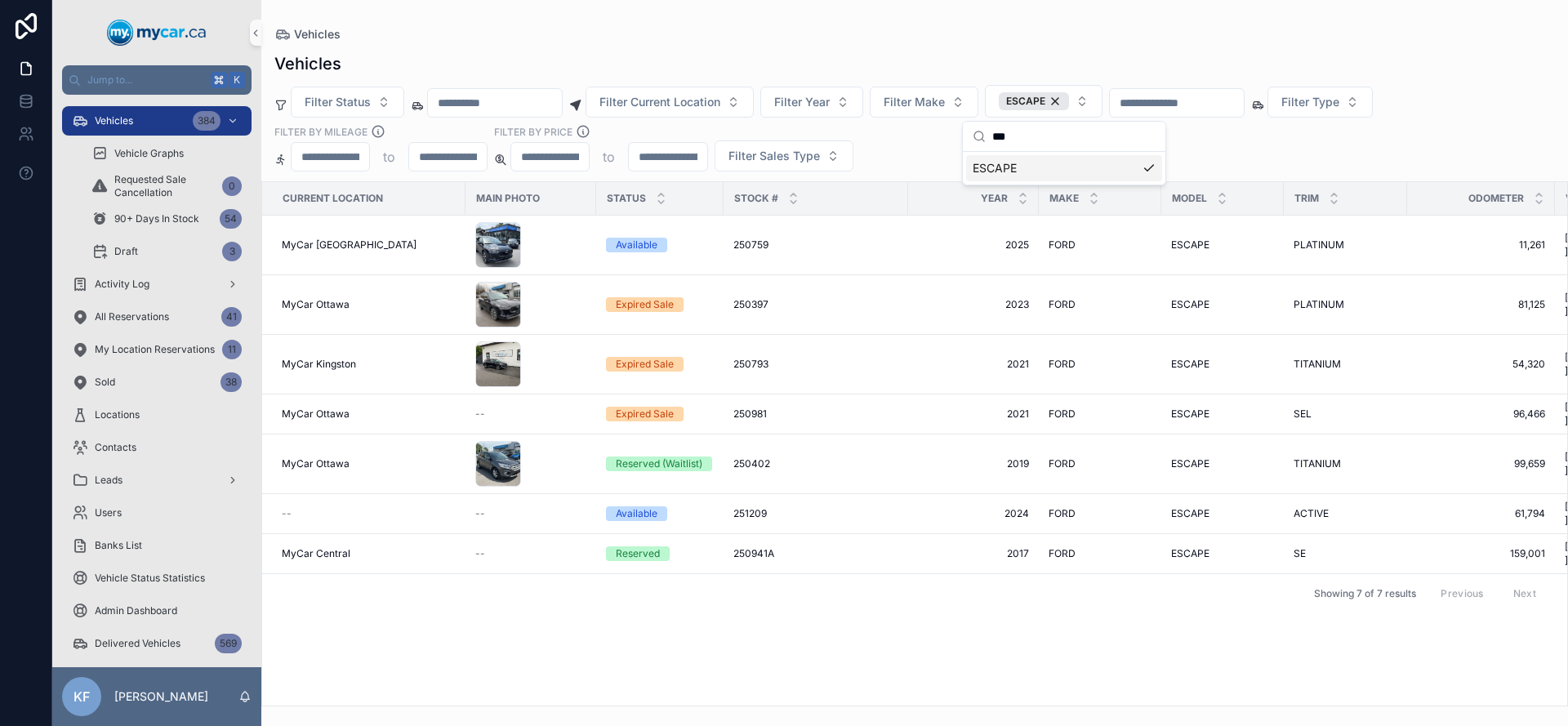
click at [994, 59] on div "Vehicles" at bounding box center [914, 64] width 1280 height 23
click at [802, 547] on div "250941A 250941A" at bounding box center [816, 554] width 165 height 14
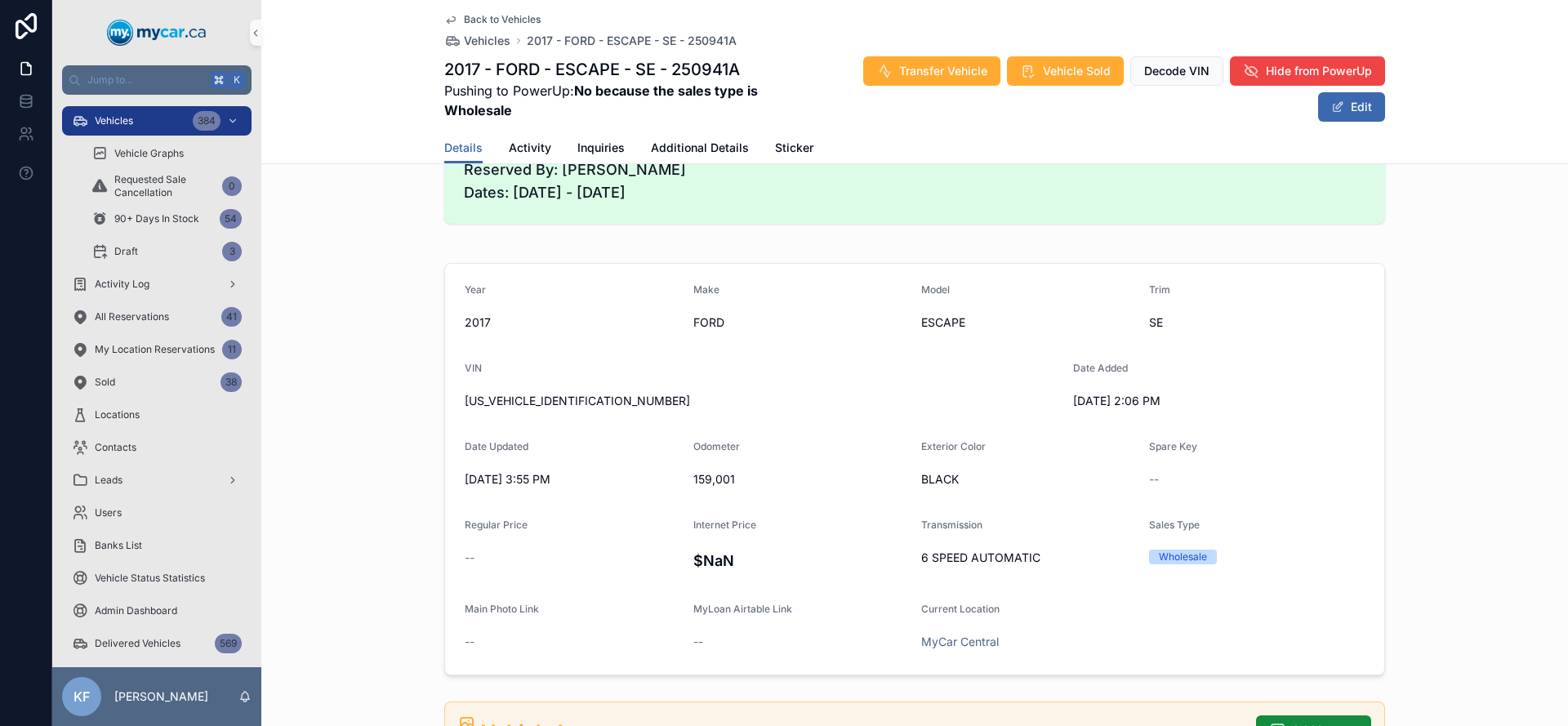
scroll to position [455, 0]
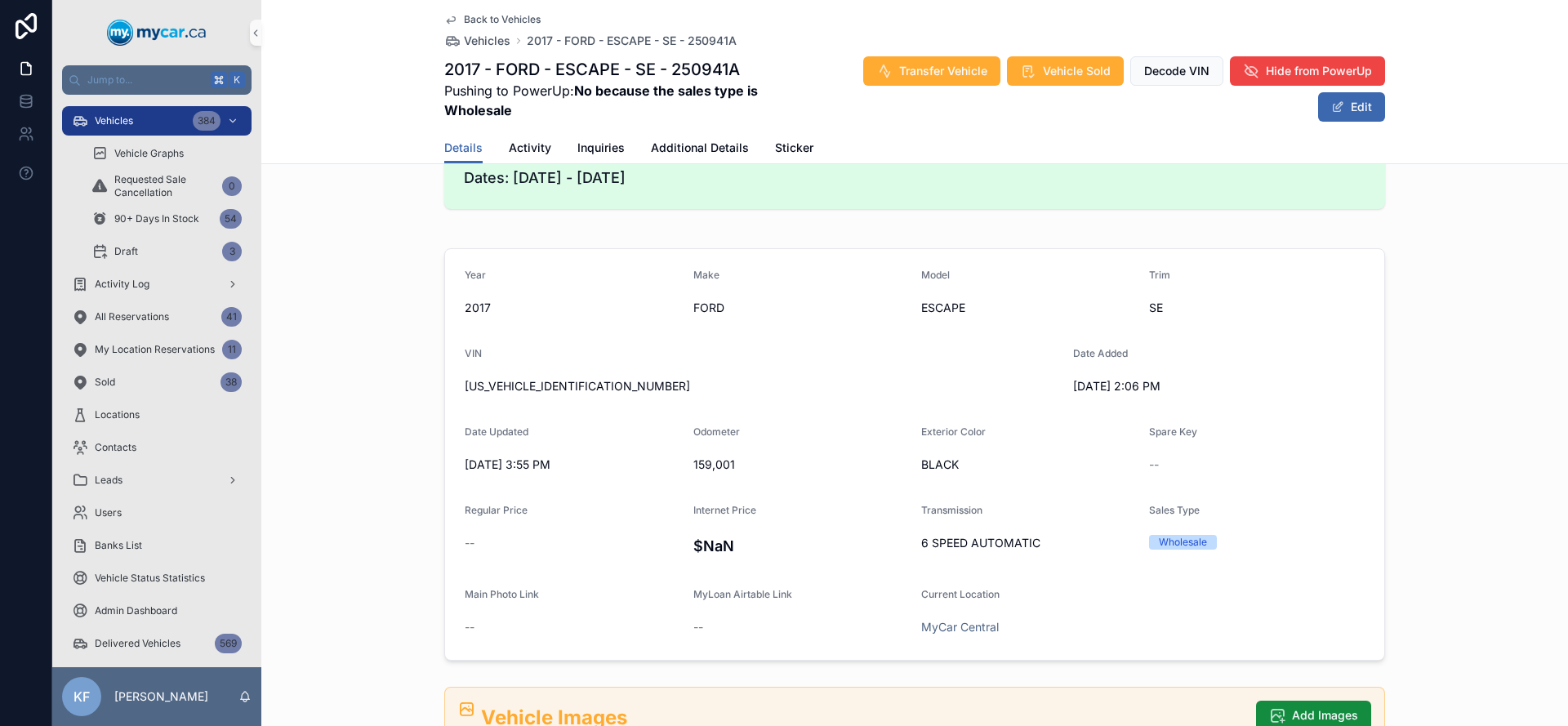
click at [705, 466] on span "159,001" at bounding box center [800, 464] width 215 height 16
click at [707, 465] on span "159,001" at bounding box center [800, 464] width 215 height 16
click at [706, 468] on span "159,001" at bounding box center [800, 464] width 215 height 16
click at [755, 412] on form "Year [DATE] Make FORD Model ESCAPE Trim SE VIN [US_VEHICLE_IDENTIFICATION_NUMBE…" at bounding box center [914, 454] width 939 height 410
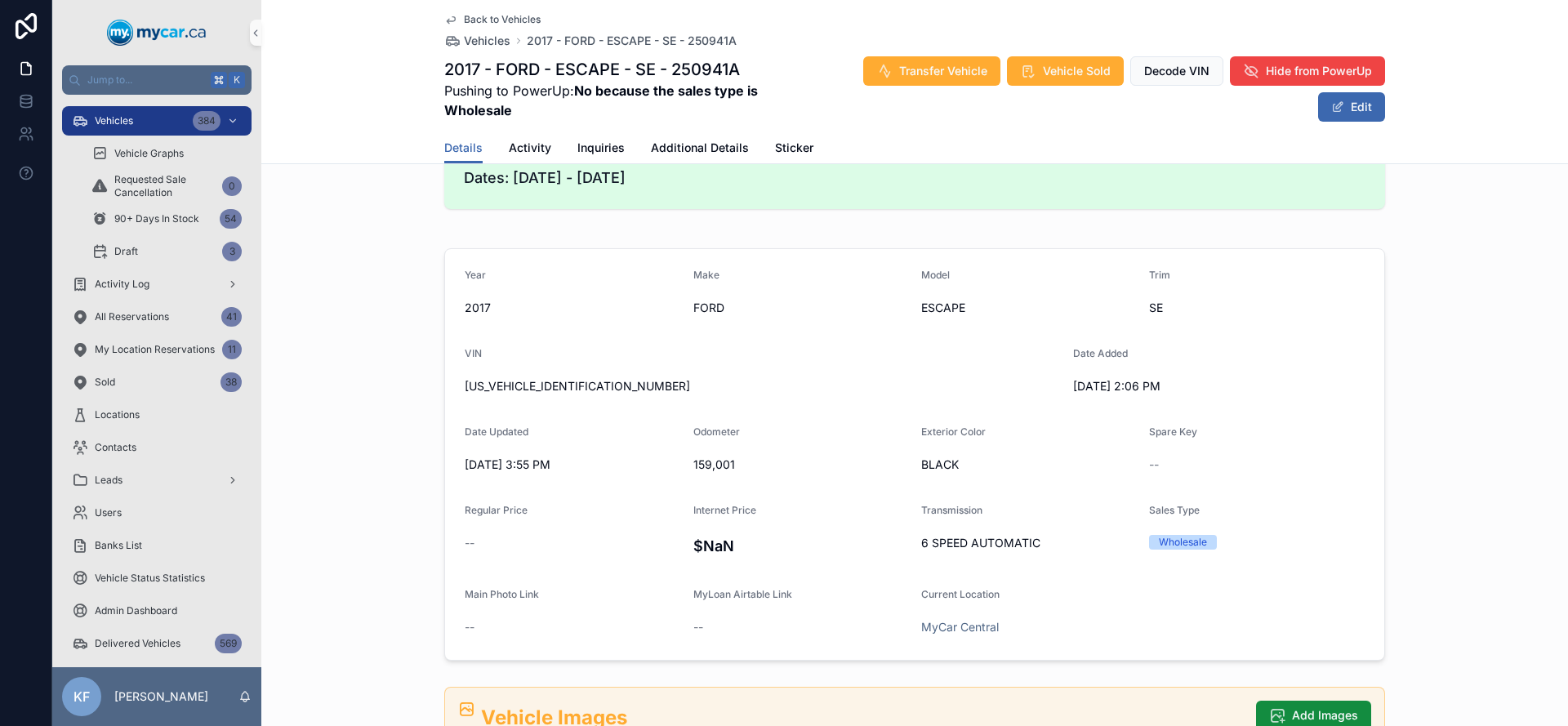
click at [776, 413] on form "Year [DATE] Make FORD Model ESCAPE Trim SE VIN [US_VEHICLE_IDENTIFICATION_NUMBE…" at bounding box center [914, 454] width 939 height 410
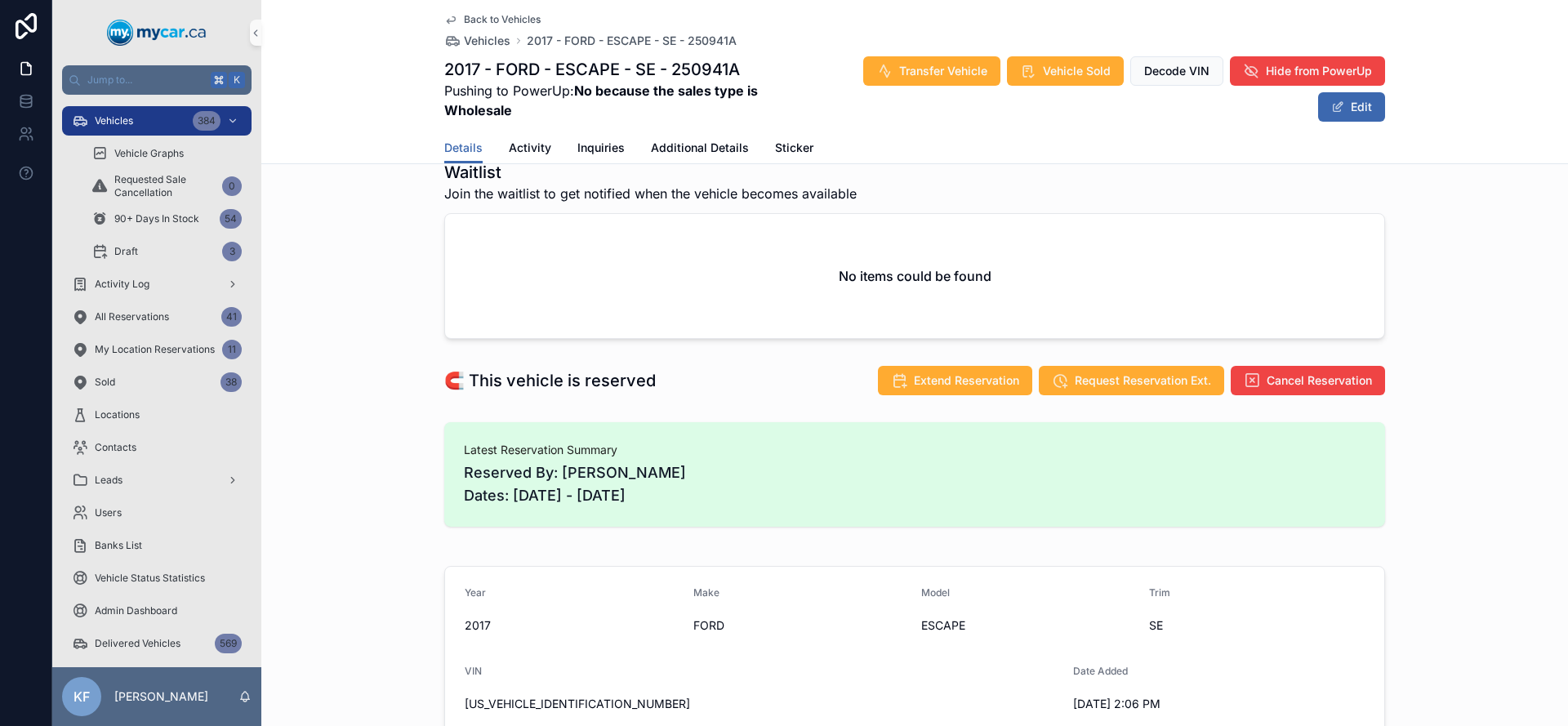
scroll to position [0, 0]
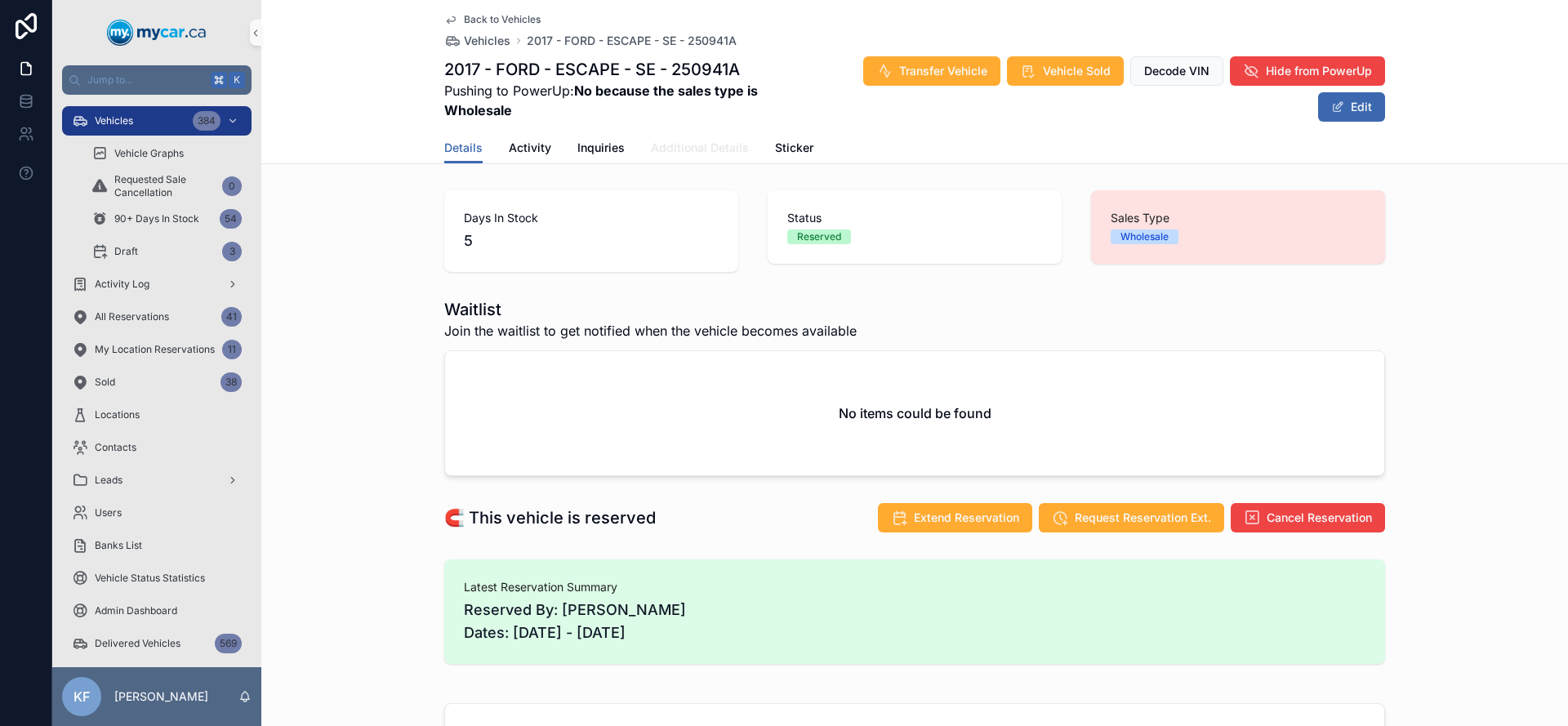
click at [673, 142] on span "Additional Details" at bounding box center [699, 148] width 98 height 16
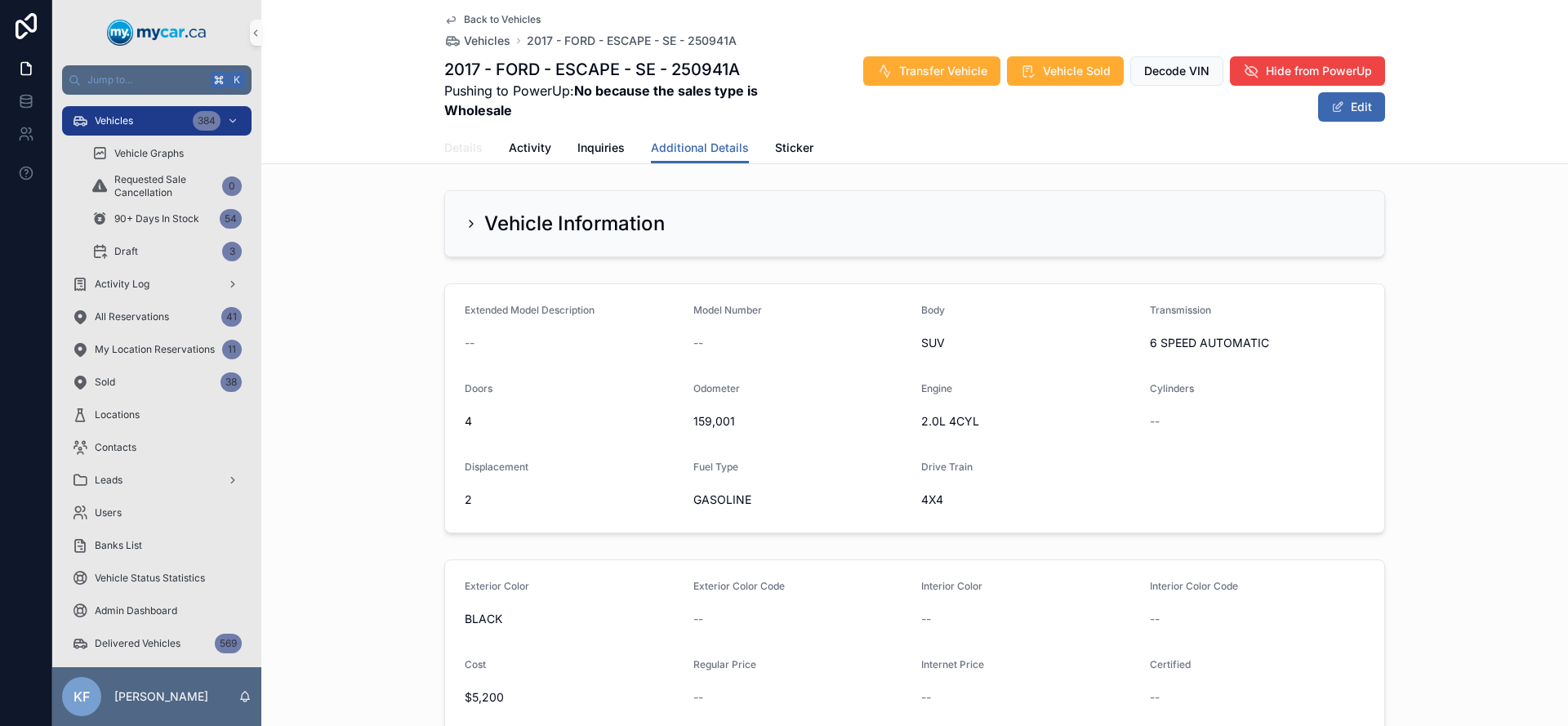
click at [445, 154] on span "Details" at bounding box center [463, 148] width 39 height 16
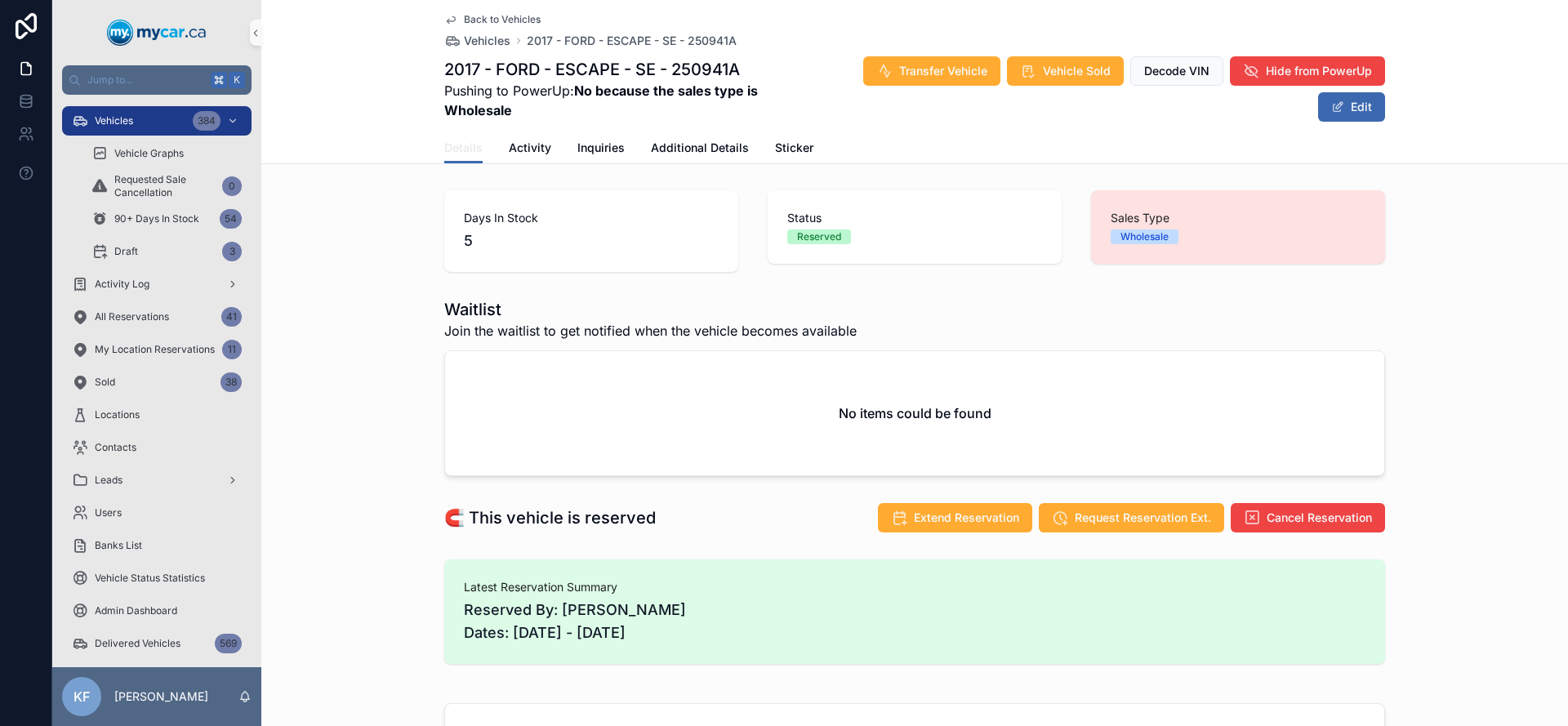
scroll to position [533, 0]
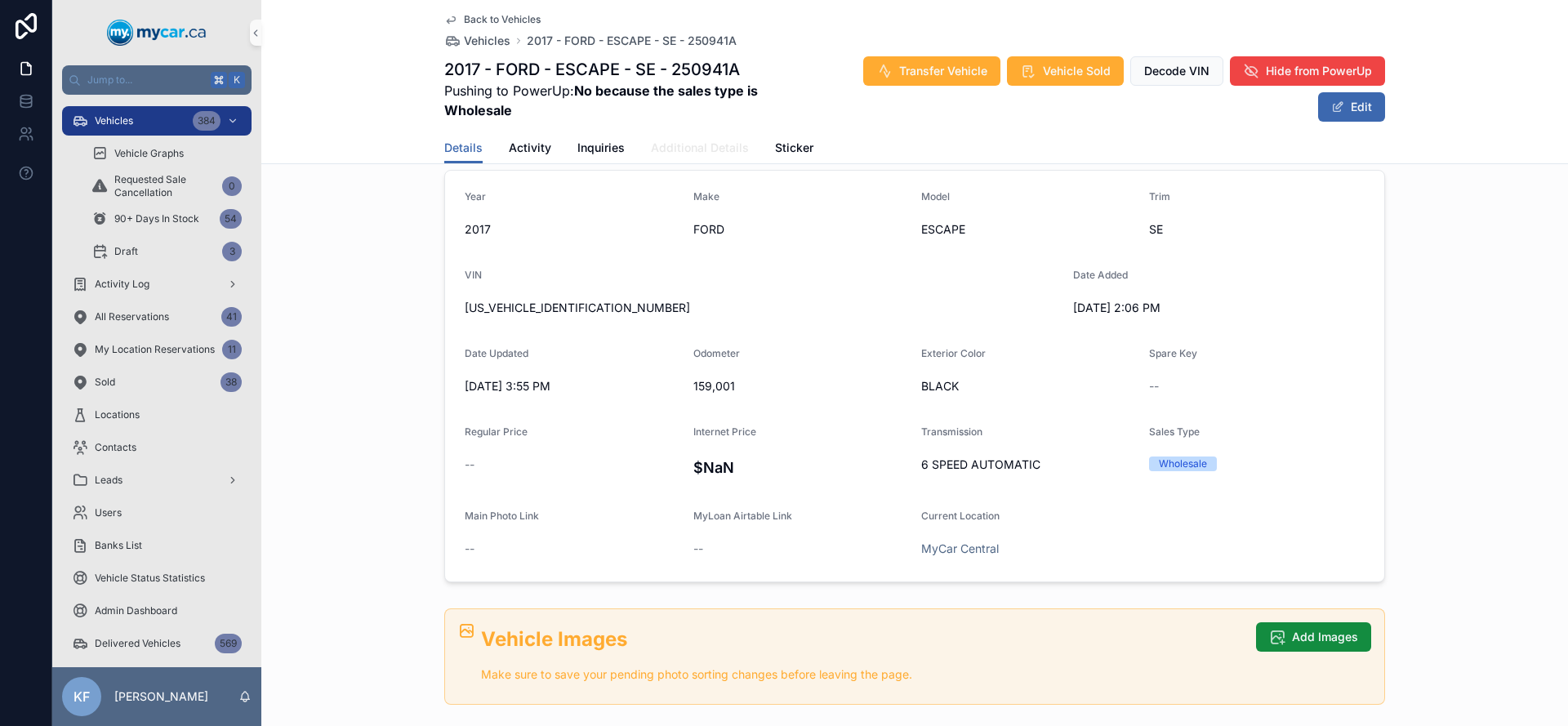
click at [700, 144] on span "Additional Details" at bounding box center [699, 148] width 98 height 16
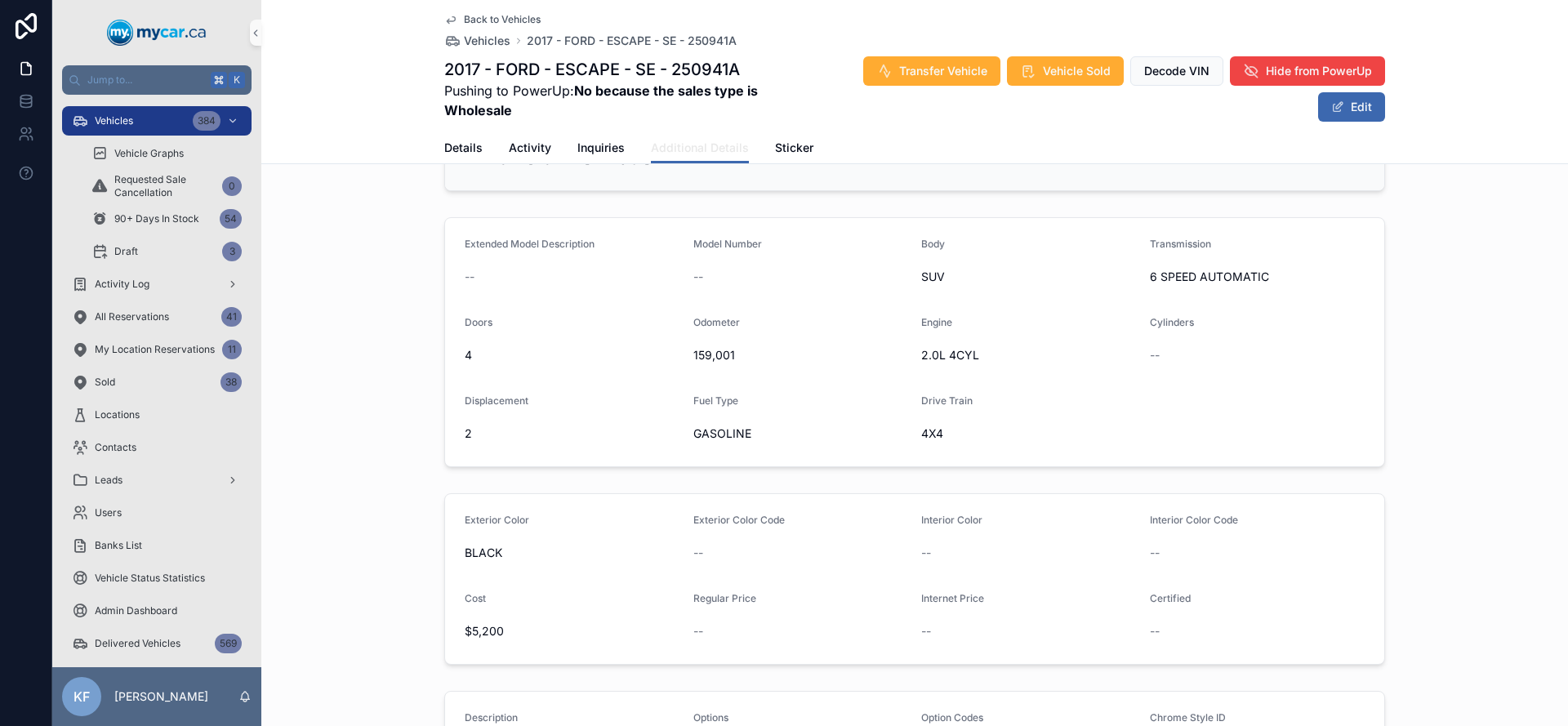
scroll to position [125, 0]
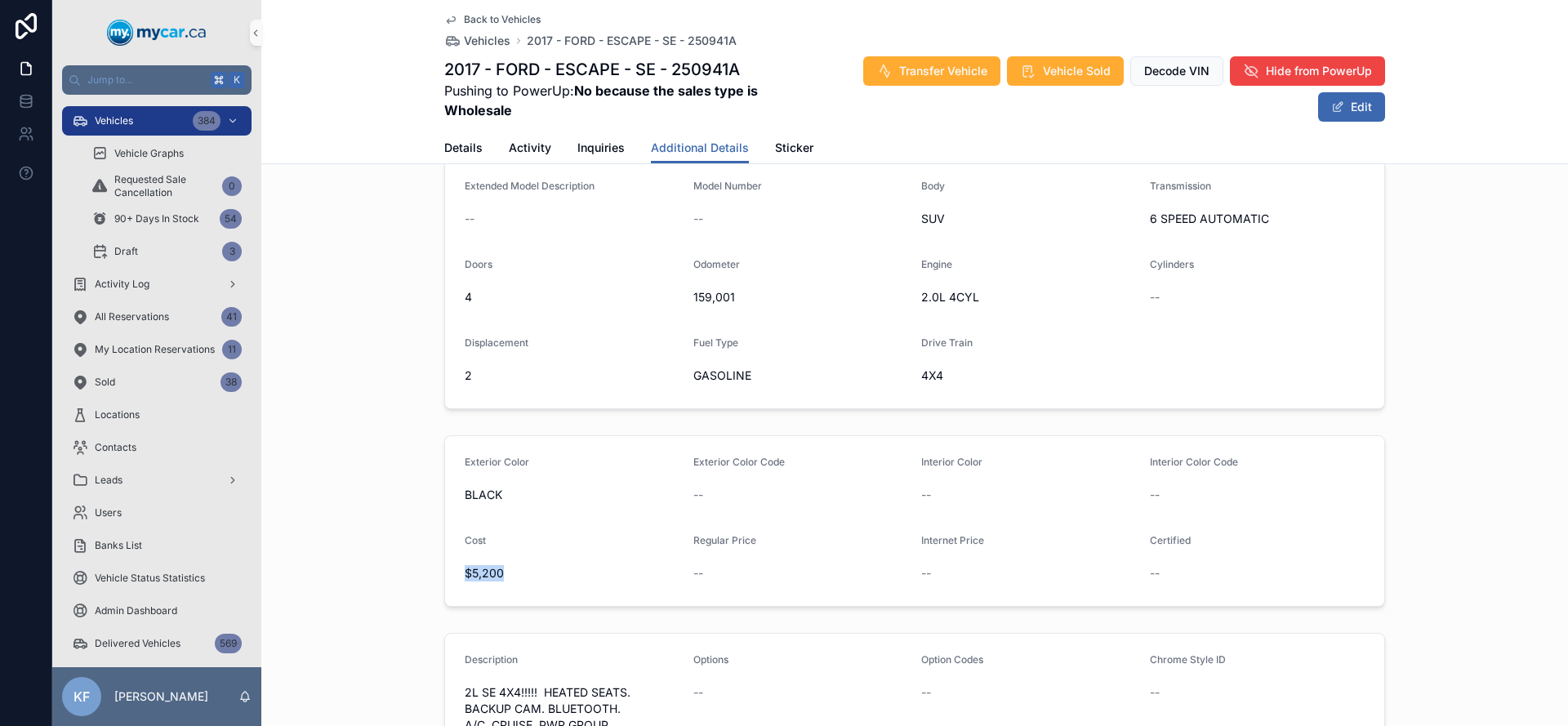
drag, startPoint x: 495, startPoint y: 577, endPoint x: 447, endPoint y: 575, distance: 48.0
click at [448, 576] on form "Exterior Color BLACK Exterior Color Code -- Interior Color -- Interior Color Co…" at bounding box center [914, 521] width 939 height 170
click at [490, 575] on span "$5,200" at bounding box center [572, 572] width 215 height 16
click at [489, 574] on span "$5,200" at bounding box center [572, 572] width 215 height 16
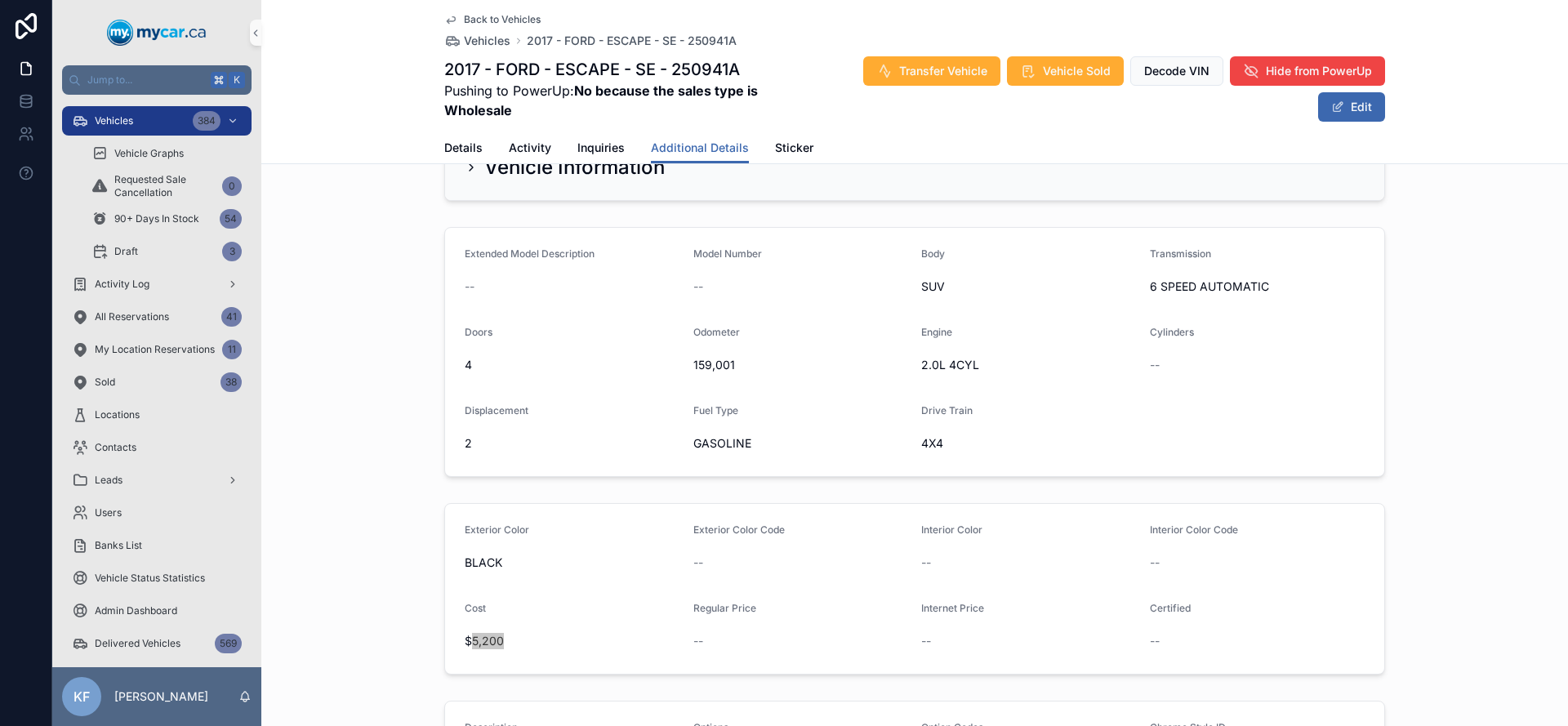
scroll to position [0, 0]
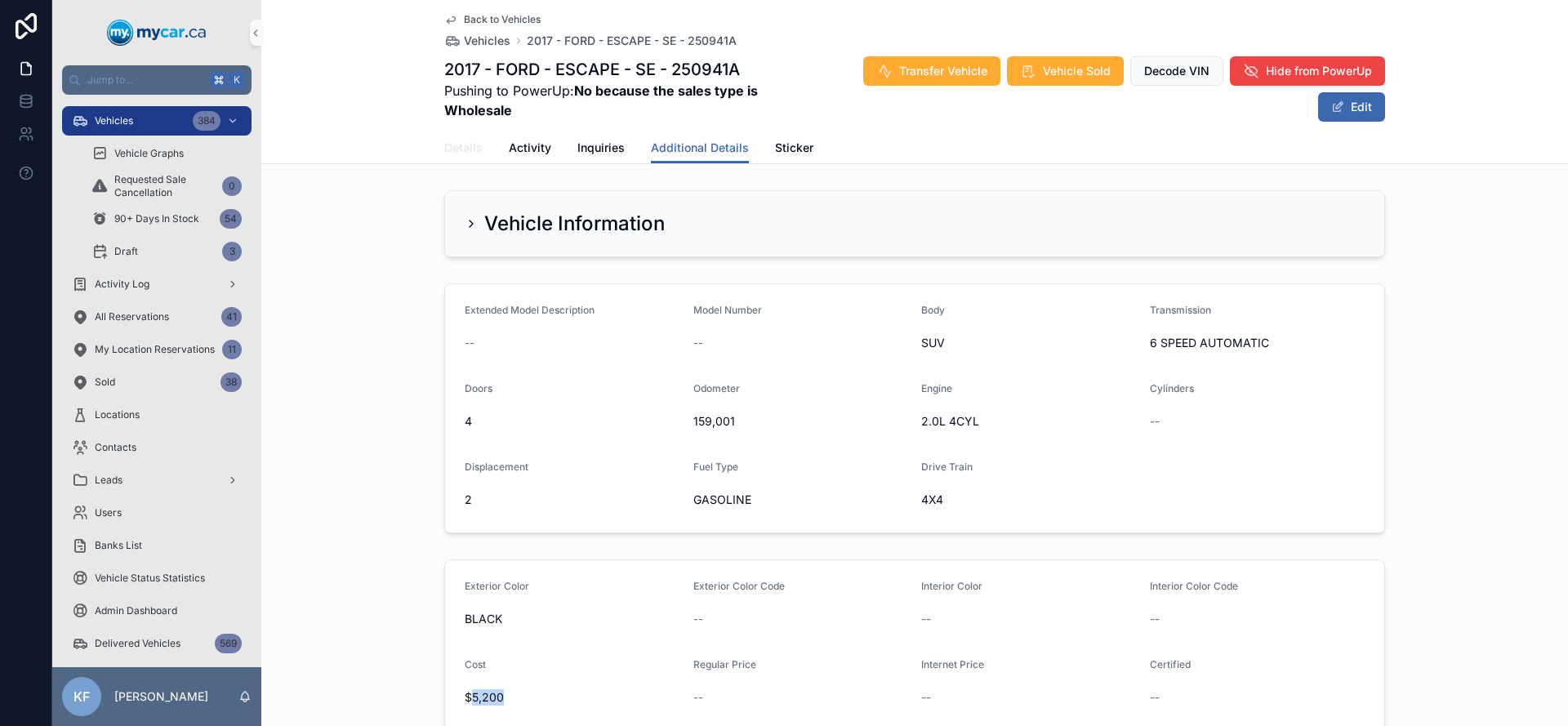
click at [462, 150] on span "Details" at bounding box center [463, 148] width 39 height 16
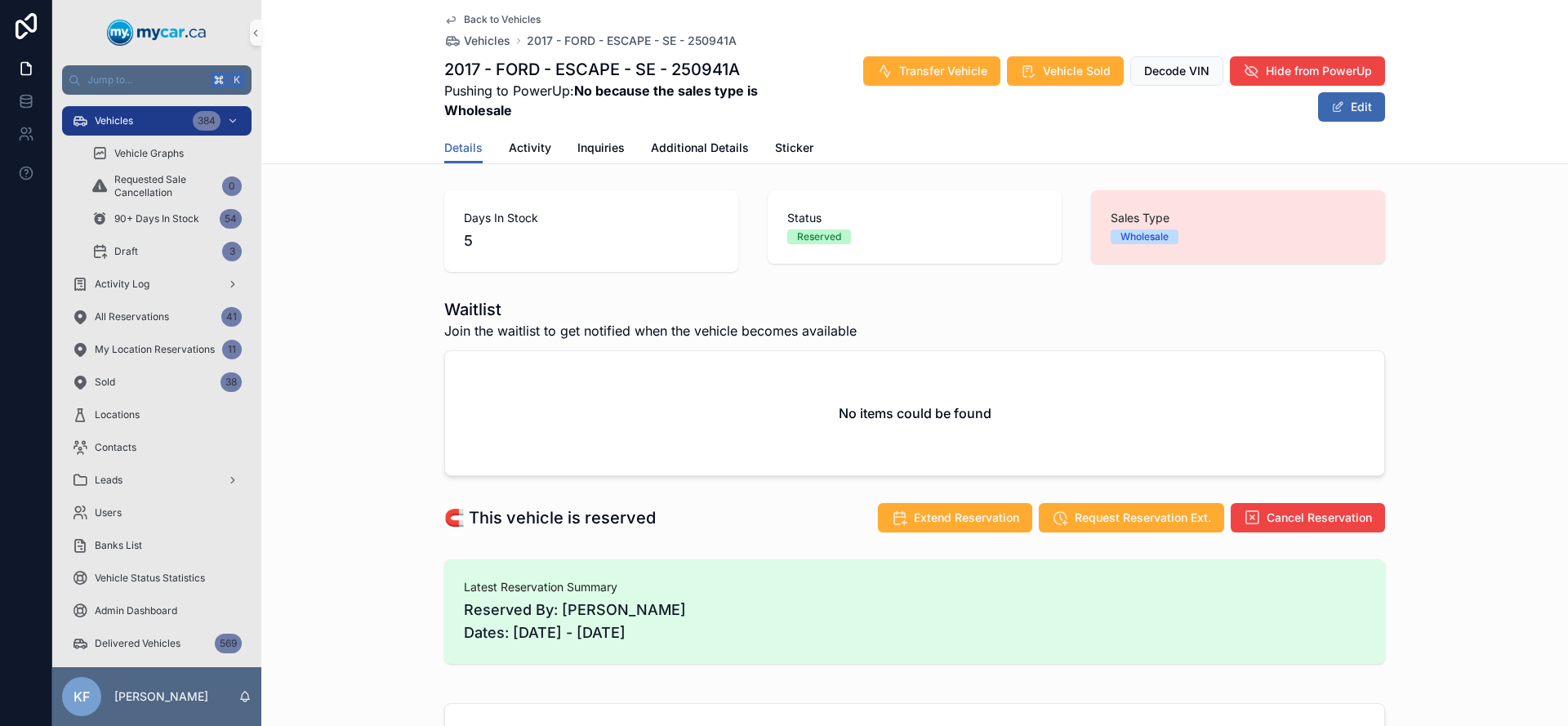
click at [494, 19] on span "Back to Vehicles" at bounding box center [502, 20] width 77 height 14
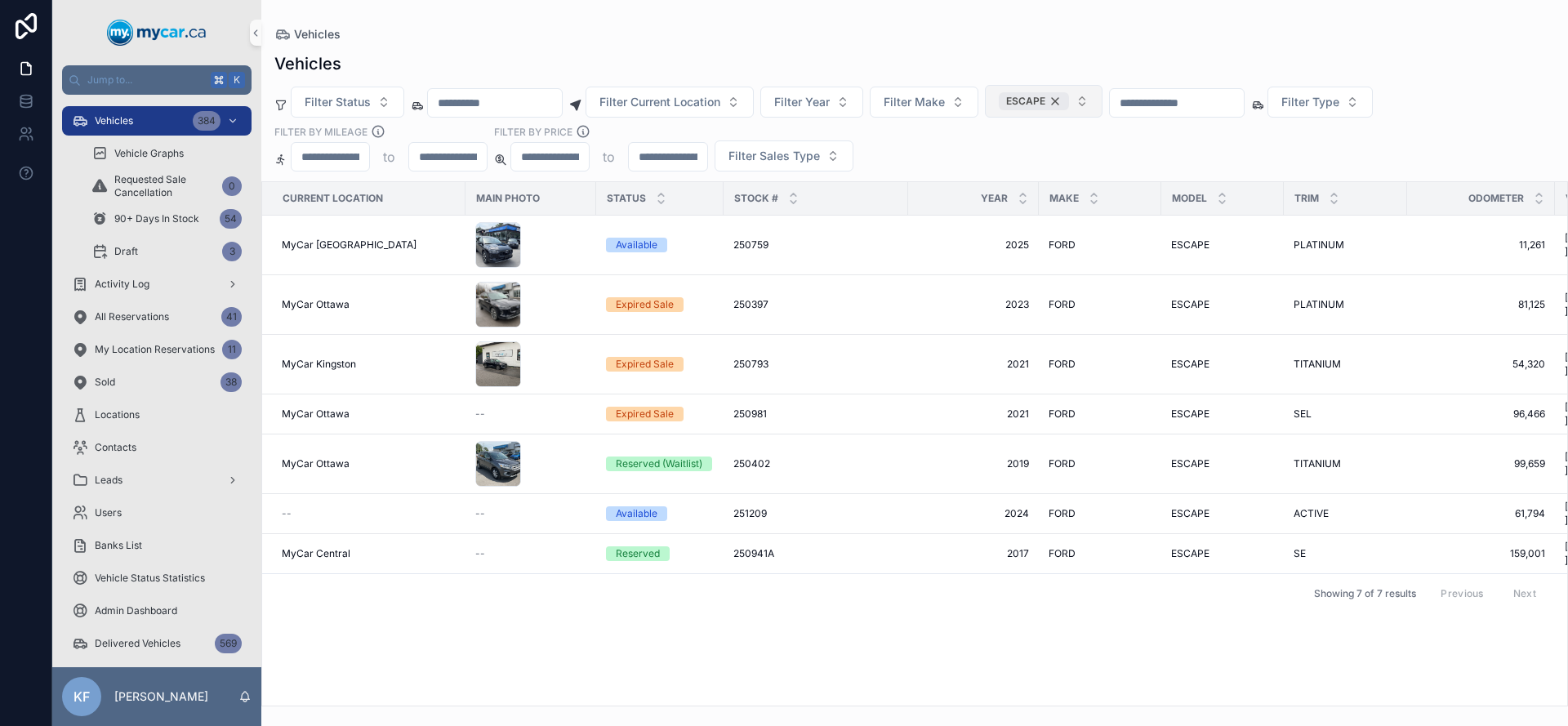
click at [1069, 103] on div "ESCAPE" at bounding box center [1033, 101] width 70 height 18
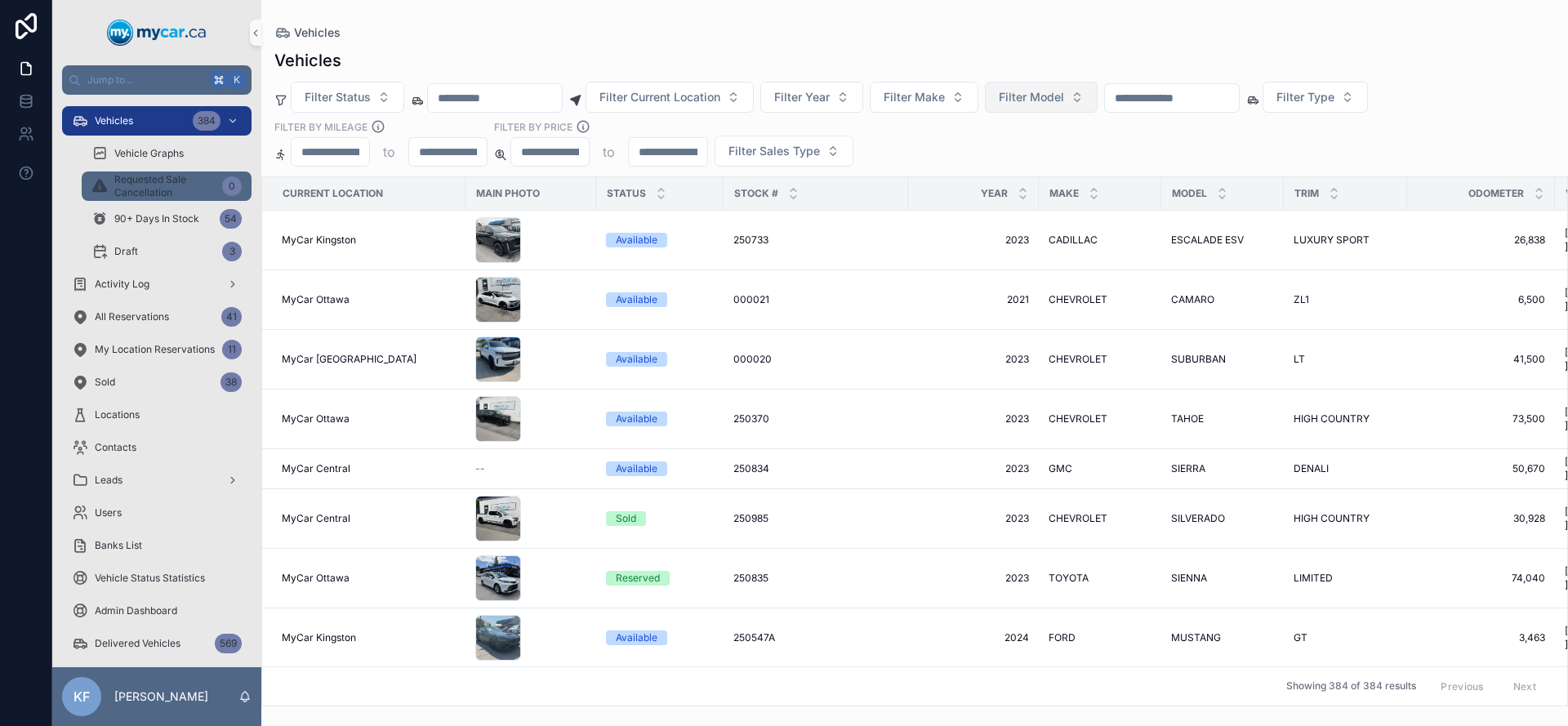
click at [186, 193] on span "Requested Sale Cancellation" at bounding box center [164, 185] width 101 height 26
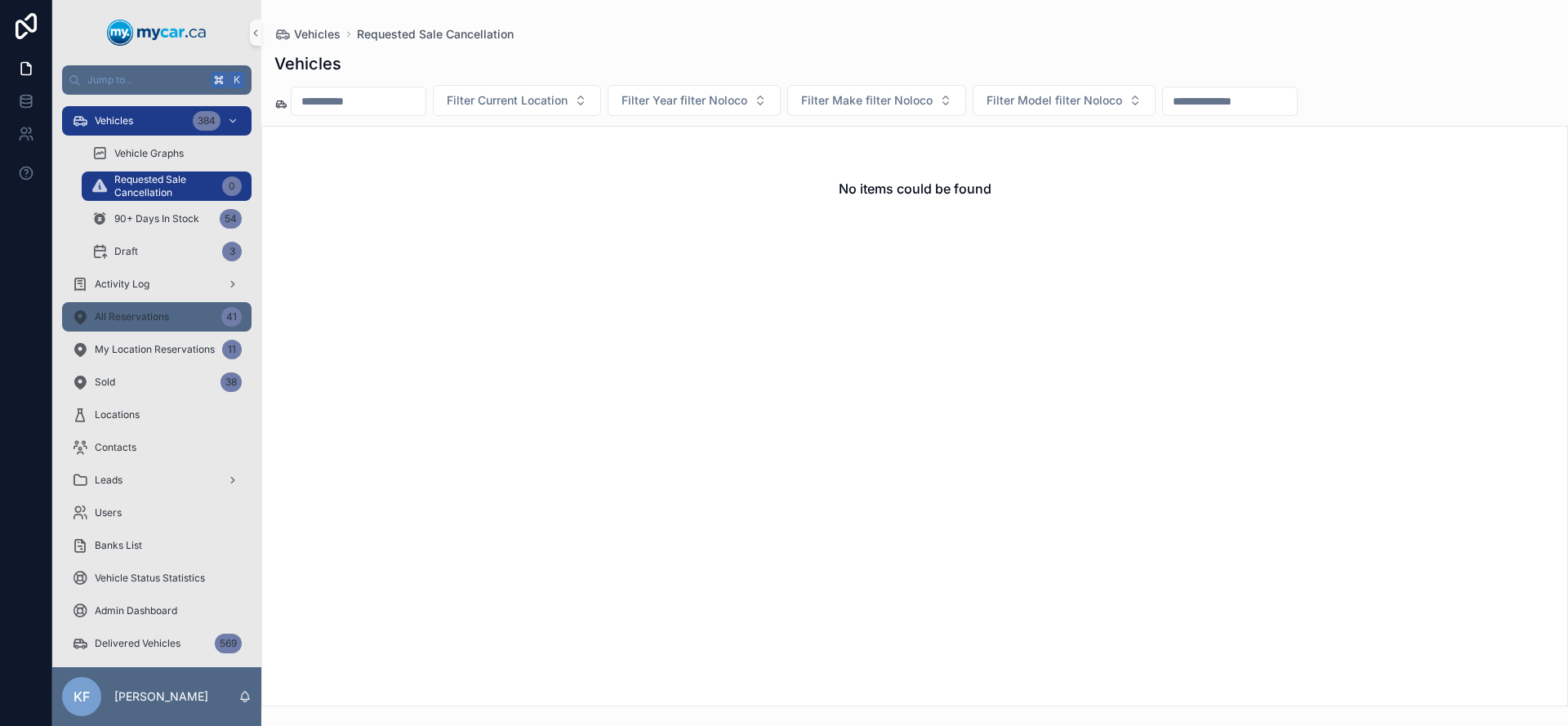
click at [192, 314] on div "All Reservations 41" at bounding box center [156, 317] width 170 height 26
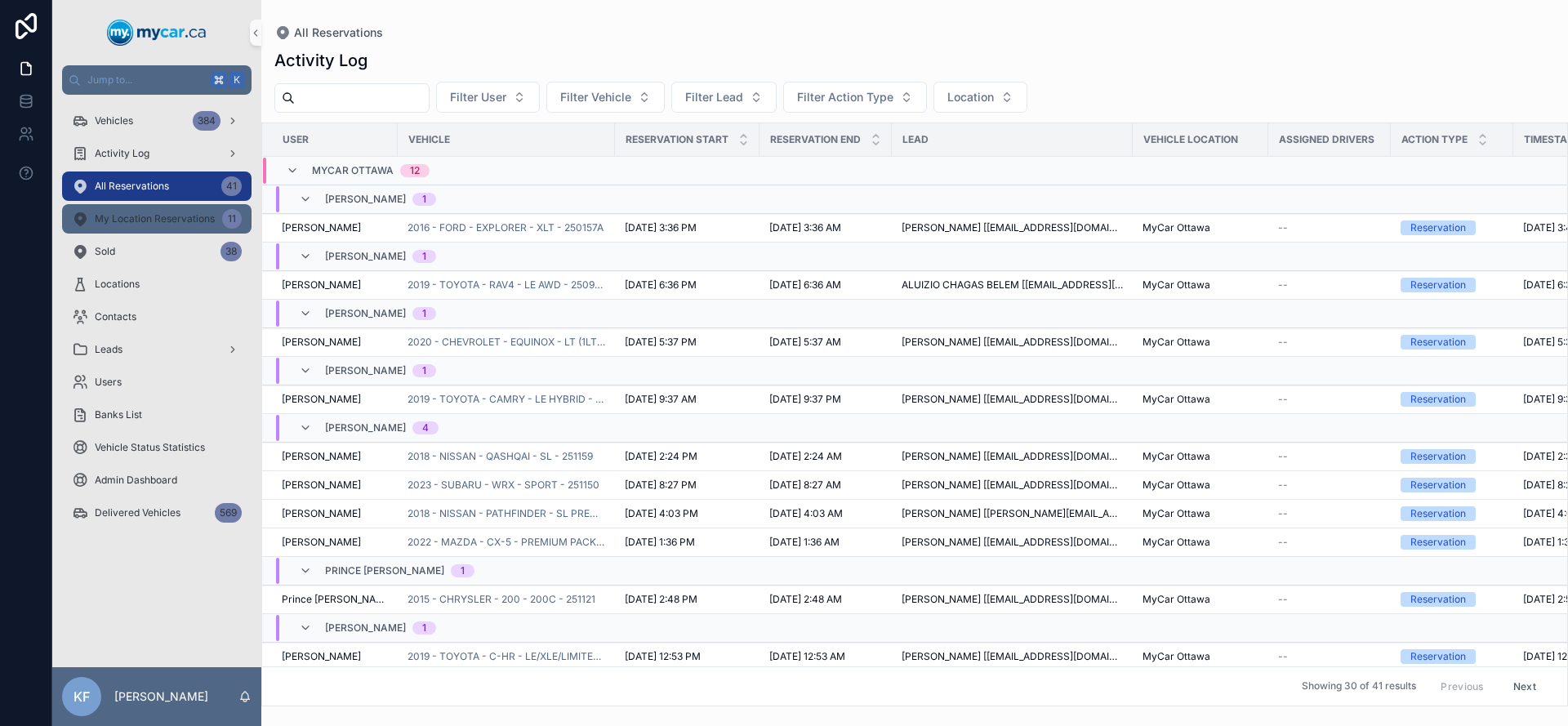
click at [156, 223] on span "My Location Reservations" at bounding box center [154, 219] width 120 height 14
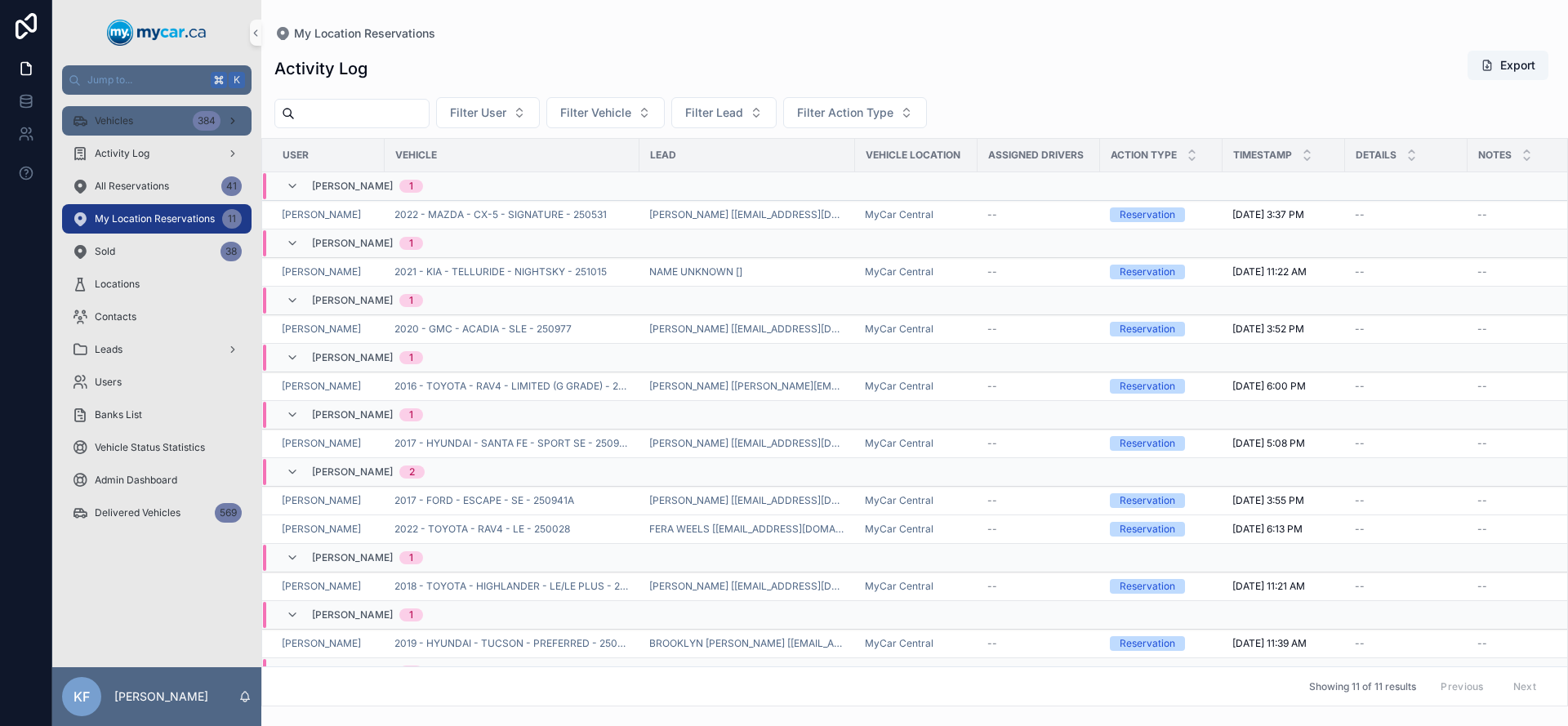
click at [111, 126] on span "Vehicles" at bounding box center [114, 121] width 39 height 14
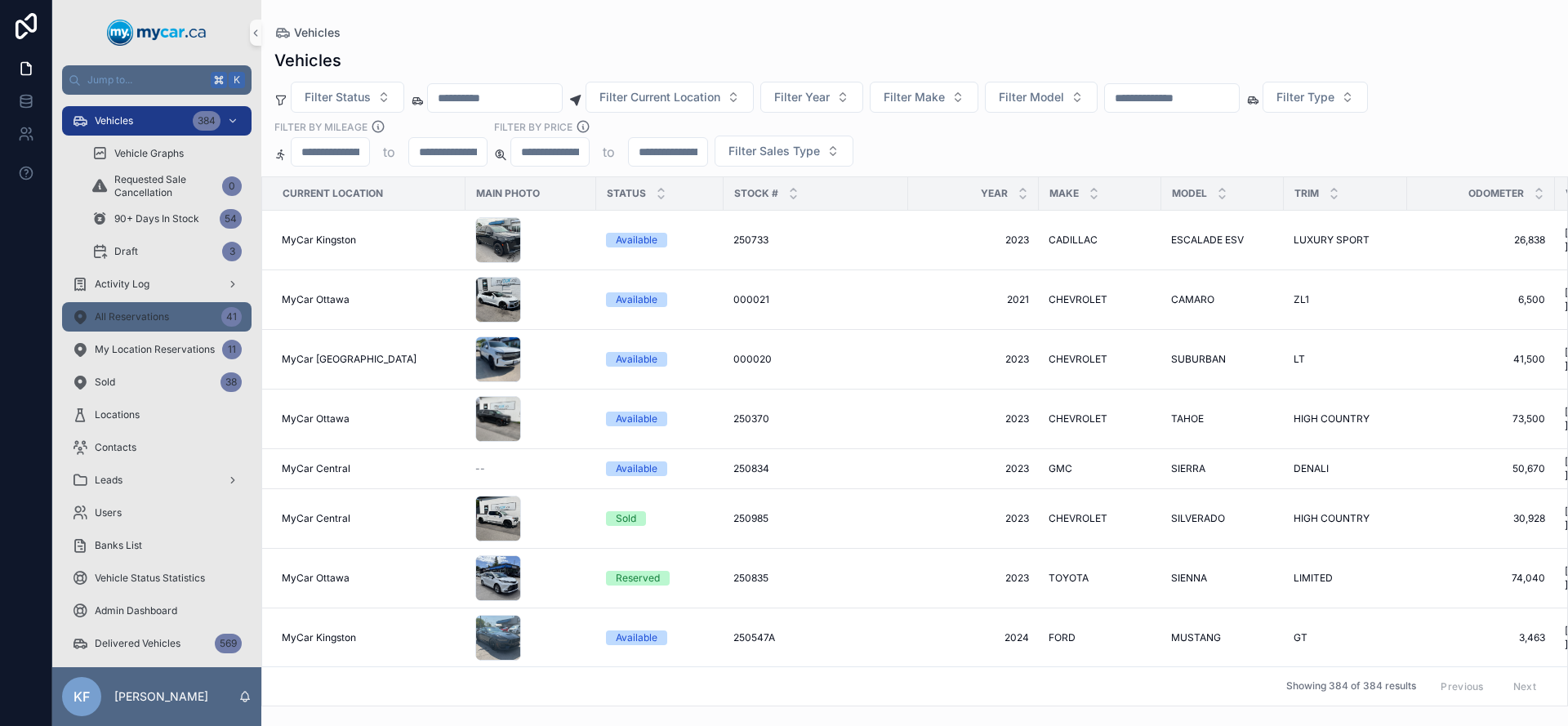
click at [185, 317] on div "All Reservations 41" at bounding box center [156, 317] width 170 height 26
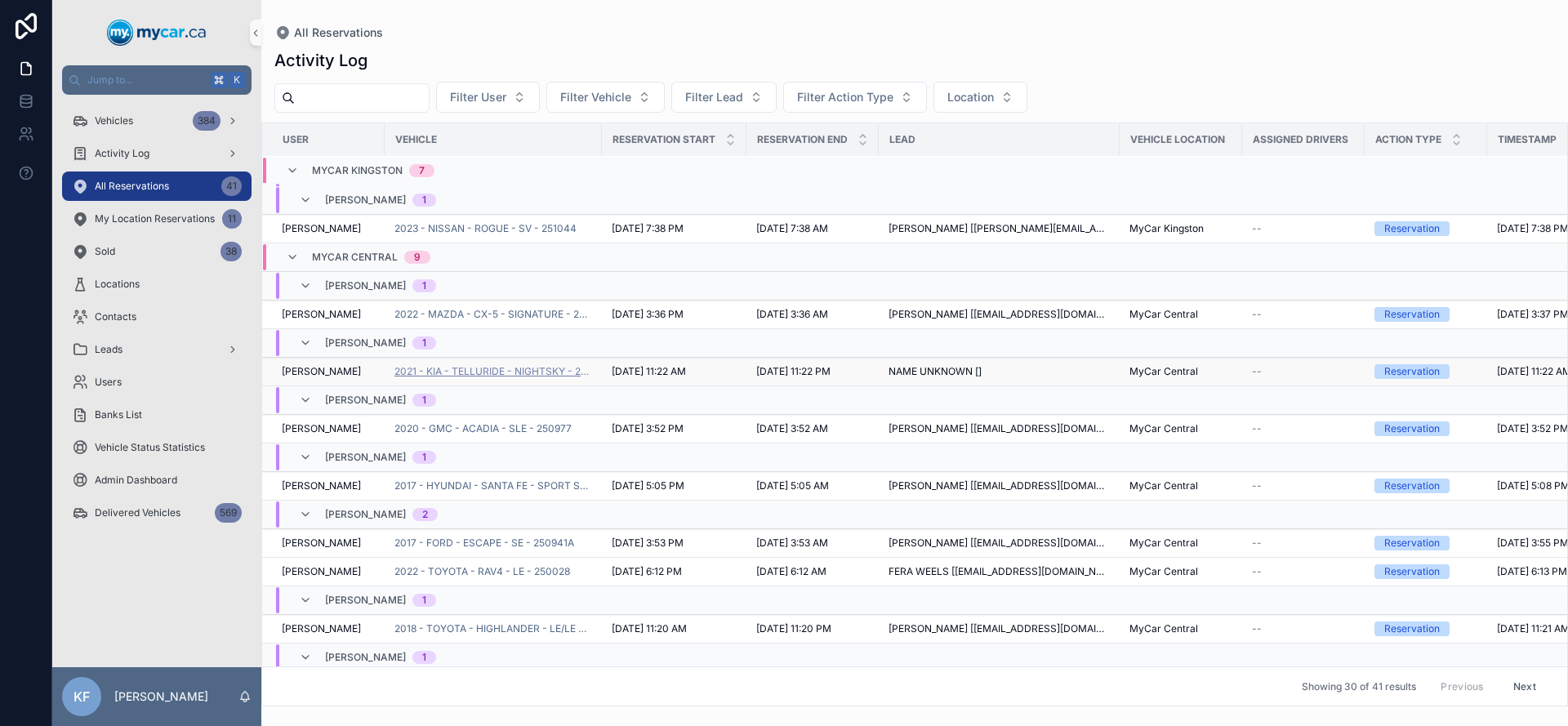
scroll to position [978, 0]
click at [178, 128] on div "Vehicles 384" at bounding box center [156, 121] width 170 height 26
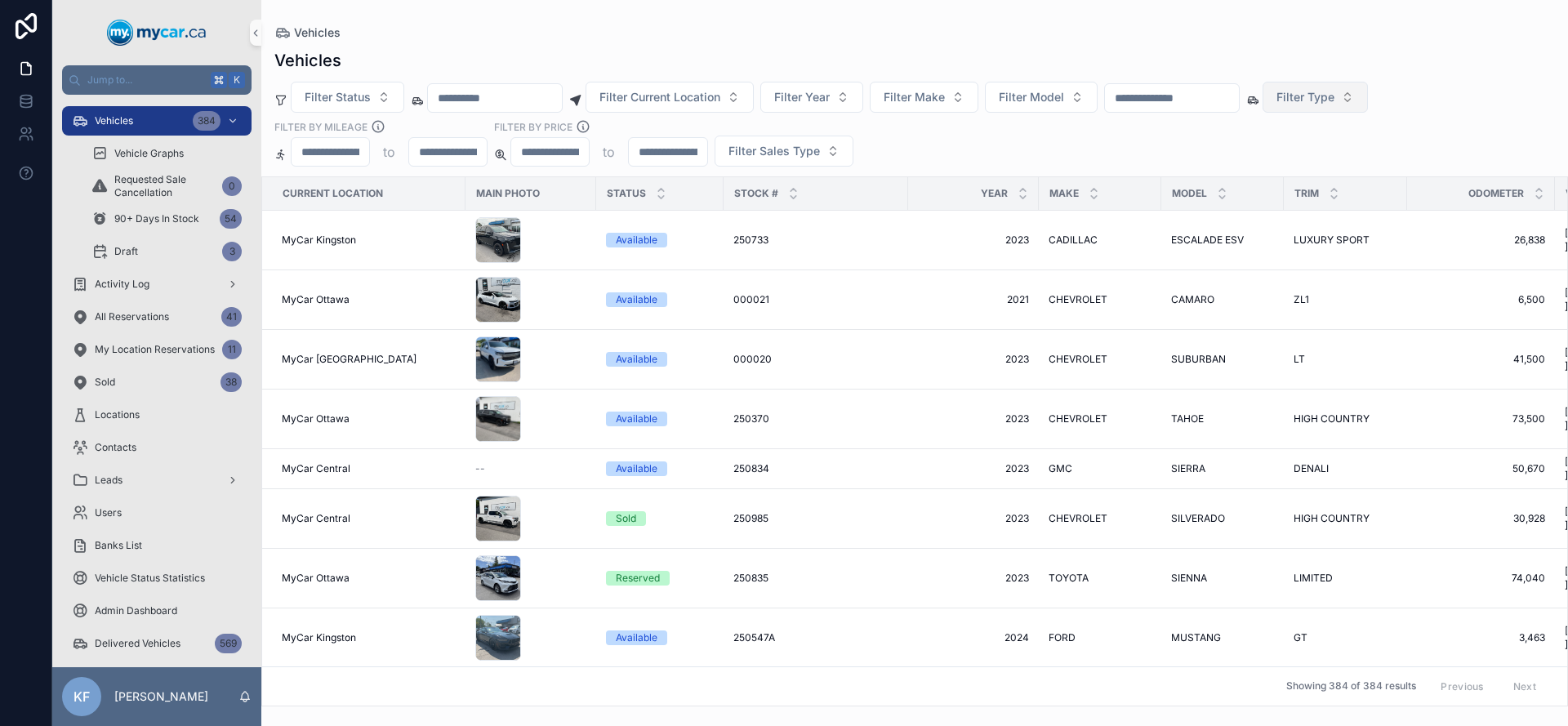
click at [1334, 103] on span "Filter Type" at bounding box center [1305, 97] width 58 height 16
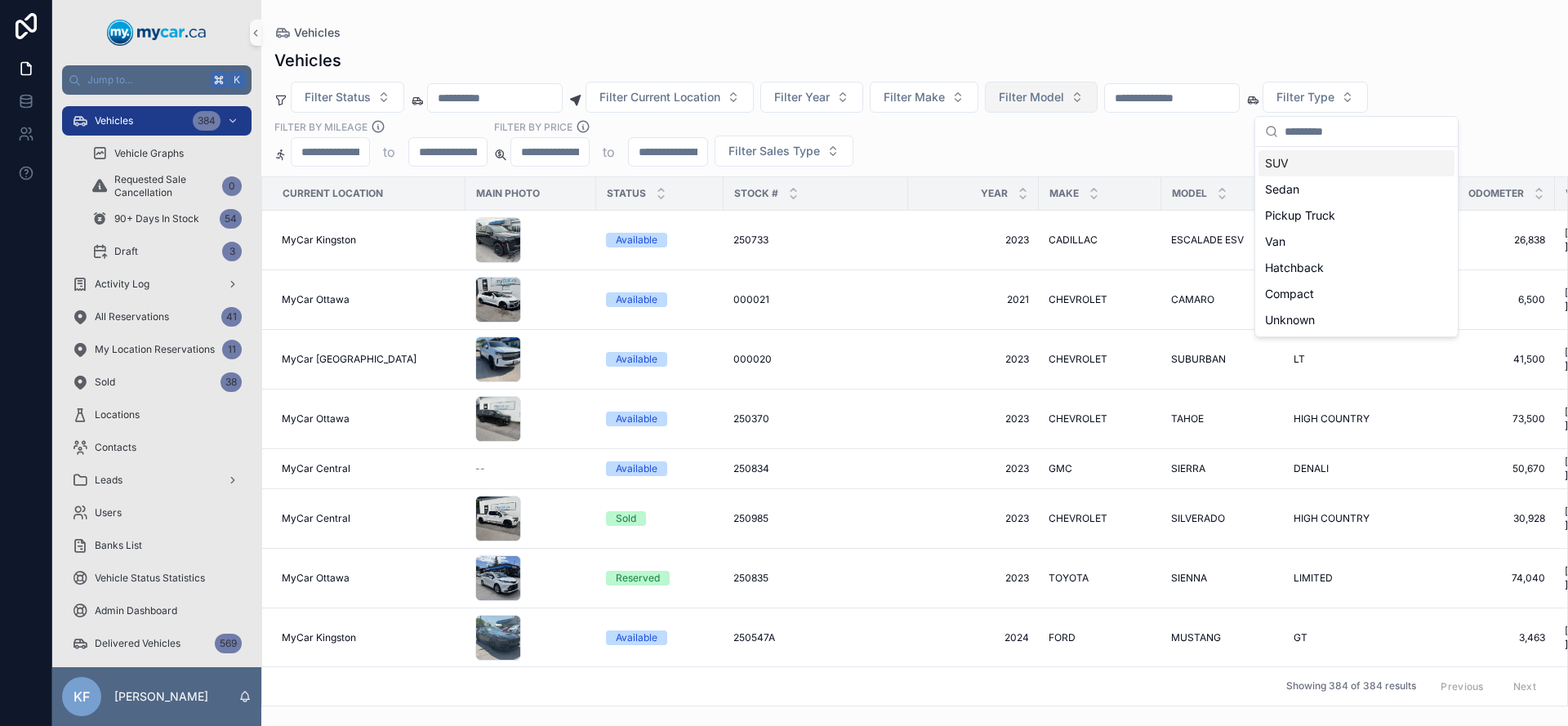
click at [1060, 101] on span "Filter Model" at bounding box center [1031, 97] width 66 height 16
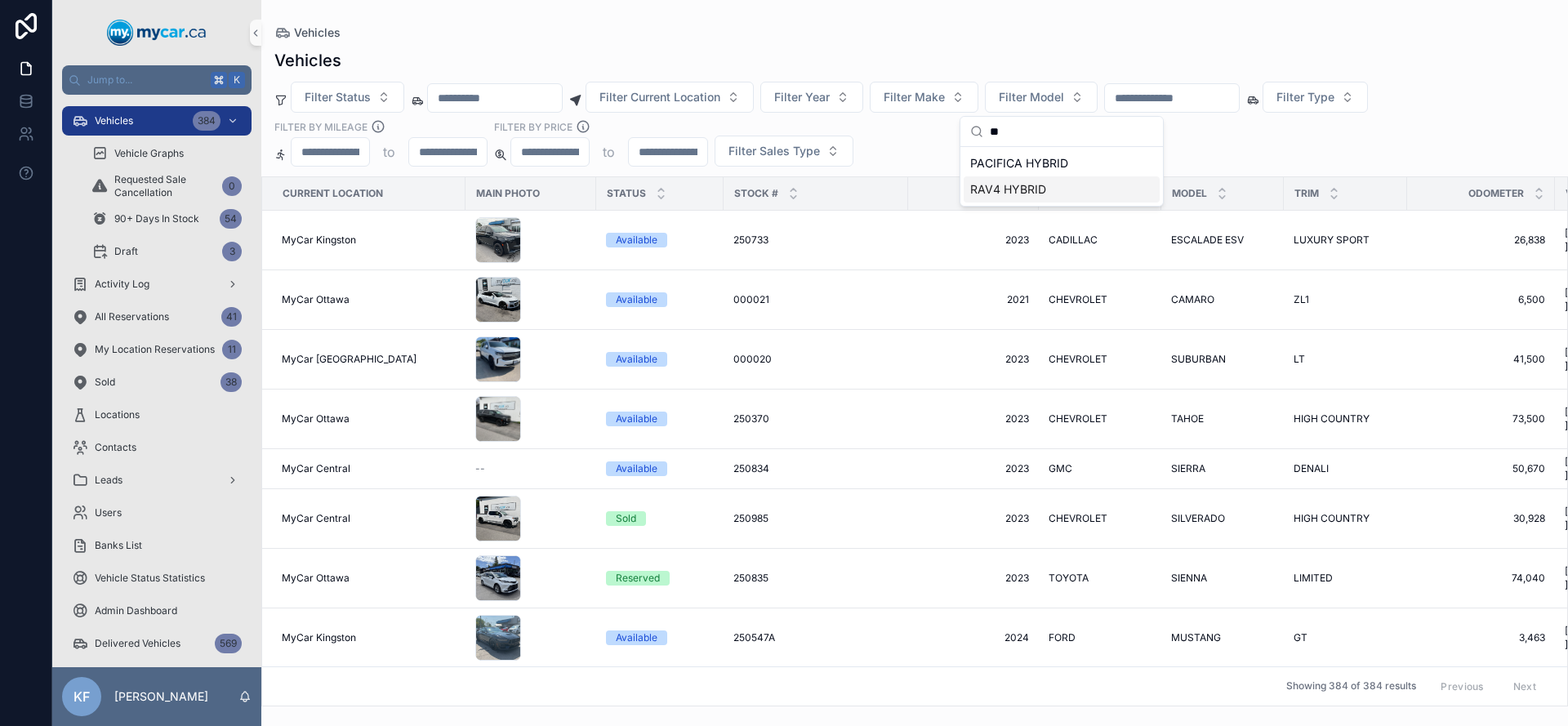
type input "**"
click at [999, 192] on span "RAV4 HYBRID" at bounding box center [1008, 189] width 76 height 16
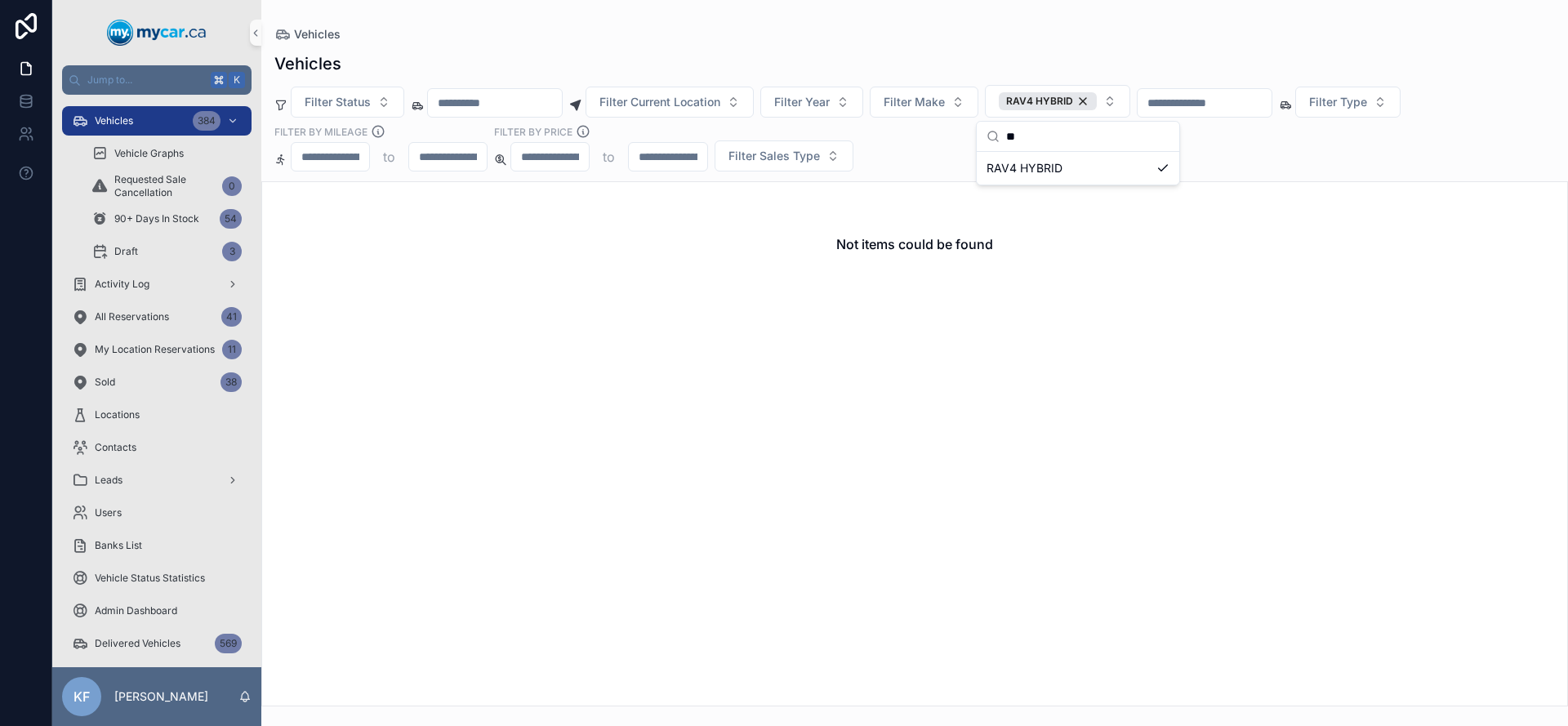
click at [1344, 168] on div "Filter Status Filter Current Location Filter Year Filter Make RAV4 HYBRID Filte…" at bounding box center [914, 128] width 1306 height 87
click at [1097, 100] on div "RAV4 HYBRID" at bounding box center [1047, 101] width 98 height 18
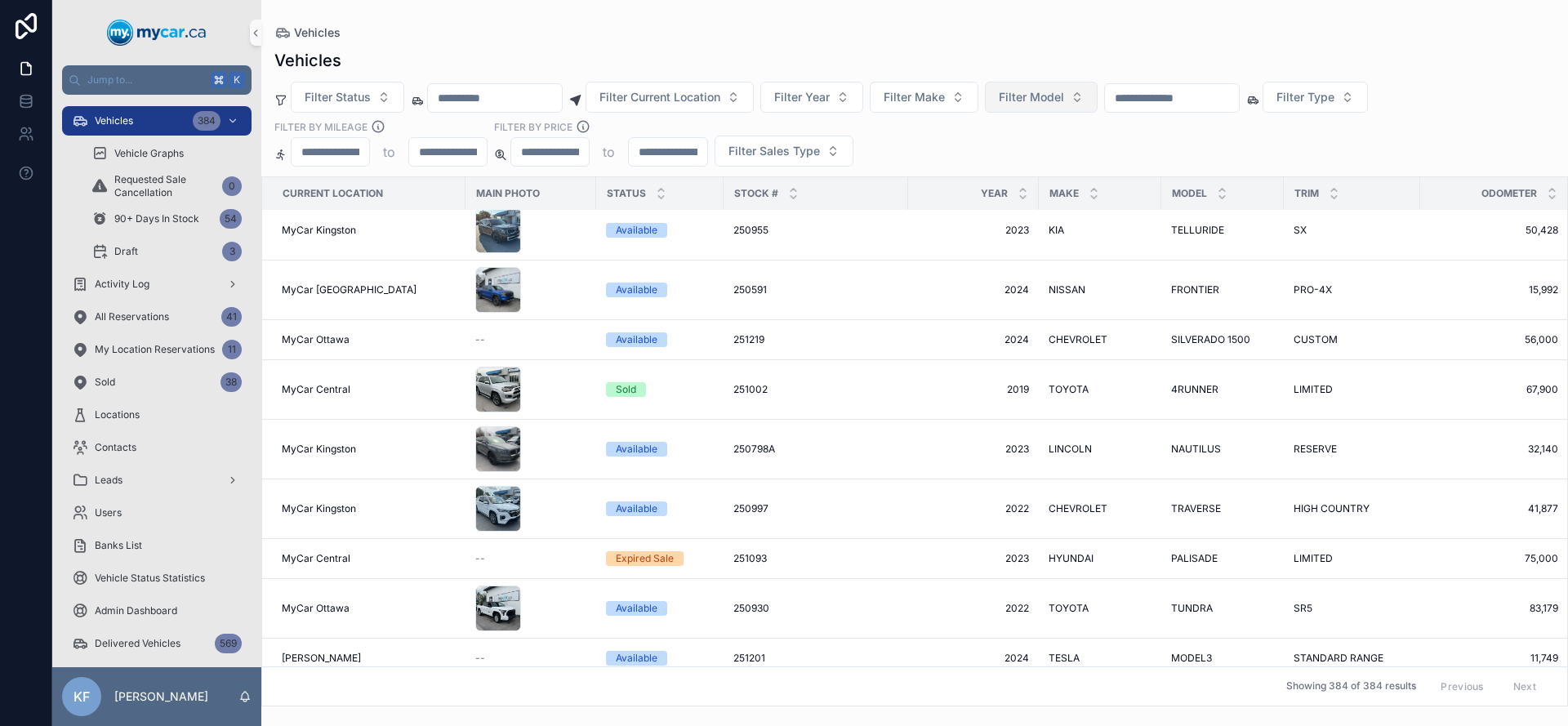
scroll to position [689, 0]
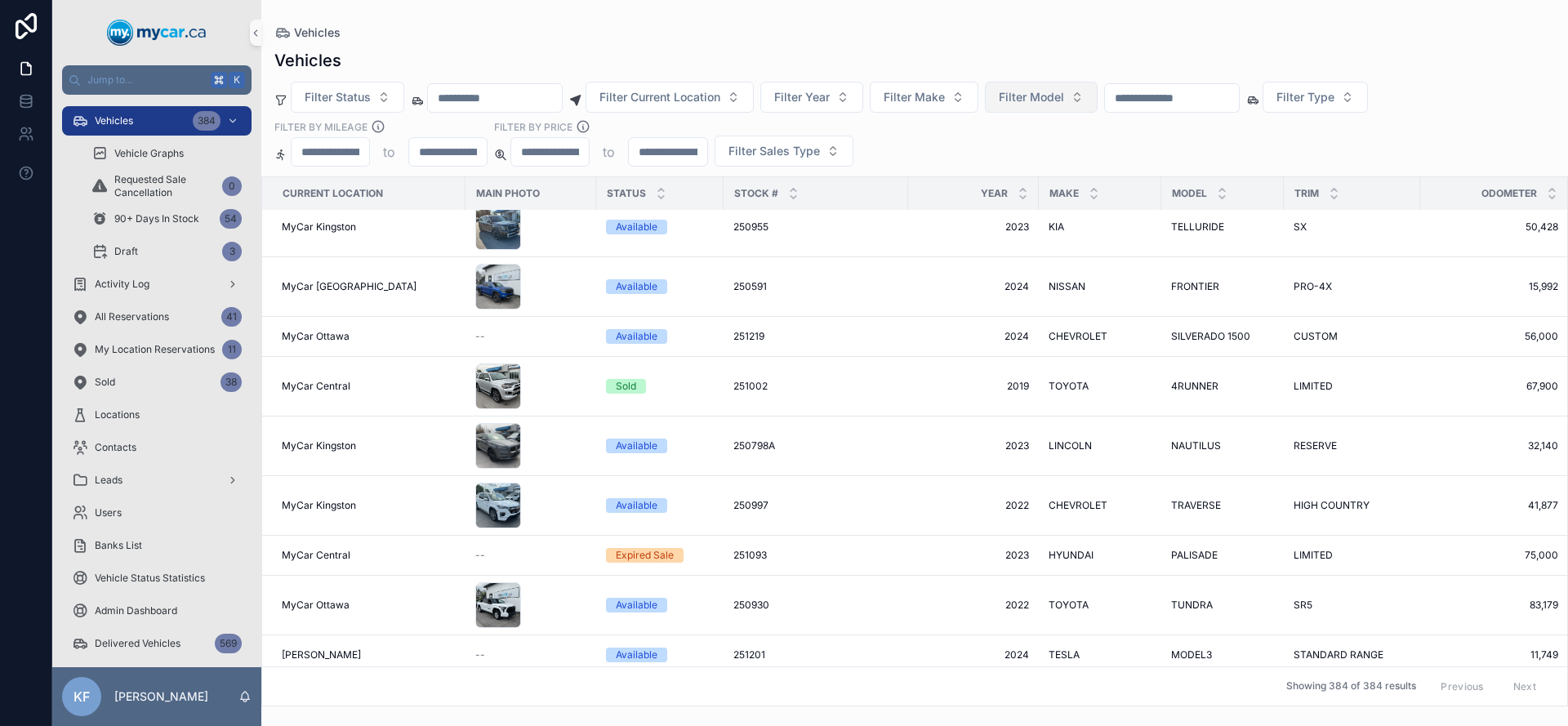
click at [1026, 96] on span "Filter Model" at bounding box center [1031, 97] width 66 height 16
type input "*****"
click at [977, 155] on span "RAV 4" at bounding box center [987, 163] width 34 height 16
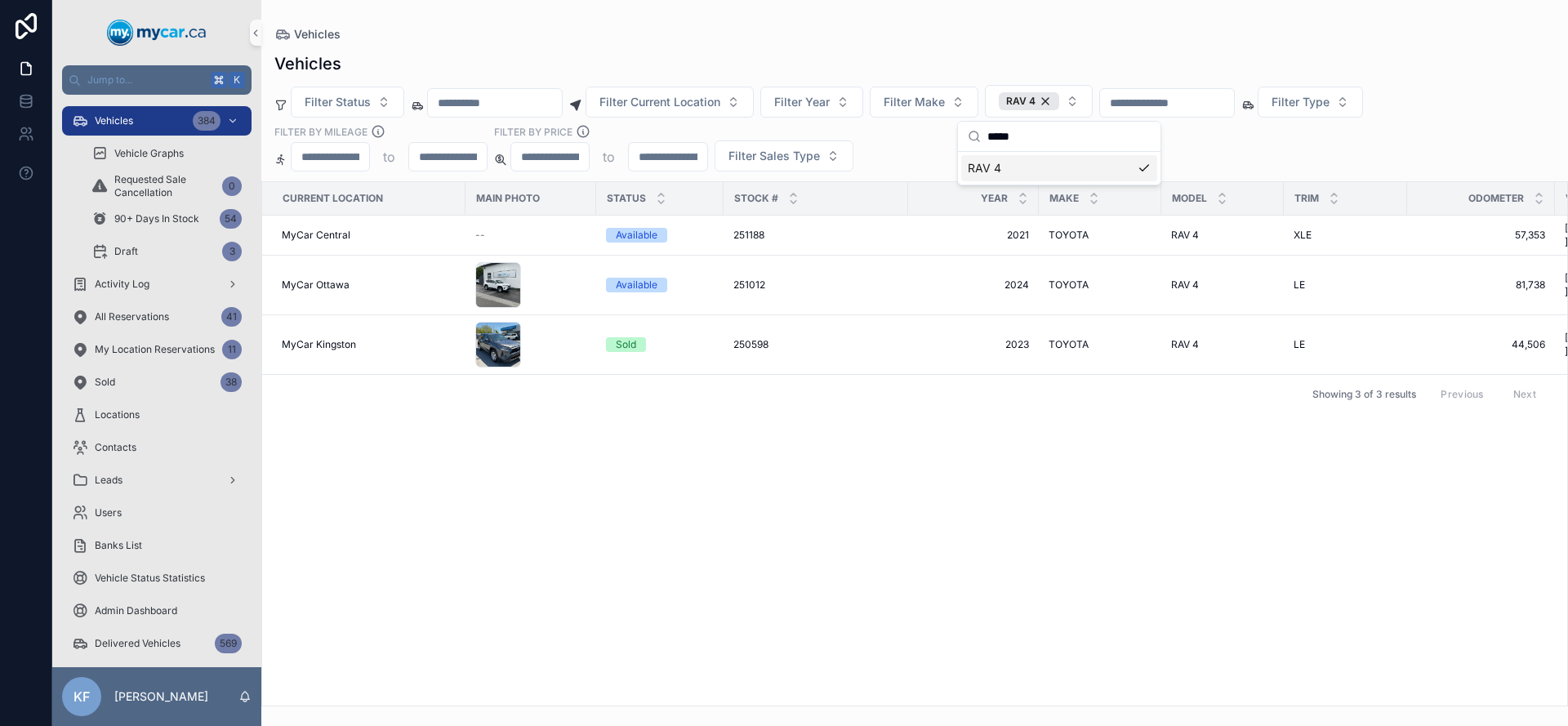
click at [1247, 156] on div "Filter Status Filter Current Location Filter Year Filter Make RAV 4 Filter Type…" at bounding box center [914, 128] width 1306 height 87
click at [1070, 231] on span "TOYOTA" at bounding box center [1068, 236] width 40 height 14
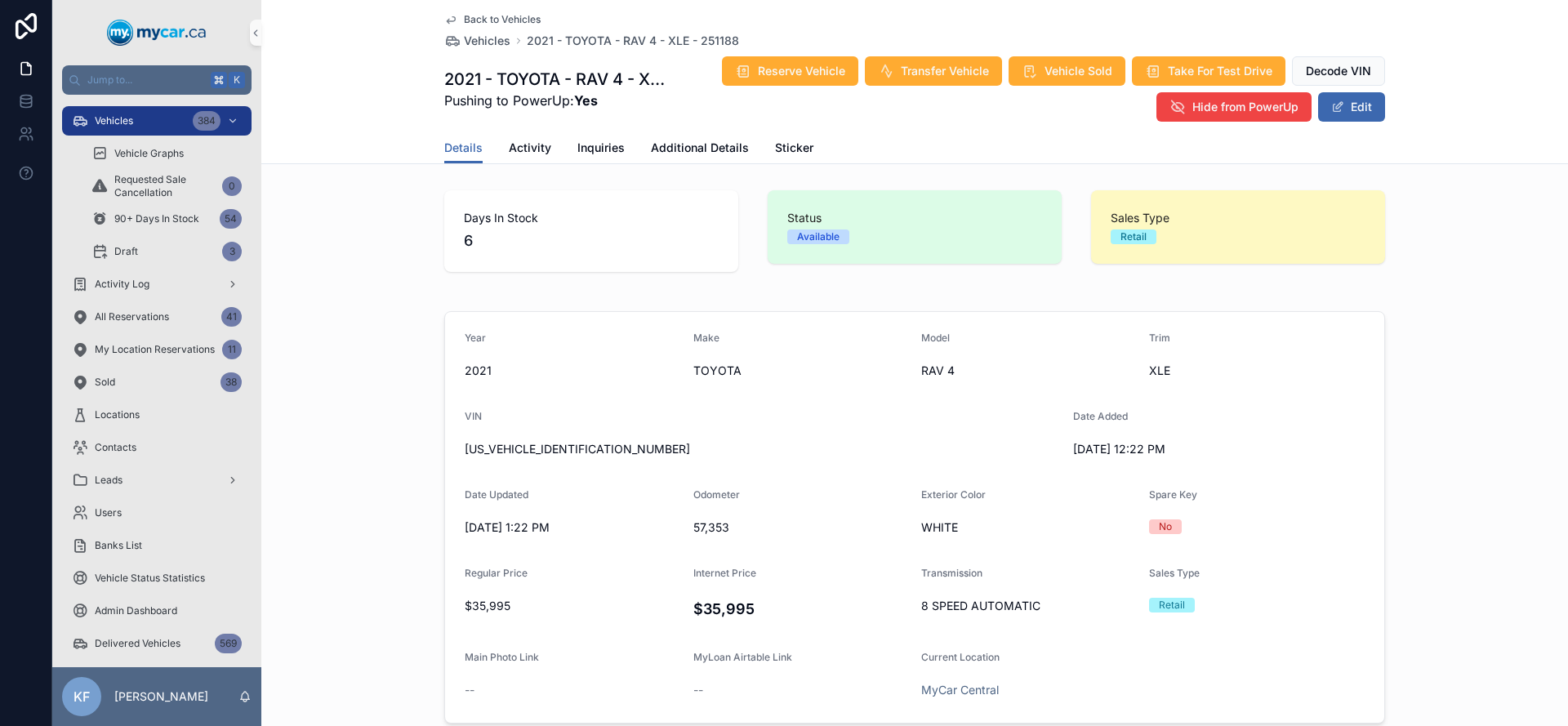
click at [474, 19] on span "Back to Vehicles" at bounding box center [502, 20] width 77 height 14
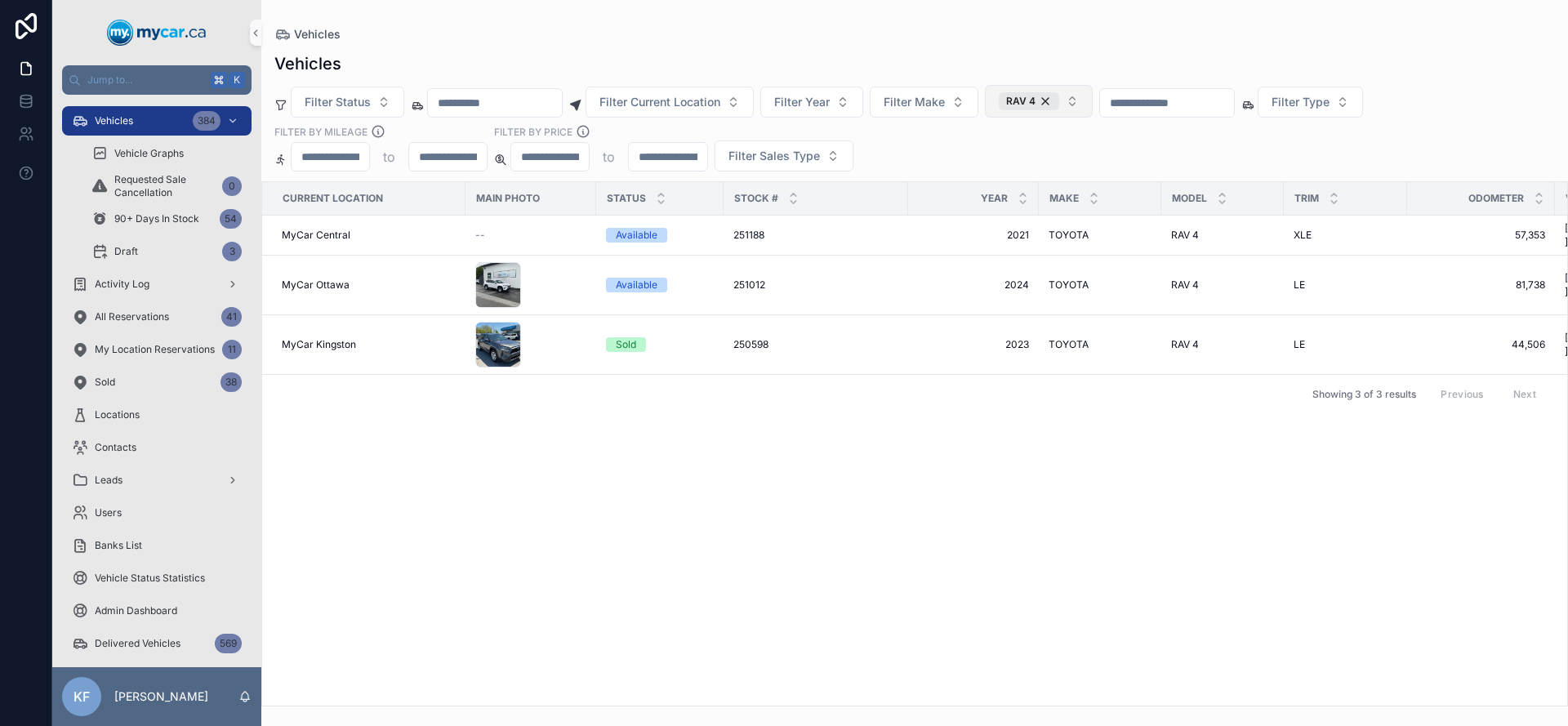
click at [1080, 94] on button "RAV 4" at bounding box center [1039, 101] width 108 height 33
type input "***"
click at [994, 254] on span "RAV4" at bounding box center [982, 246] width 30 height 16
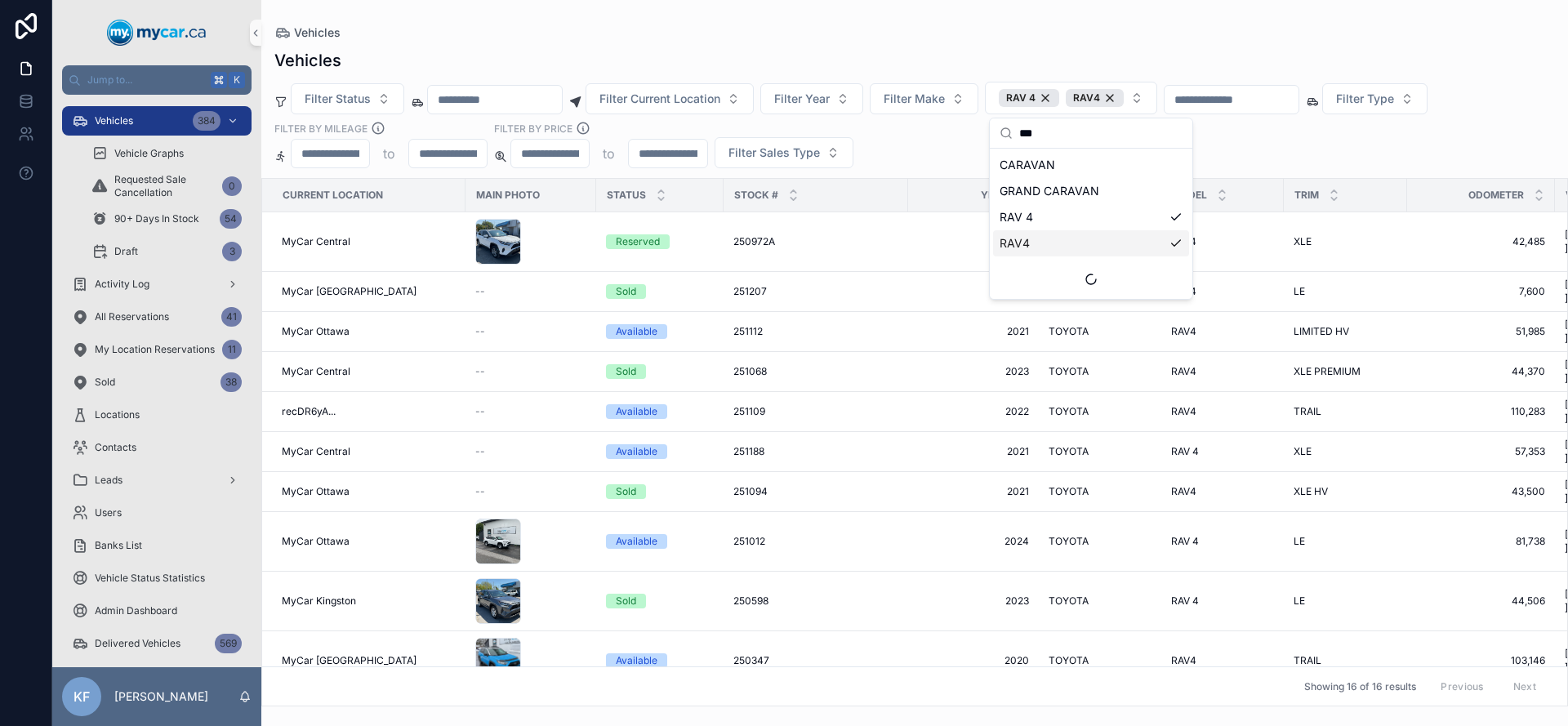
click at [1329, 174] on div "Vehicles Filter Status Filter Current Location Filter Year Filter Make RAV 4 RA…" at bounding box center [914, 373] width 1306 height 667
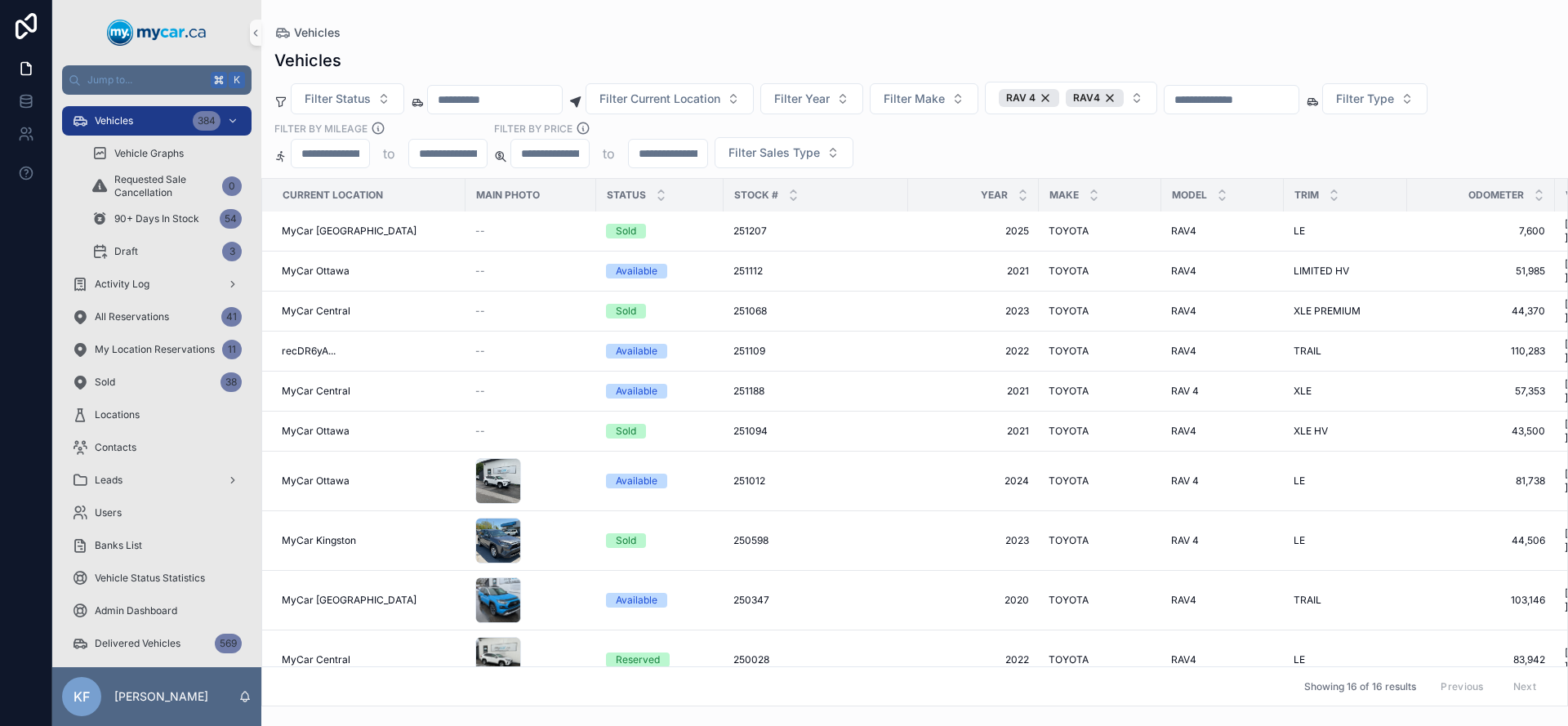
scroll to position [48, 0]
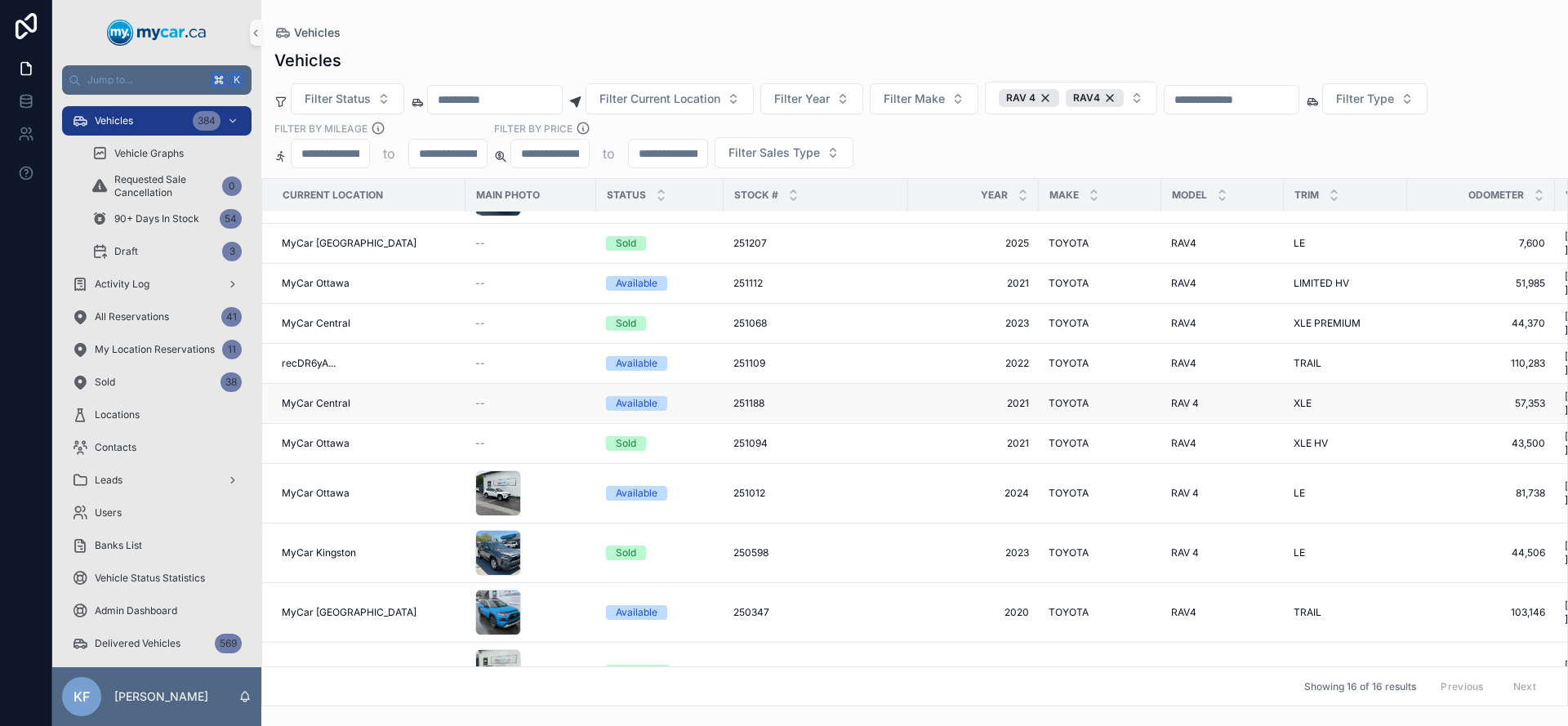
click at [1070, 397] on span "TOYOTA" at bounding box center [1068, 404] width 40 height 14
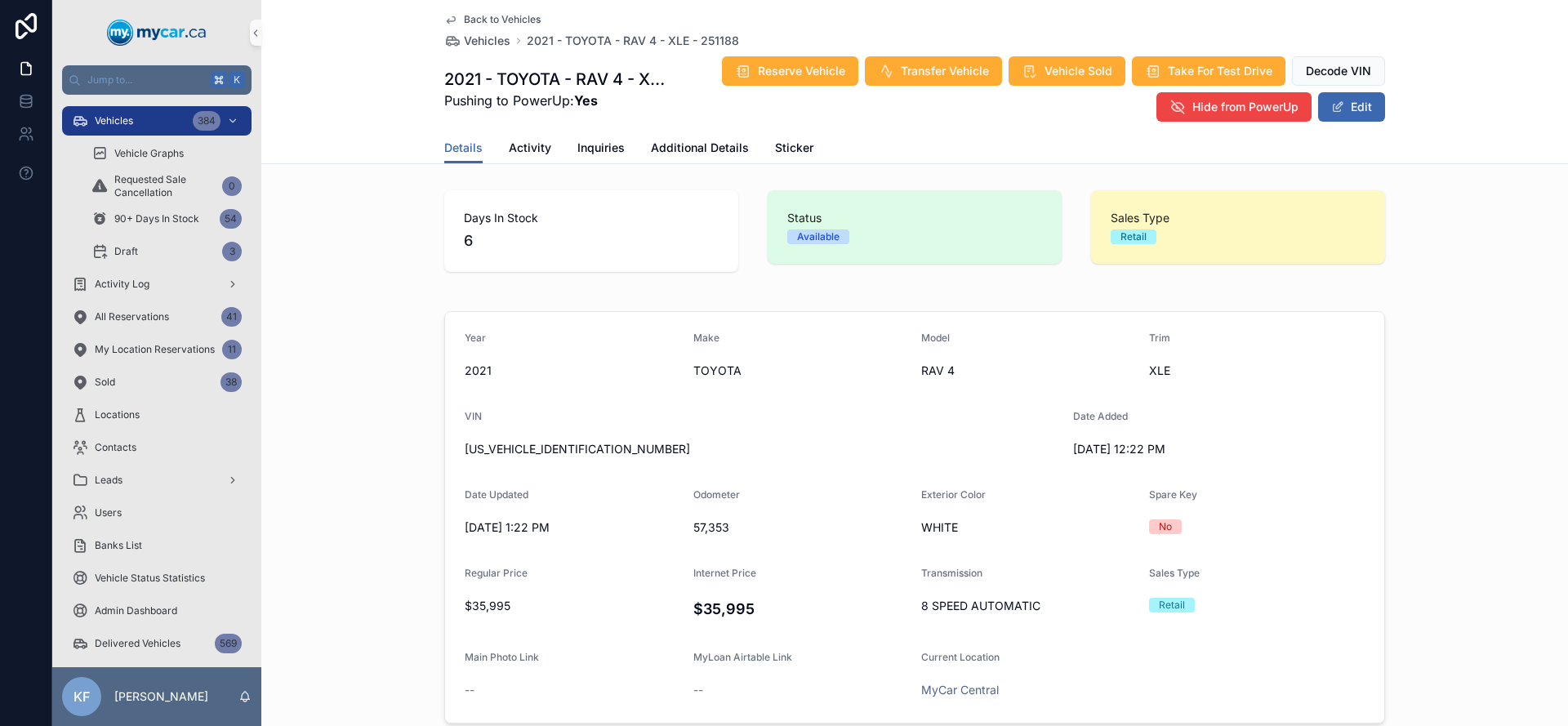
click at [488, 17] on span "Back to Vehicles" at bounding box center [502, 20] width 77 height 14
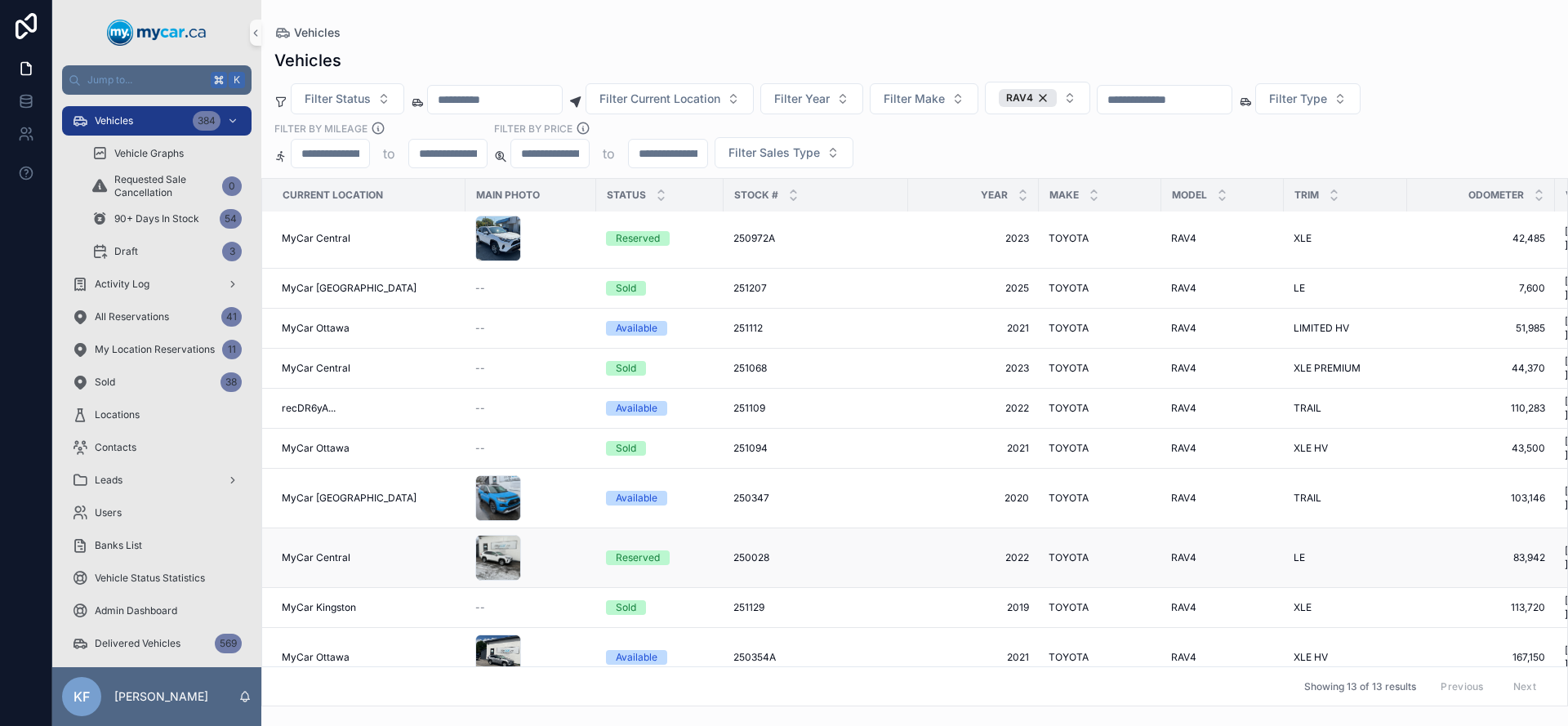
scroll to position [7, 0]
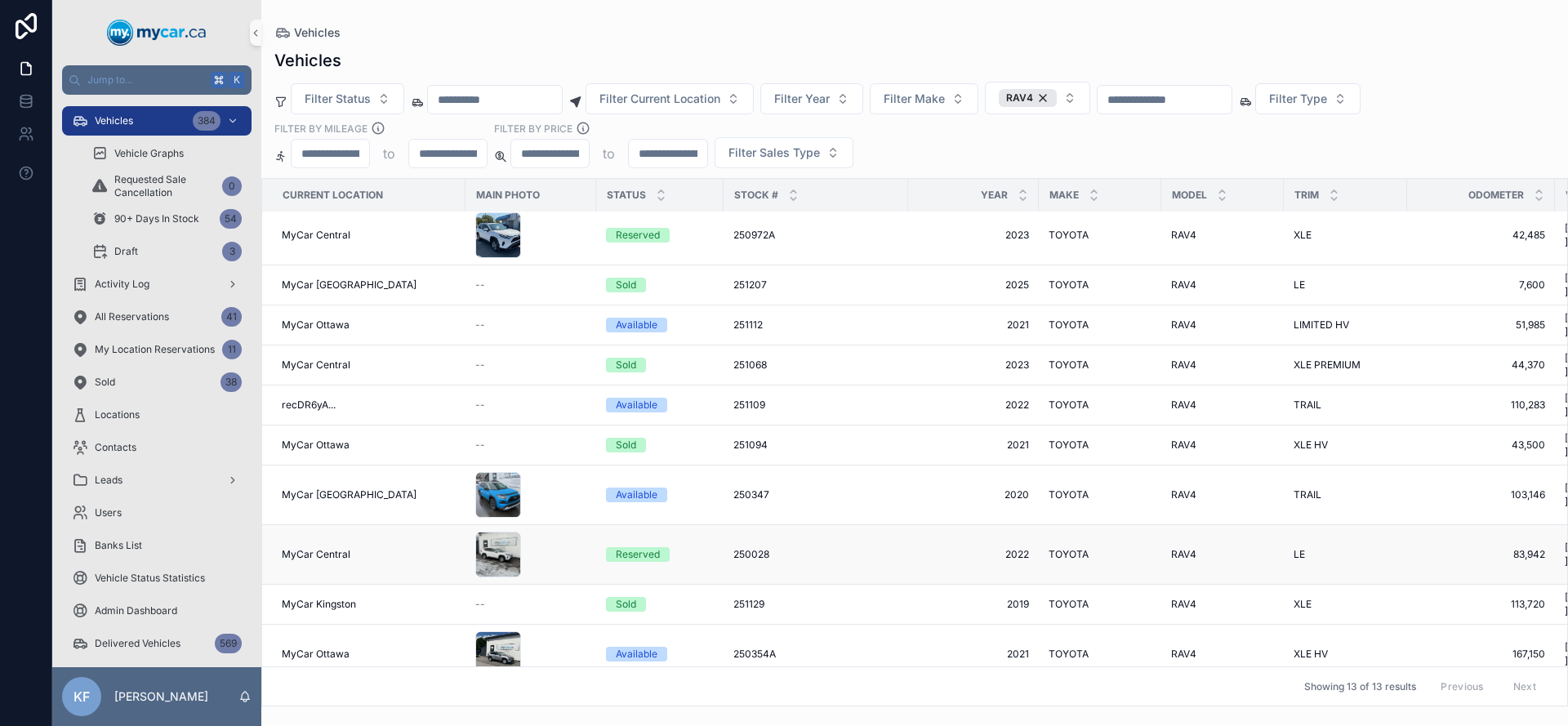
click at [757, 548] on span "250028" at bounding box center [751, 555] width 36 height 14
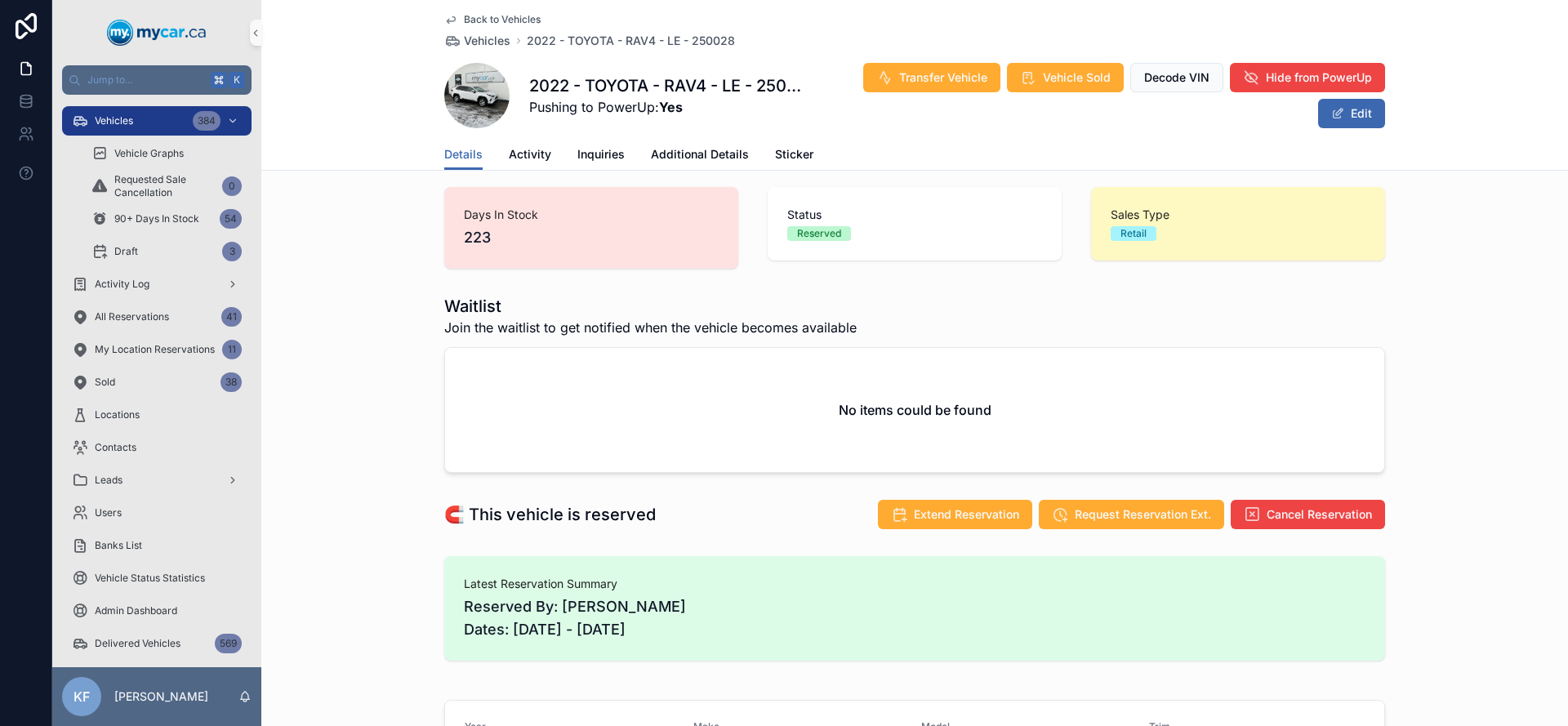
scroll to position [490, 0]
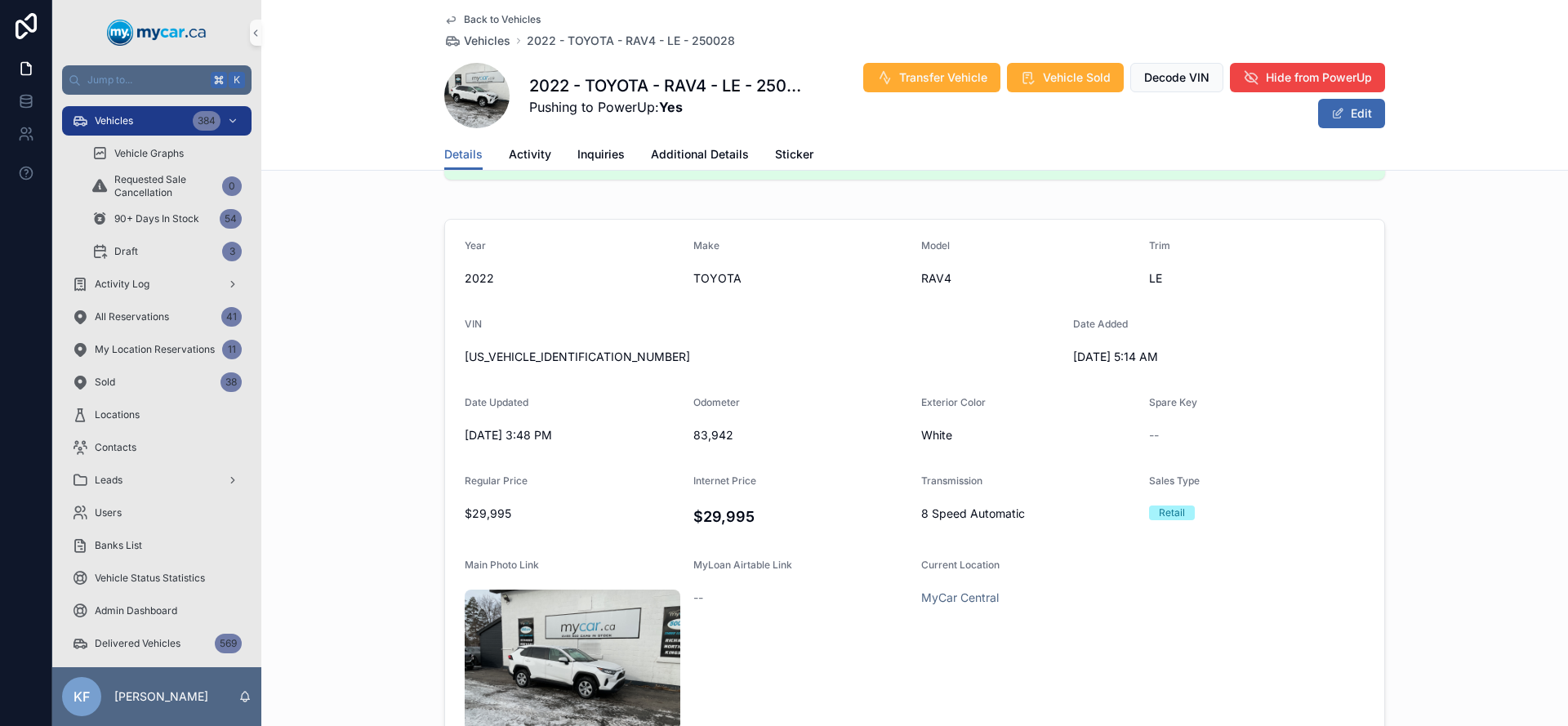
click at [492, 18] on span "Back to Vehicles" at bounding box center [502, 20] width 77 height 14
